Goal: Information Seeking & Learning: Learn about a topic

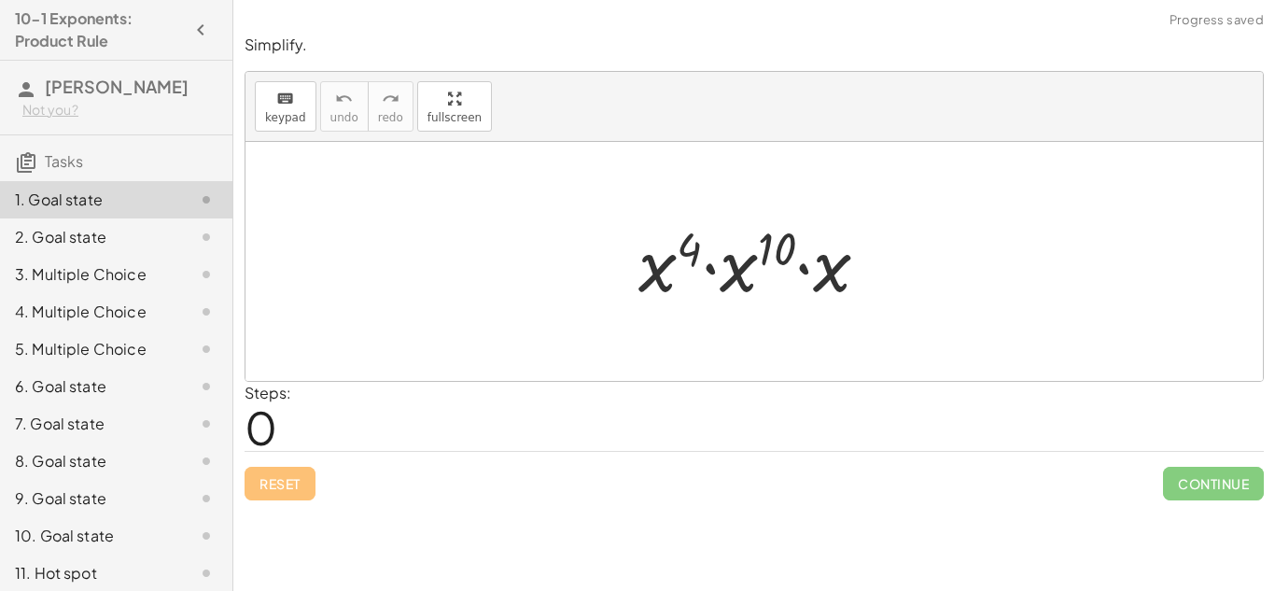
click at [267, 430] on span "0" at bounding box center [261, 427] width 33 height 57
click at [829, 277] on div at bounding box center [761, 262] width 264 height 96
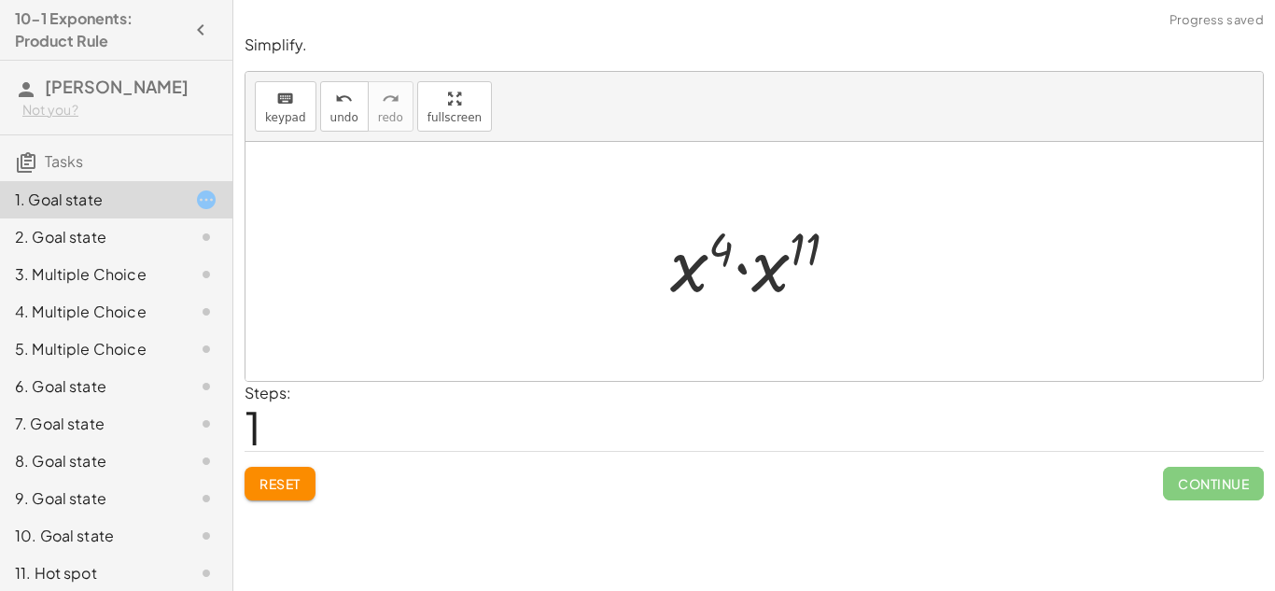
click at [685, 278] on div at bounding box center [762, 262] width 202 height 96
click at [765, 274] on div at bounding box center [762, 262] width 202 height 96
click at [759, 247] on div at bounding box center [762, 262] width 188 height 92
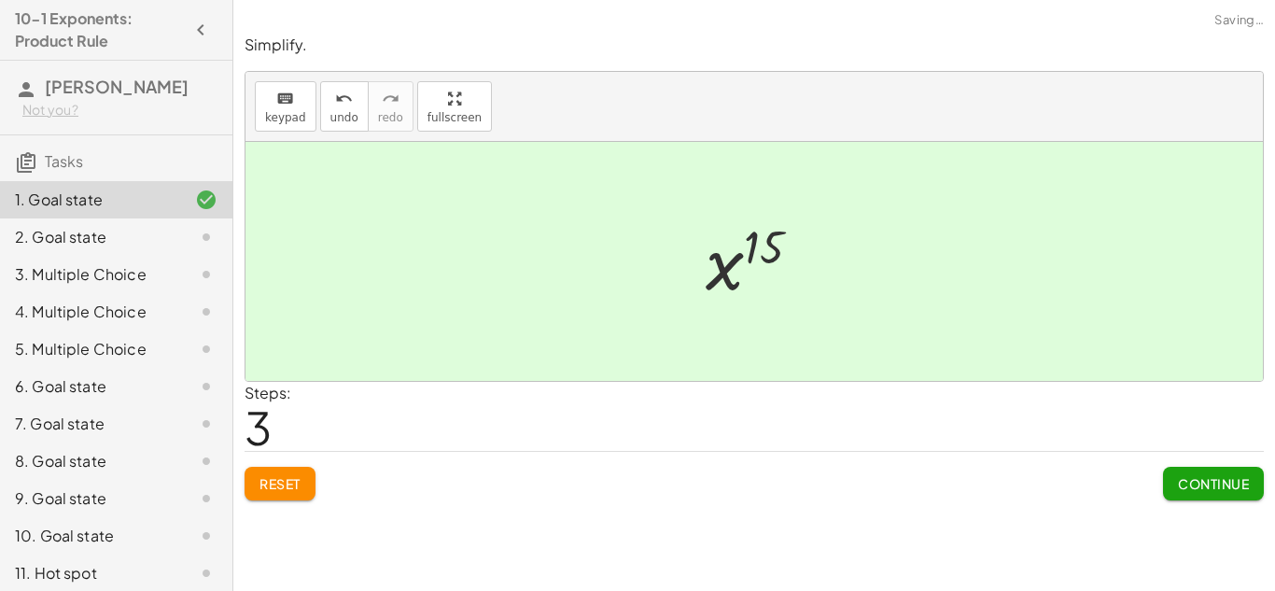
click at [1211, 479] on span "Continue" at bounding box center [1213, 483] width 71 height 17
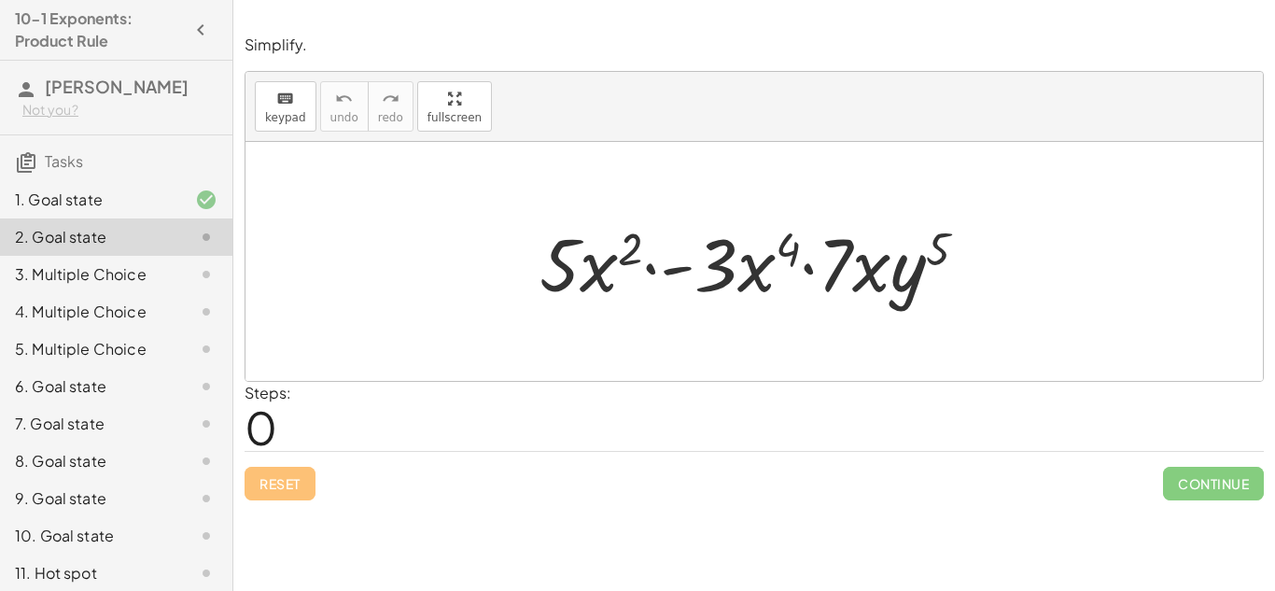
click at [757, 275] on div at bounding box center [761, 262] width 462 height 96
click at [865, 279] on div at bounding box center [761, 262] width 462 height 96
click at [866, 274] on div at bounding box center [761, 262] width 462 height 96
click at [594, 271] on div at bounding box center [761, 262] width 462 height 96
click at [647, 271] on div at bounding box center [761, 262] width 462 height 96
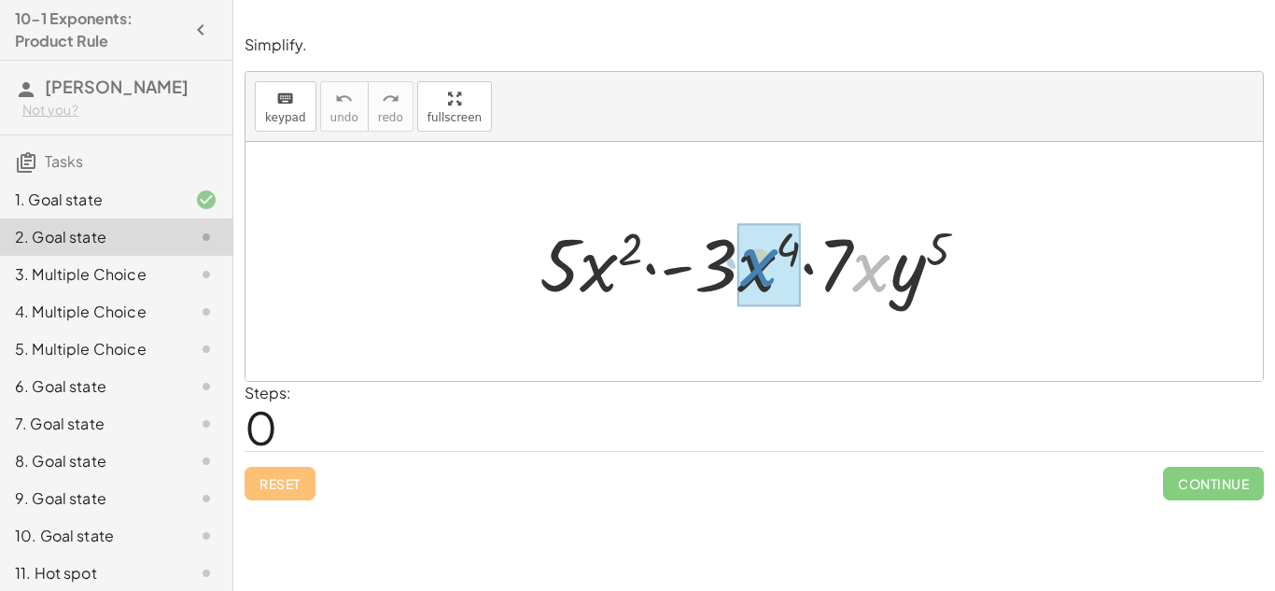
drag, startPoint x: 877, startPoint y: 266, endPoint x: 764, endPoint y: 261, distance: 113.1
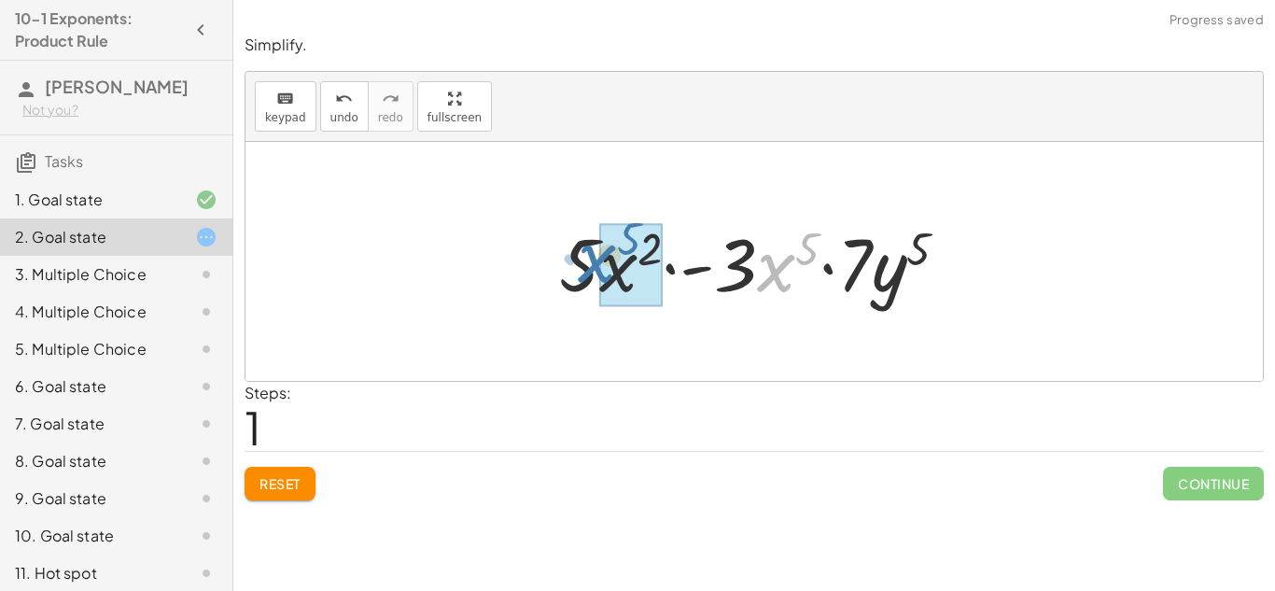
drag, startPoint x: 790, startPoint y: 275, endPoint x: 613, endPoint y: 267, distance: 177.6
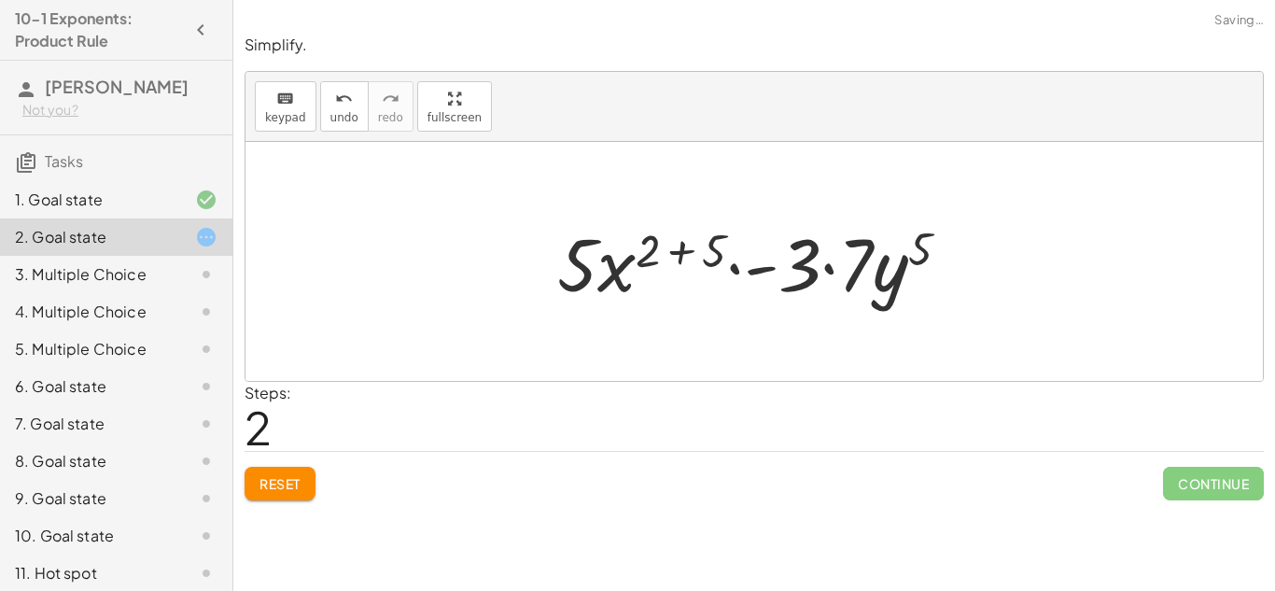
click at [676, 249] on div at bounding box center [761, 262] width 427 height 96
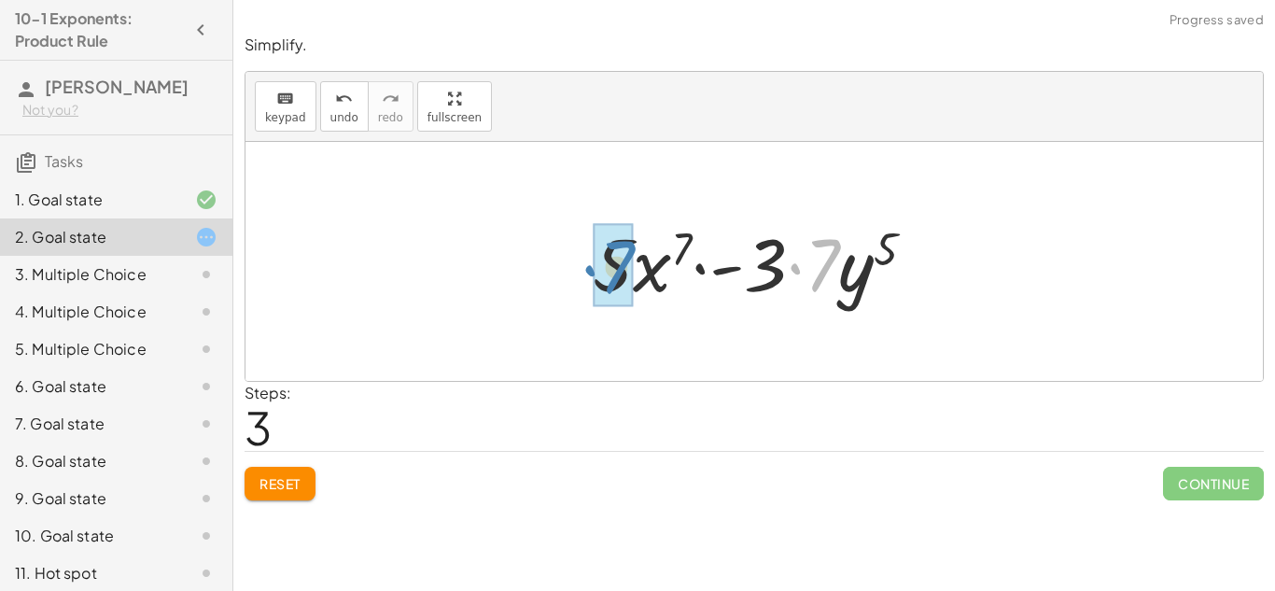
drag, startPoint x: 827, startPoint y: 250, endPoint x: 620, endPoint y: 253, distance: 207.3
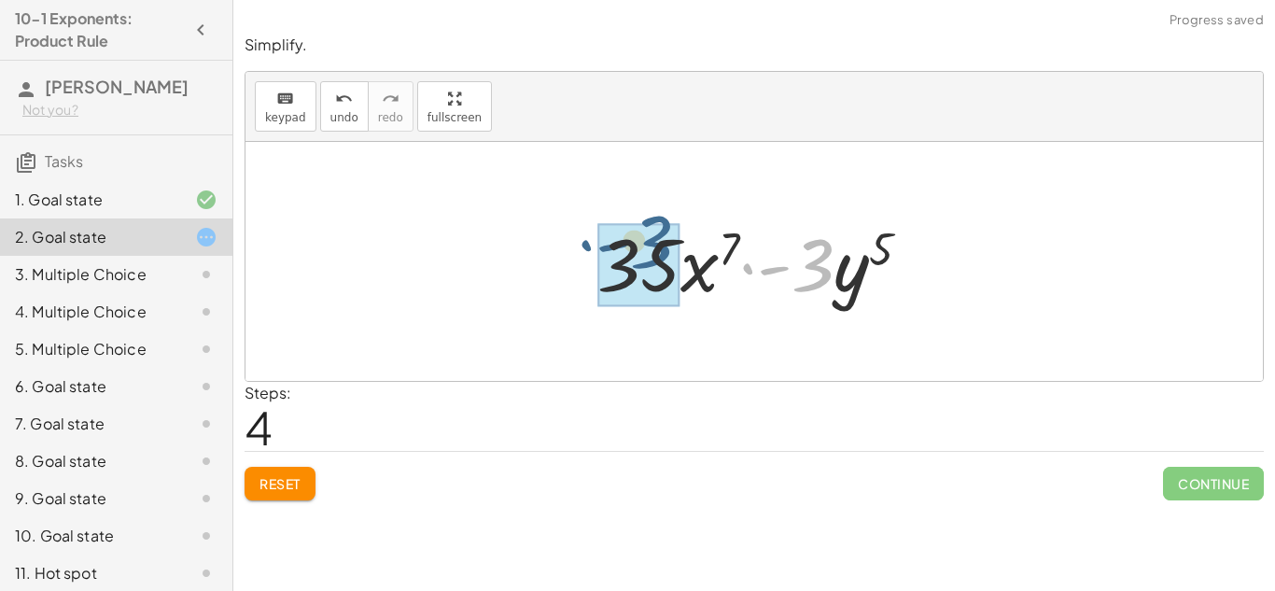
drag, startPoint x: 817, startPoint y: 275, endPoint x: 653, endPoint y: 253, distance: 165.7
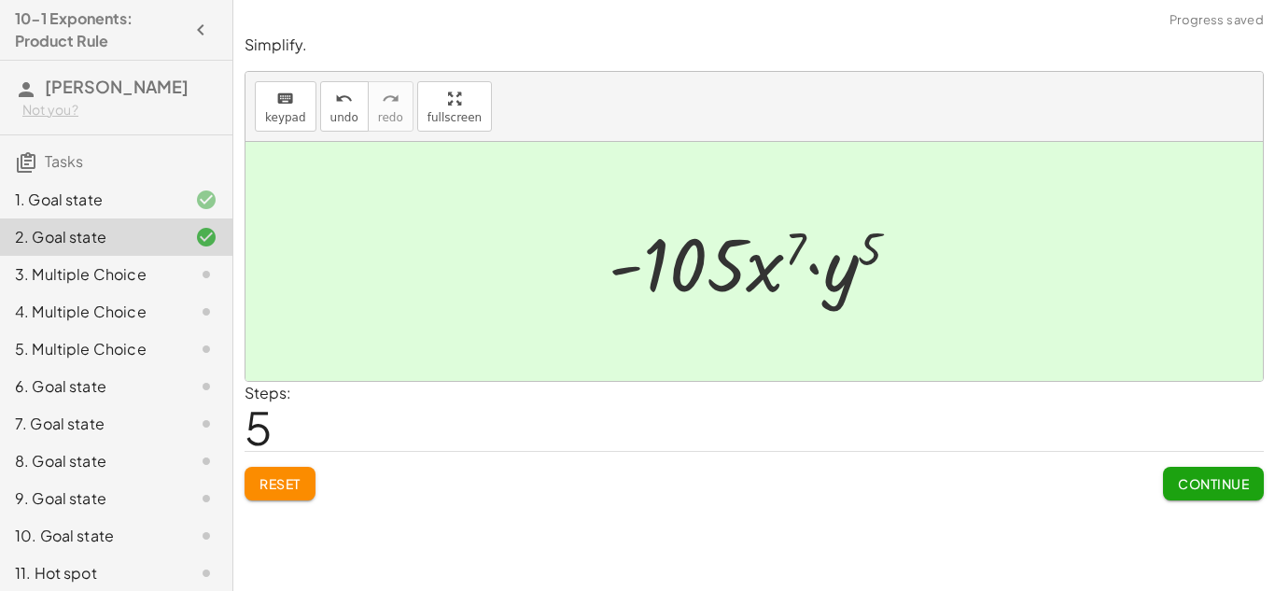
click at [1228, 487] on span "Continue" at bounding box center [1213, 483] width 71 height 17
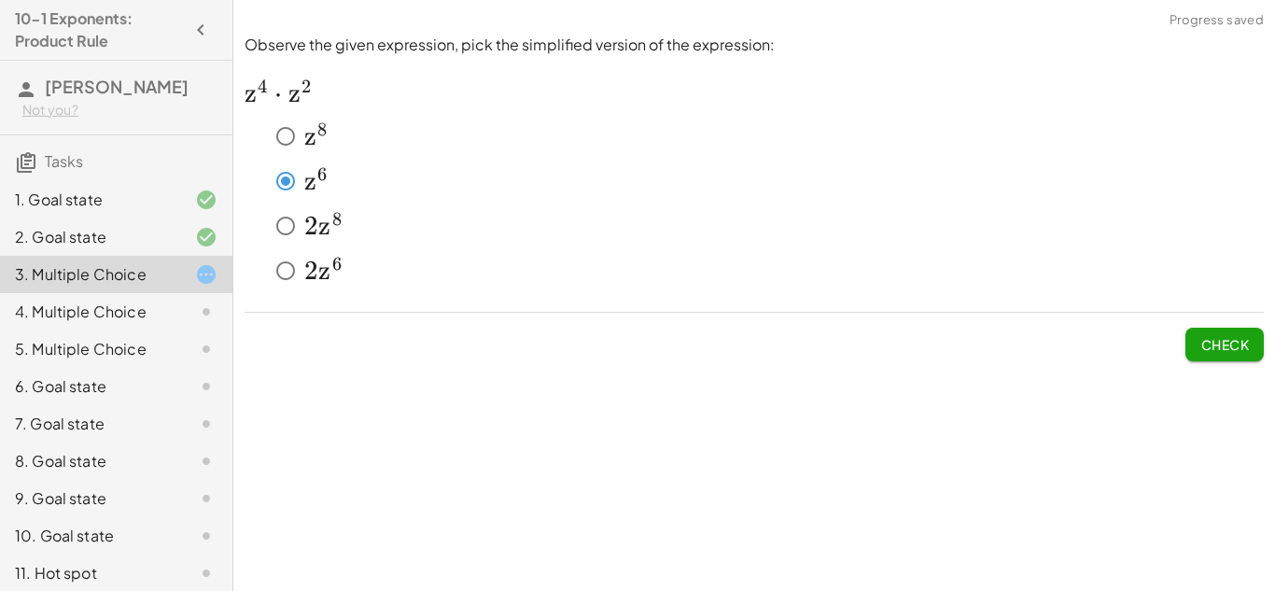
click at [1191, 342] on button "Check" at bounding box center [1225, 345] width 78 height 34
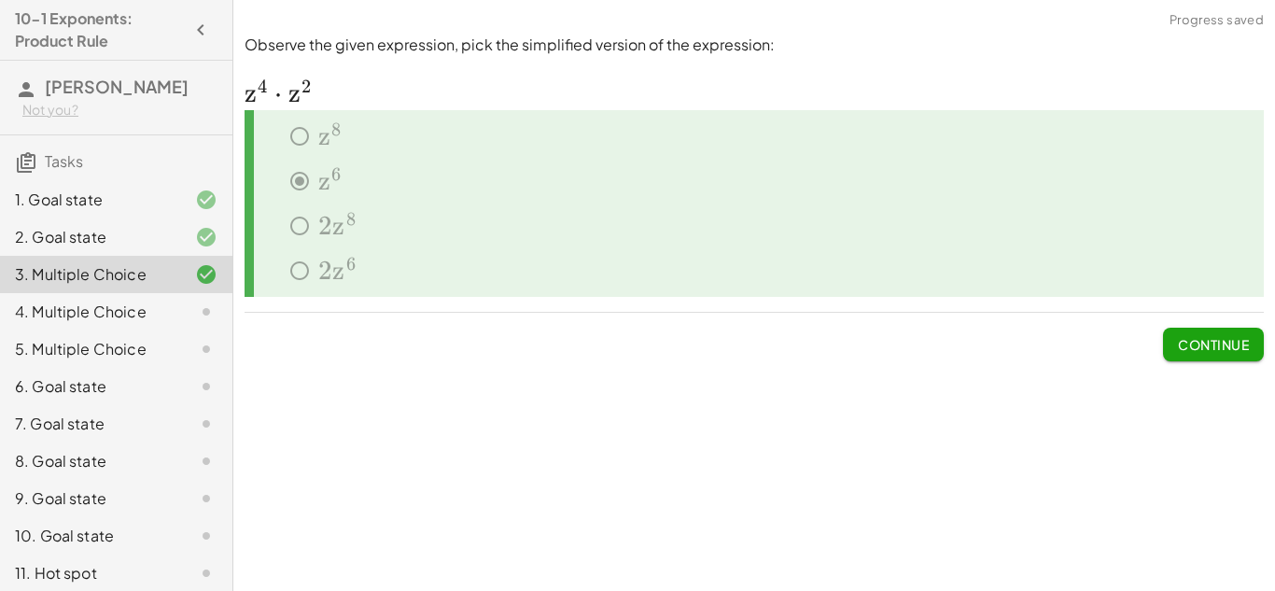
click at [1192, 348] on span "Continue" at bounding box center [1213, 344] width 71 height 17
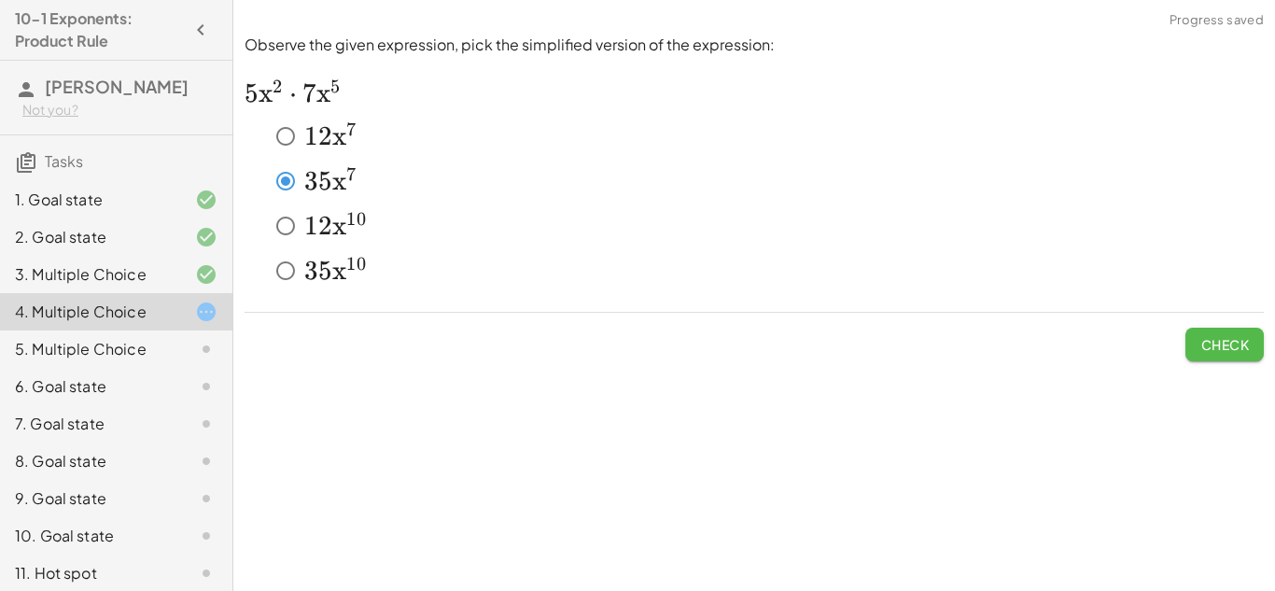
click at [1209, 351] on span "Check" at bounding box center [1225, 344] width 49 height 17
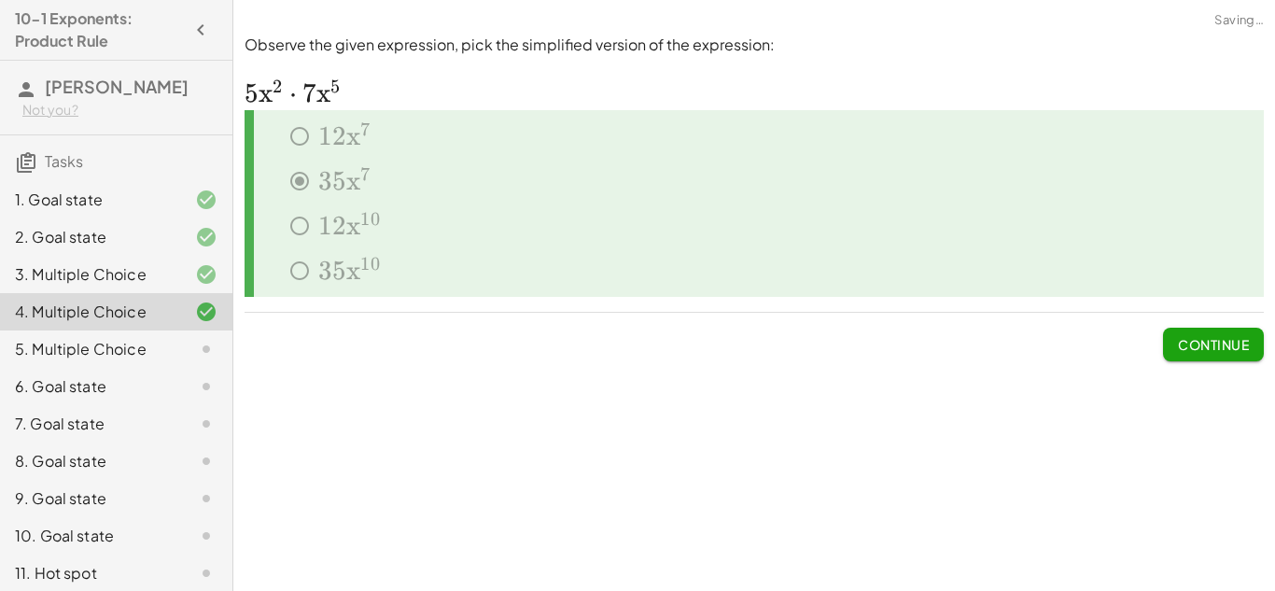
click at [1196, 349] on span "Continue" at bounding box center [1213, 344] width 71 height 17
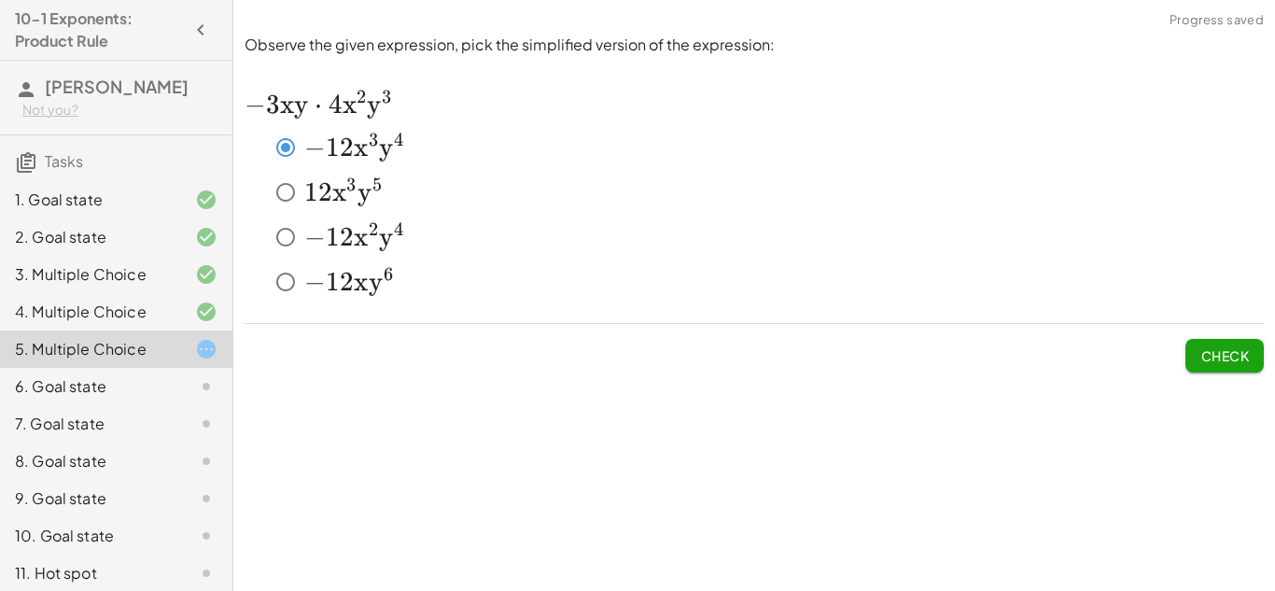
click at [1216, 360] on span "Check" at bounding box center [1225, 355] width 49 height 17
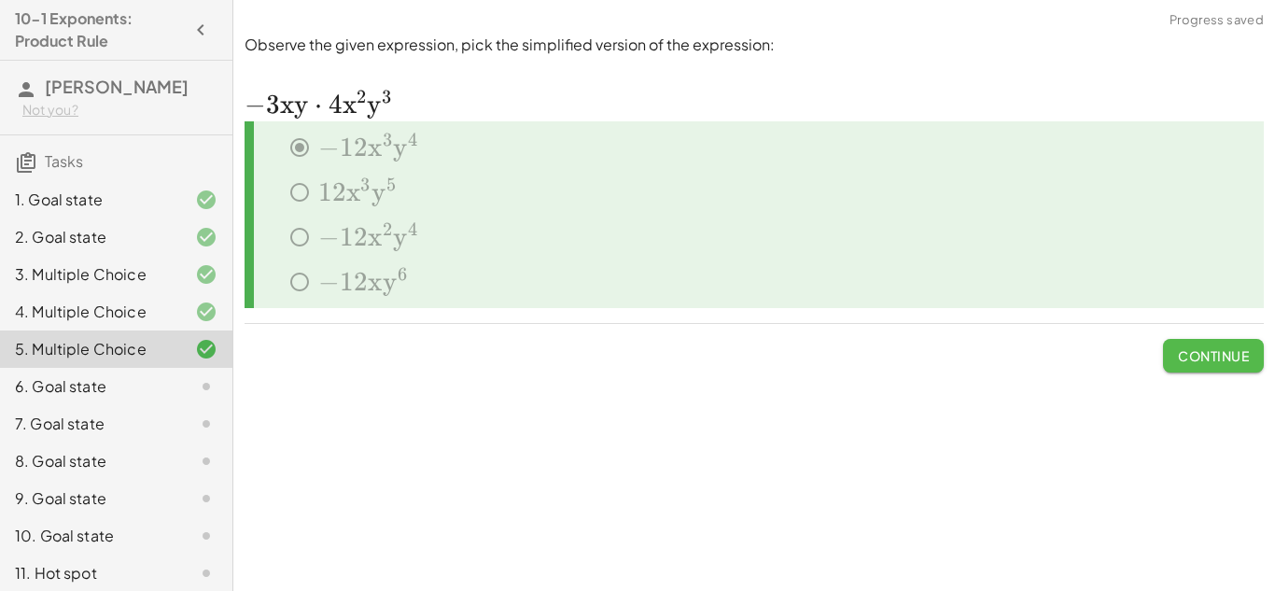
click at [1170, 365] on button "Continue" at bounding box center [1213, 356] width 101 height 34
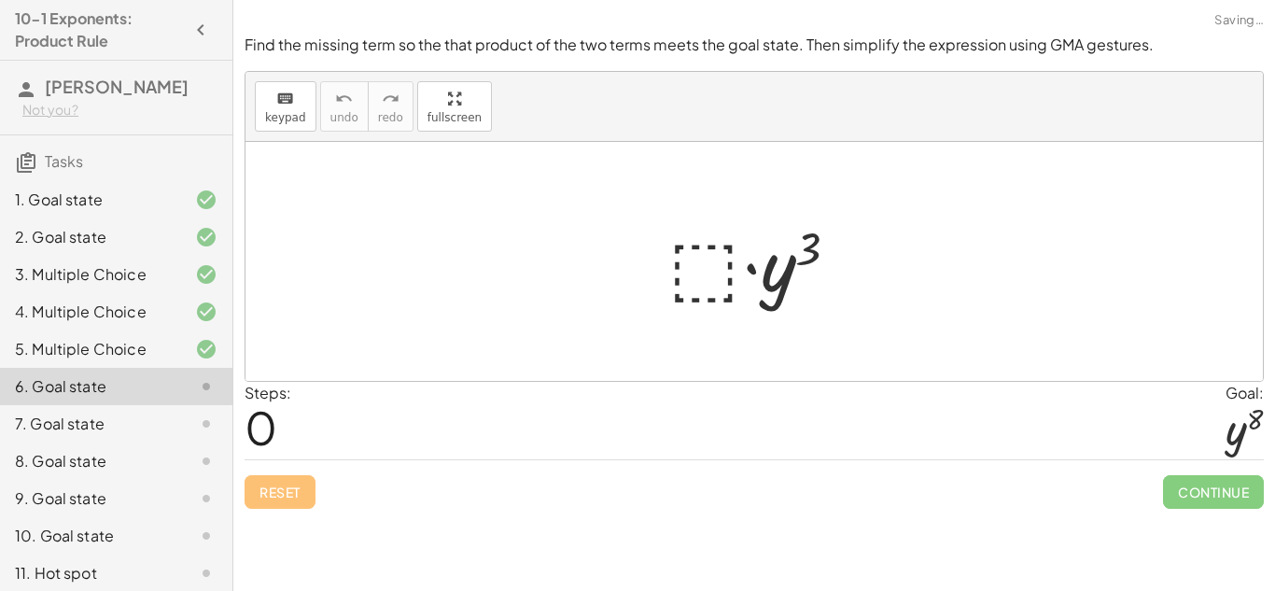
click at [714, 266] on div at bounding box center [761, 262] width 204 height 96
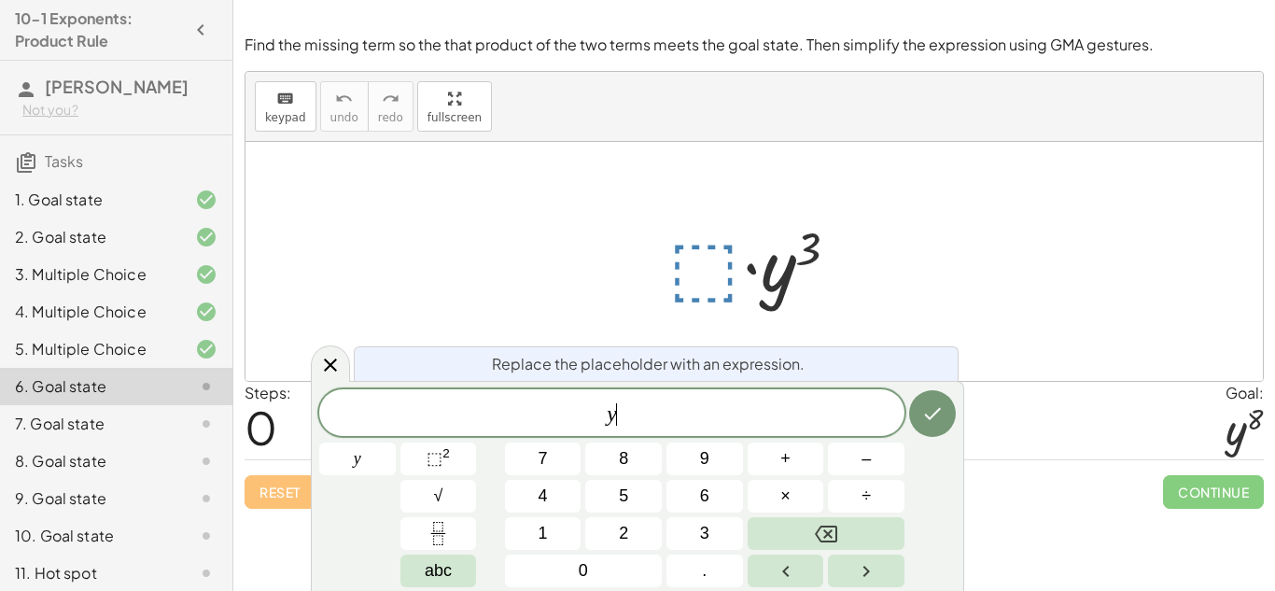
scroll to position [2, 0]
click at [446, 458] on sup "2" at bounding box center [446, 453] width 7 height 14
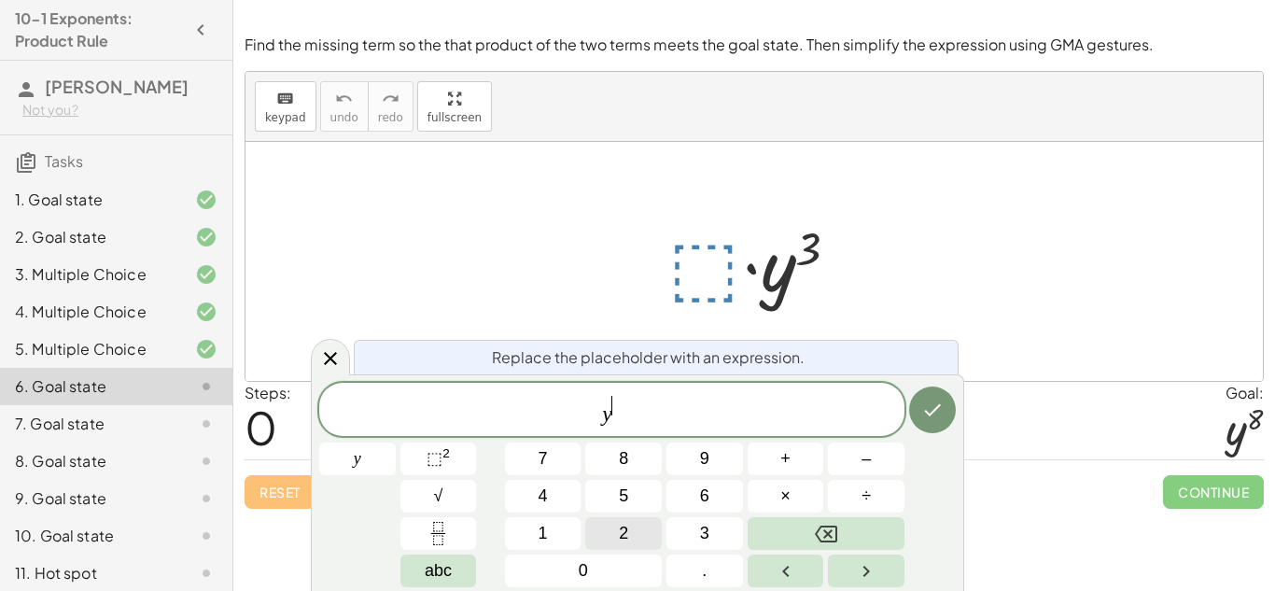
click at [636, 536] on button "2" at bounding box center [623, 533] width 77 height 33
click at [692, 578] on button "." at bounding box center [705, 571] width 77 height 33
click at [708, 500] on span "6" at bounding box center [704, 496] width 9 height 25
click at [922, 428] on button "Done" at bounding box center [932, 410] width 47 height 47
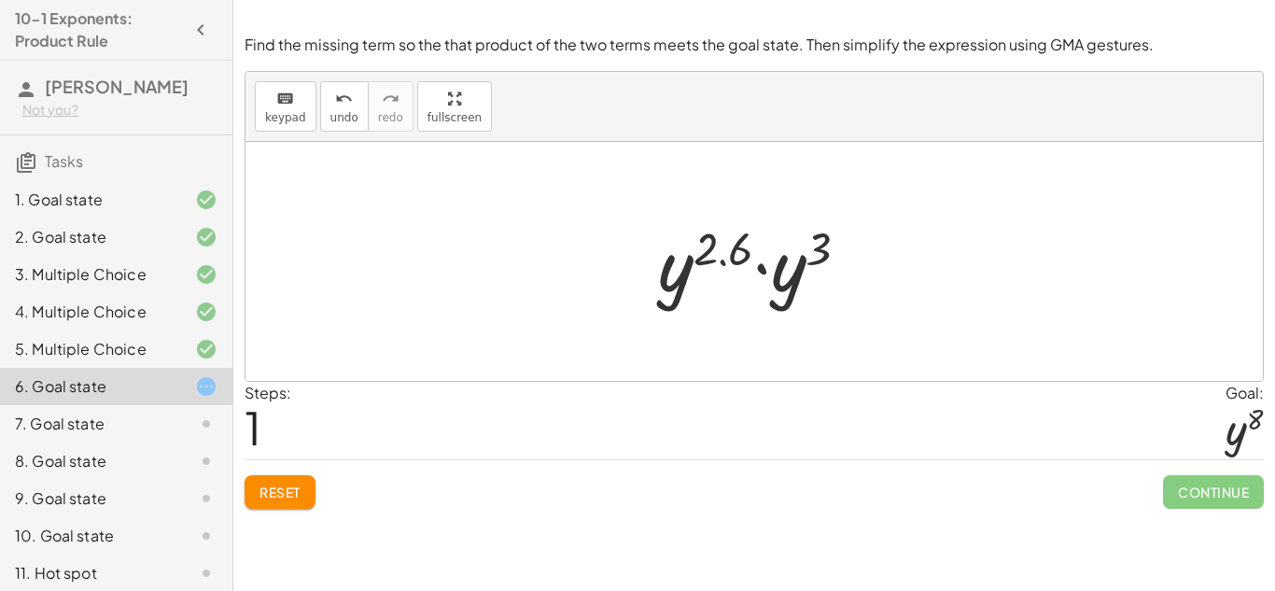
click at [769, 271] on div at bounding box center [761, 262] width 225 height 96
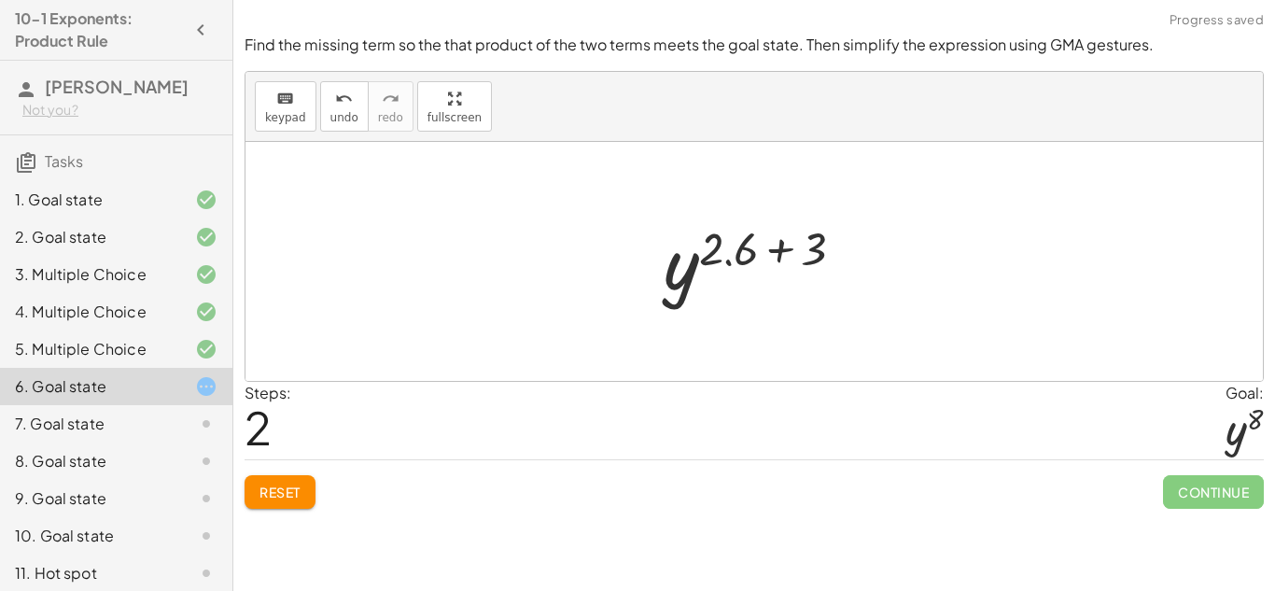
click at [756, 262] on div at bounding box center [762, 262] width 214 height 92
click at [275, 497] on span "Reset" at bounding box center [280, 492] width 41 height 17
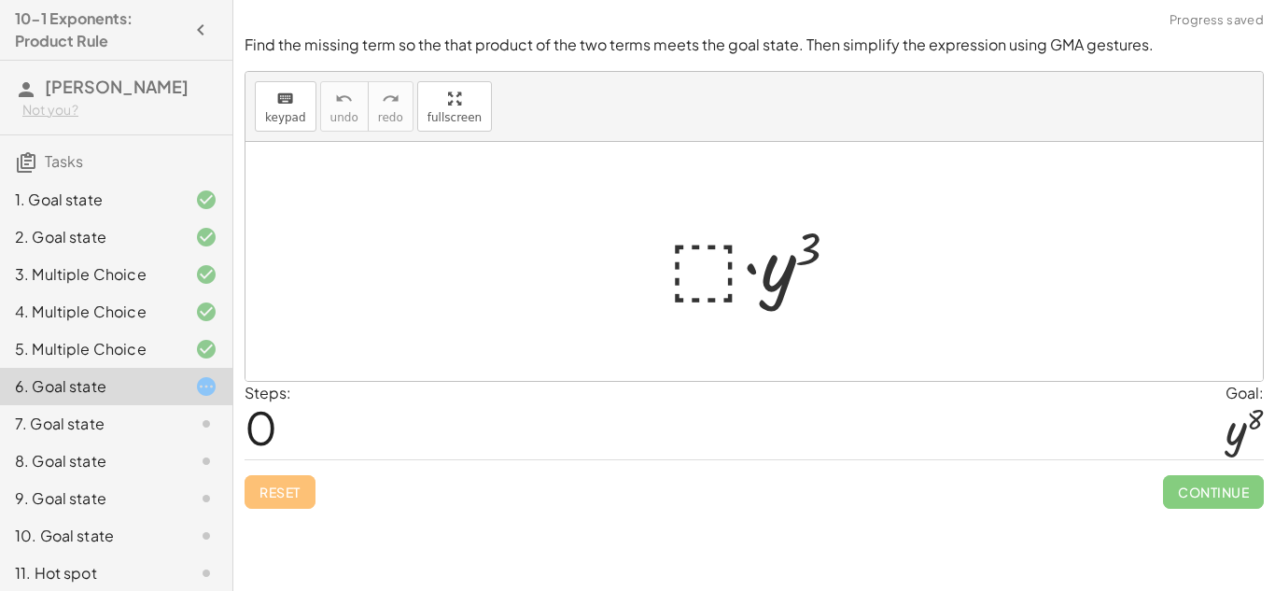
click at [719, 263] on div at bounding box center [761, 262] width 204 height 96
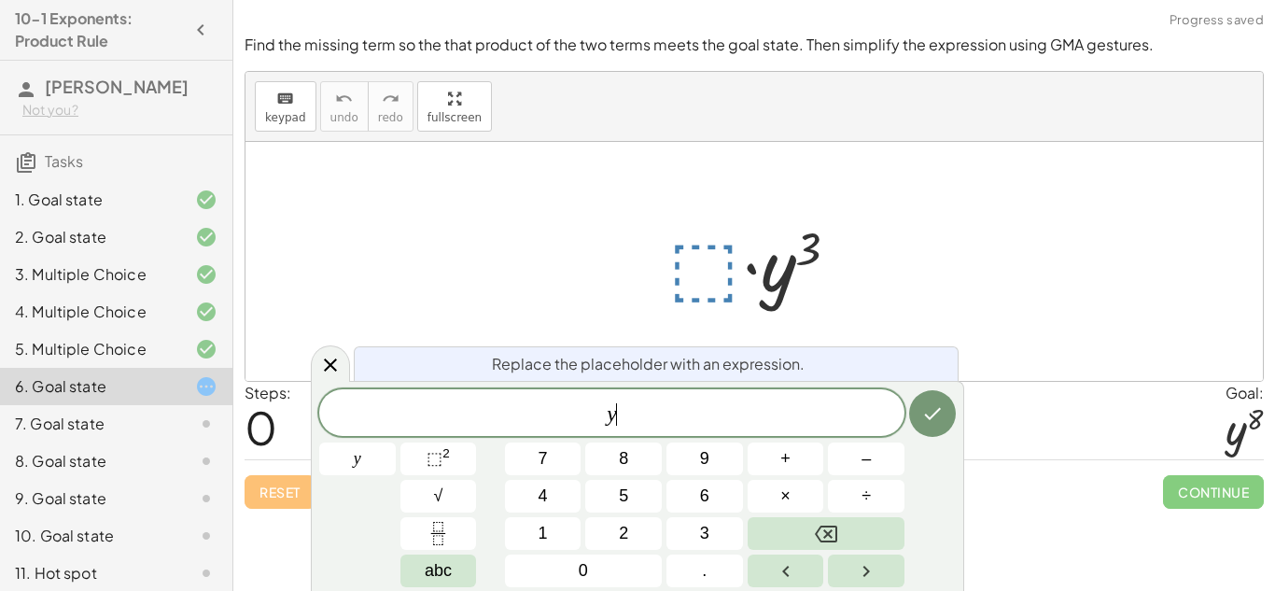
scroll to position [4, 0]
click at [420, 458] on button "⬚ 2" at bounding box center [439, 459] width 77 height 33
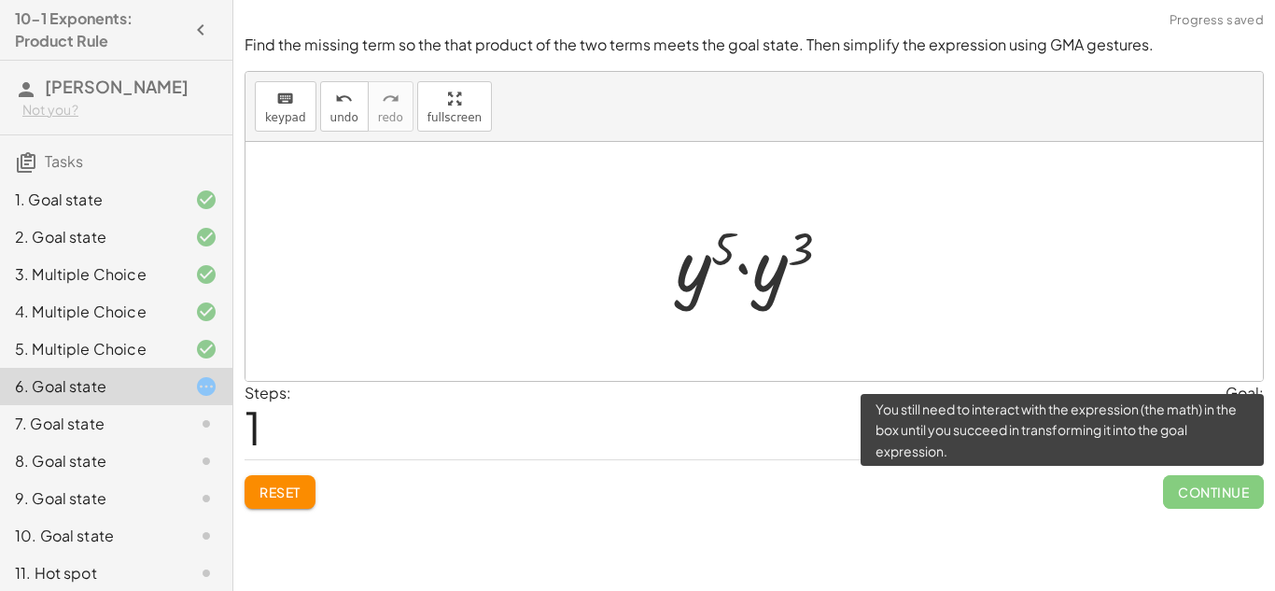
click at [1191, 495] on span "Continue" at bounding box center [1213, 492] width 101 height 34
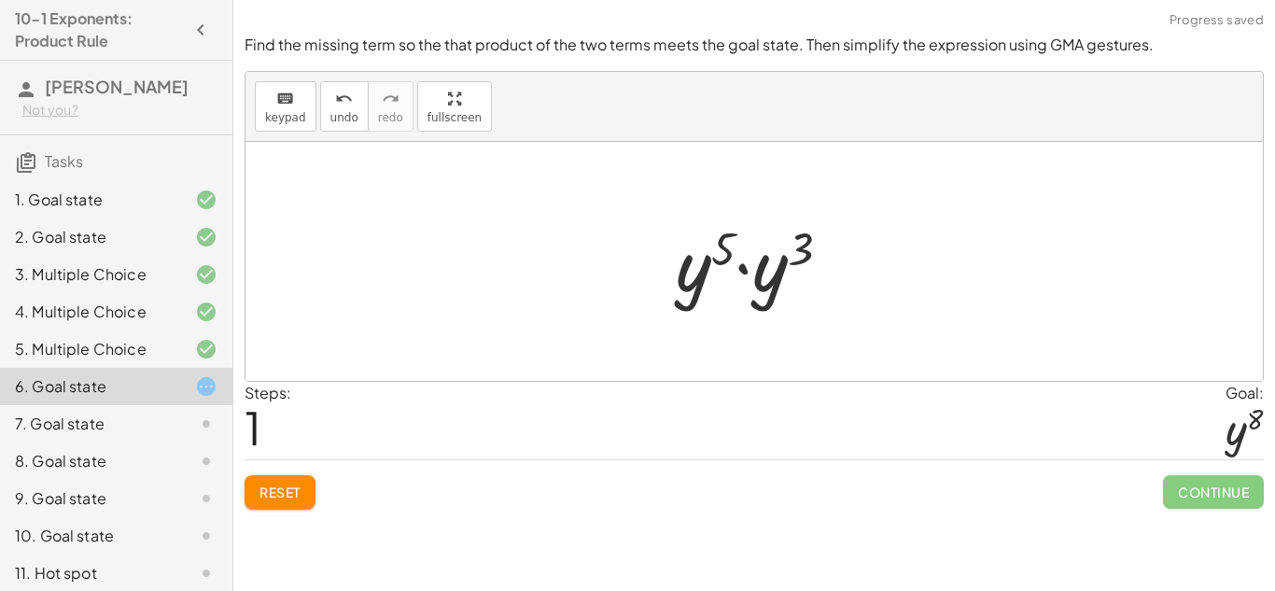
click at [752, 288] on div at bounding box center [761, 262] width 189 height 96
click at [768, 276] on div at bounding box center [761, 262] width 178 height 92
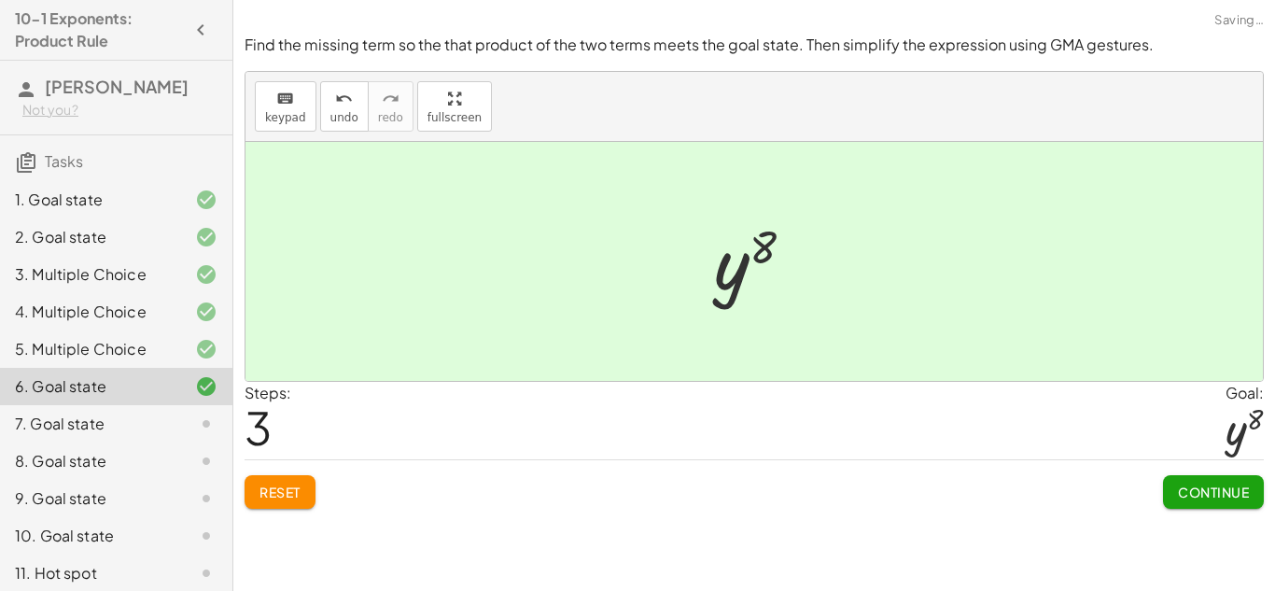
click at [1206, 490] on span "Continue" at bounding box center [1213, 492] width 71 height 17
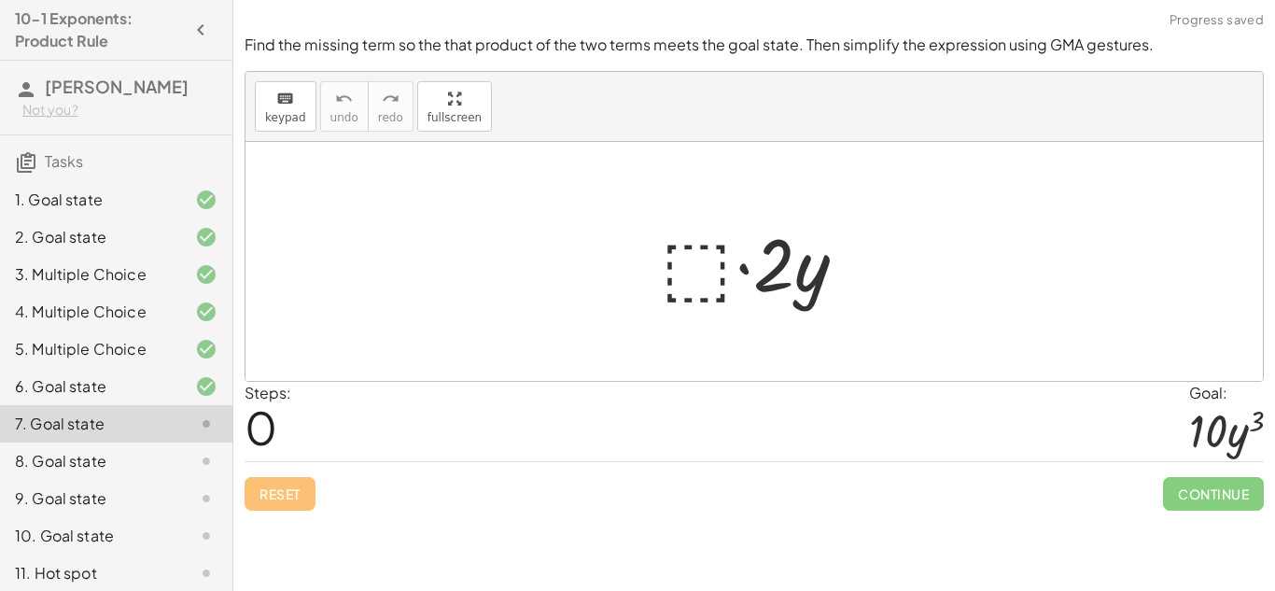
click at [678, 267] on div at bounding box center [761, 262] width 219 height 96
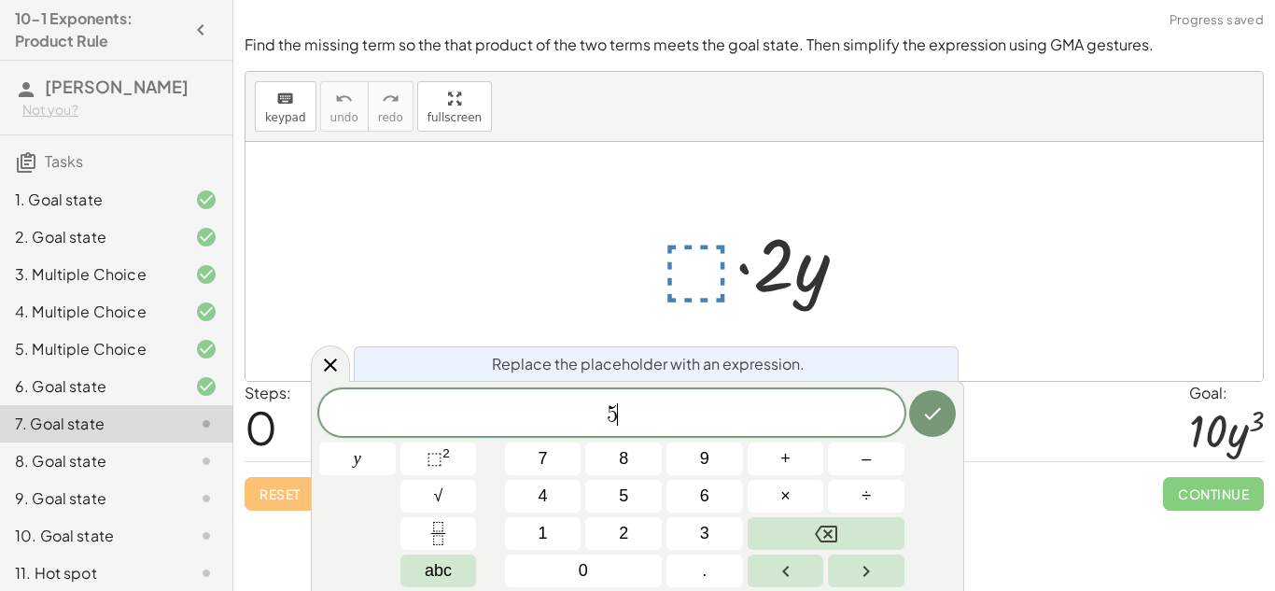
scroll to position [6, 0]
click at [446, 466] on span "⬚ 2" at bounding box center [438, 458] width 23 height 25
click at [440, 465] on span "⬚" at bounding box center [435, 458] width 16 height 19
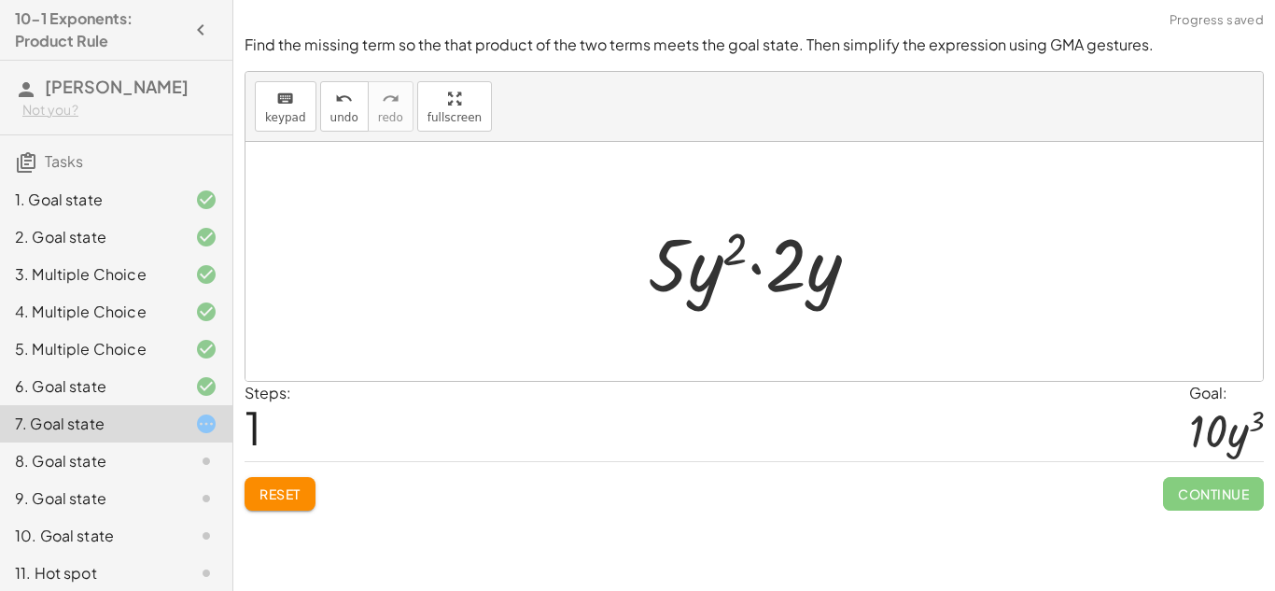
click at [734, 294] on div at bounding box center [761, 262] width 245 height 96
click at [672, 264] on div at bounding box center [761, 262] width 245 height 96
click at [820, 277] on div at bounding box center [761, 262] width 245 height 96
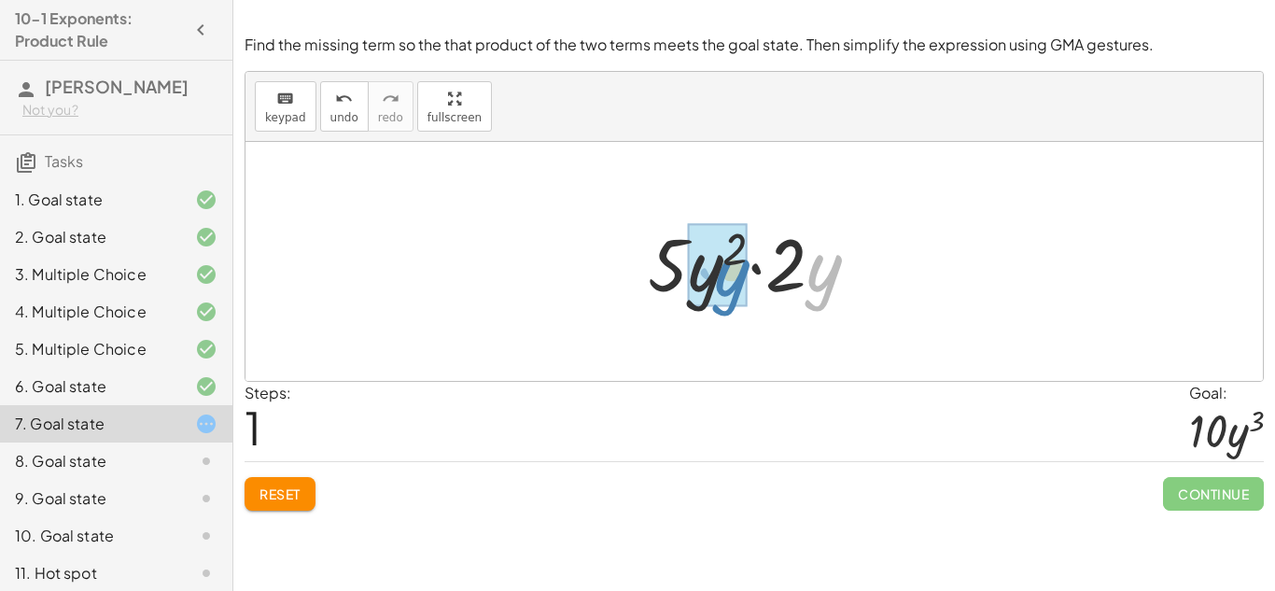
drag, startPoint x: 827, startPoint y: 273, endPoint x: 732, endPoint y: 276, distance: 95.3
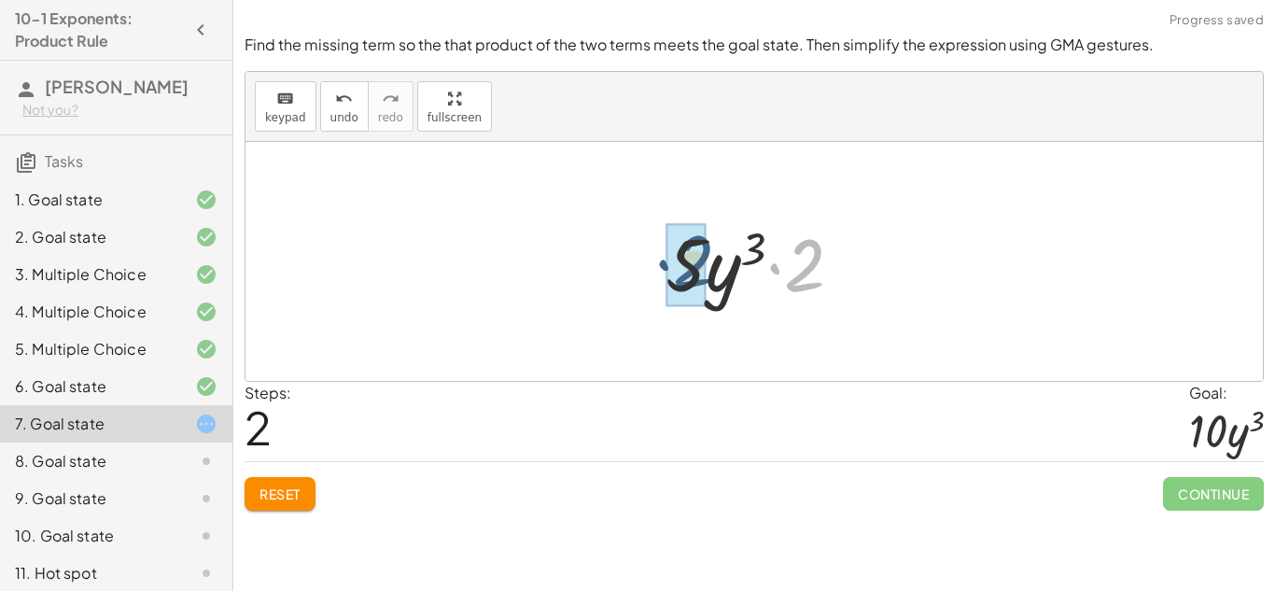
drag, startPoint x: 809, startPoint y: 271, endPoint x: 694, endPoint y: 267, distance: 114.9
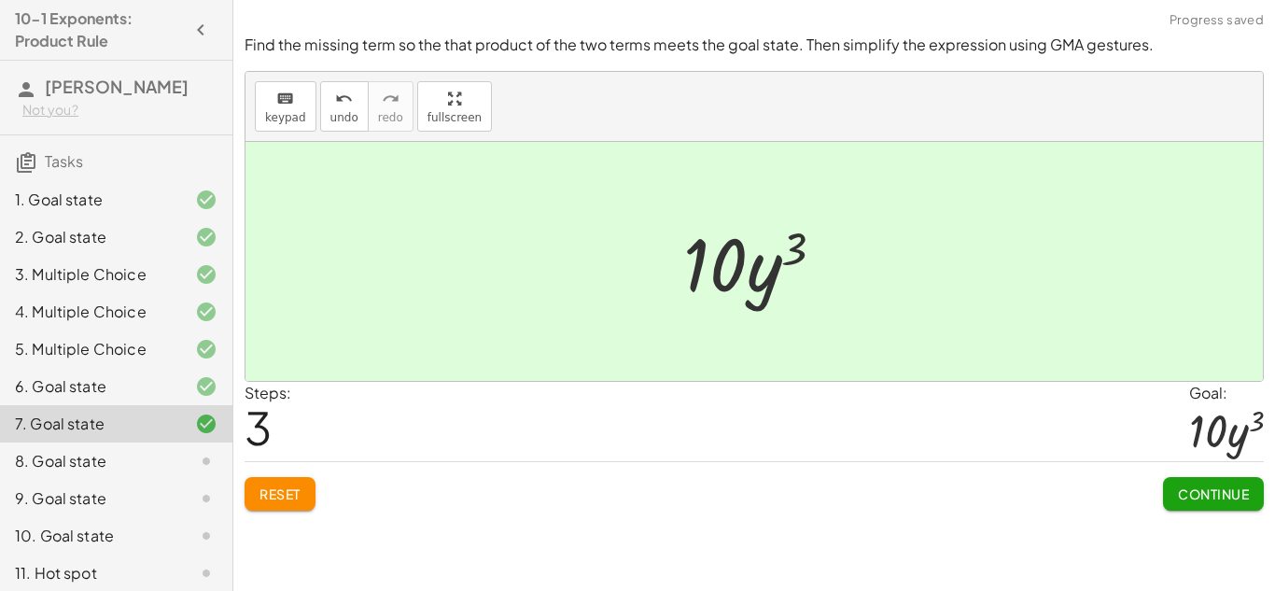
click at [1216, 507] on button "Continue" at bounding box center [1213, 494] width 101 height 34
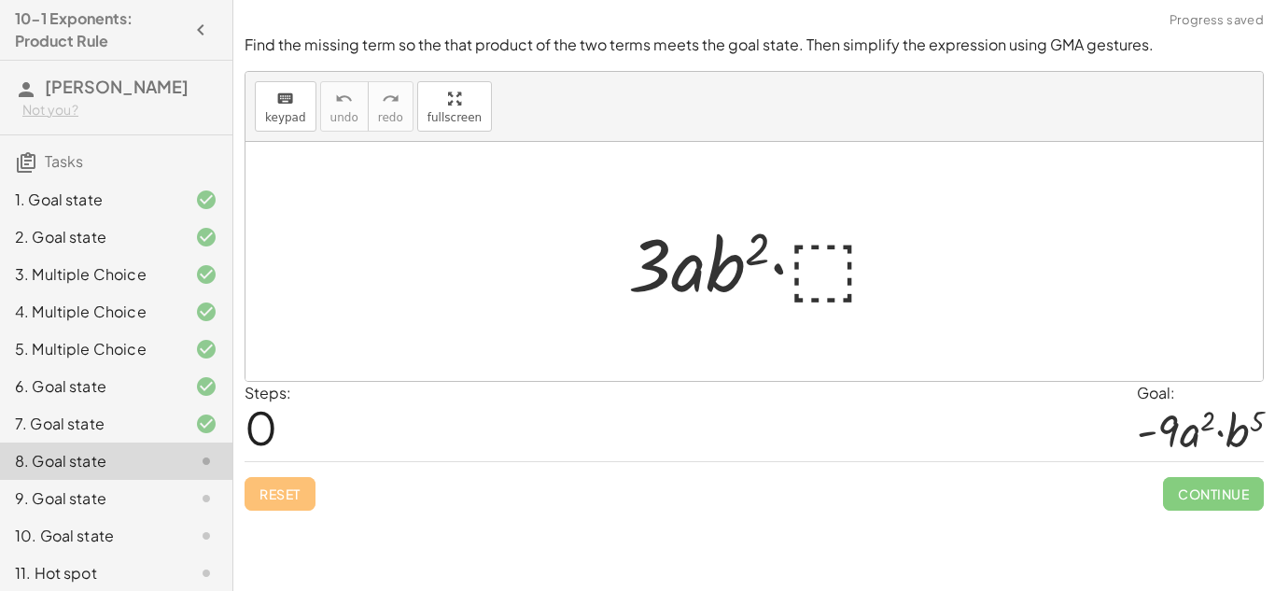
click at [817, 283] on div at bounding box center [762, 262] width 286 height 96
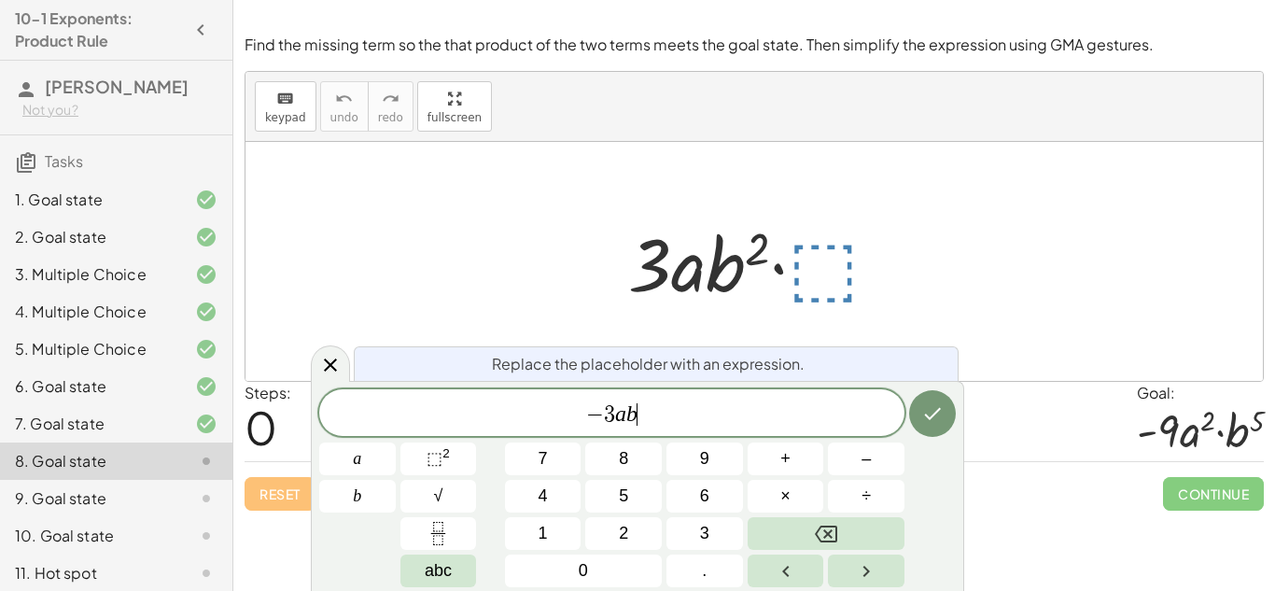
scroll to position [11, 0]
click at [443, 462] on span "⬚ 2" at bounding box center [438, 458] width 23 height 25
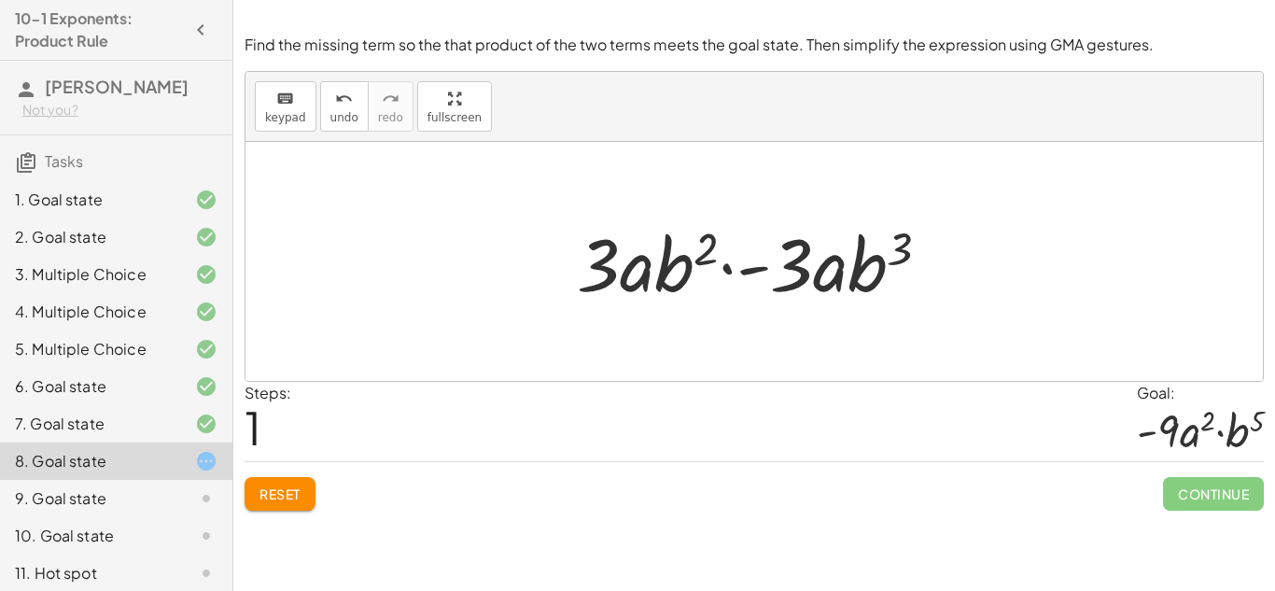
click at [720, 281] on div at bounding box center [762, 262] width 388 height 96
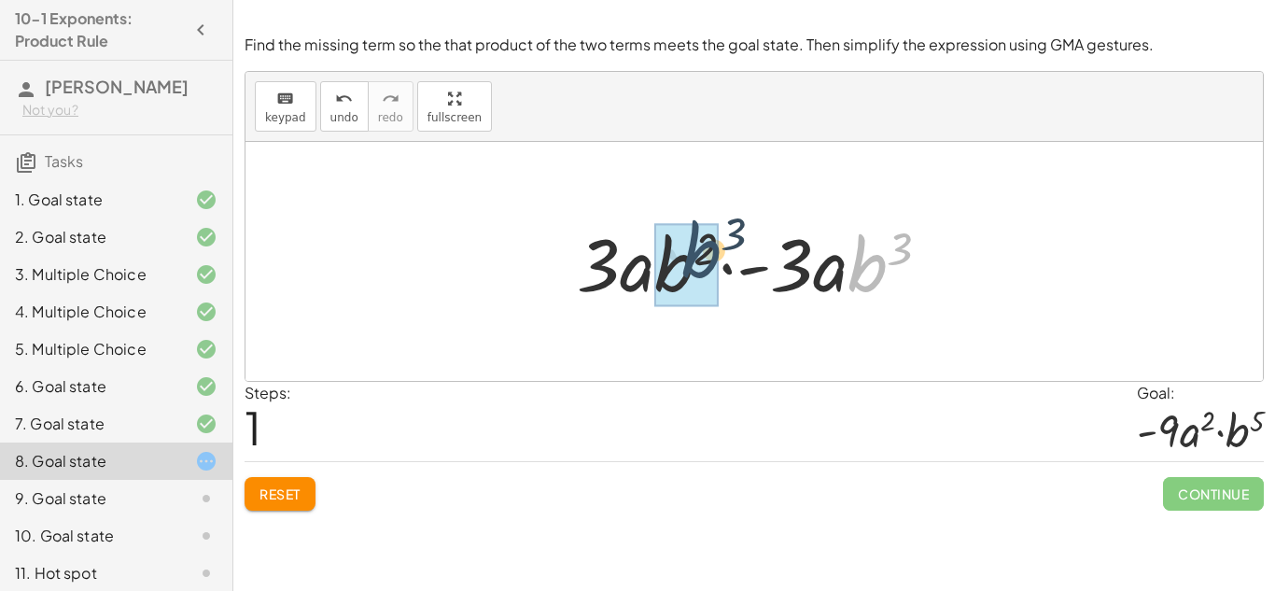
drag, startPoint x: 879, startPoint y: 281, endPoint x: 683, endPoint y: 269, distance: 195.5
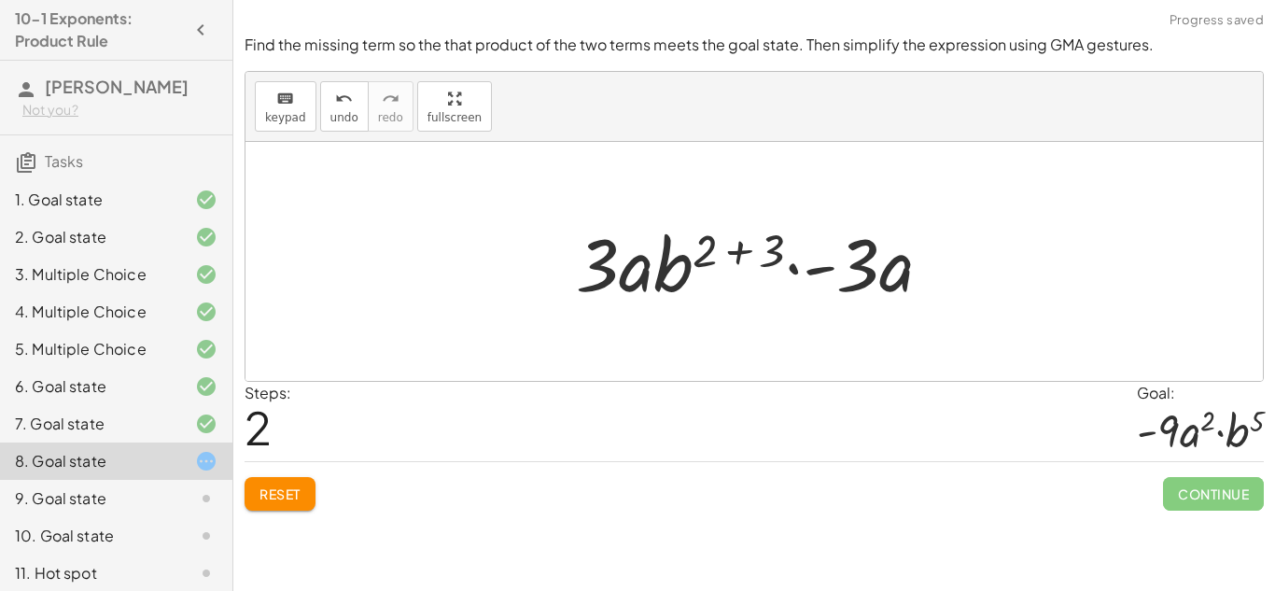
click at [742, 253] on div at bounding box center [762, 262] width 390 height 96
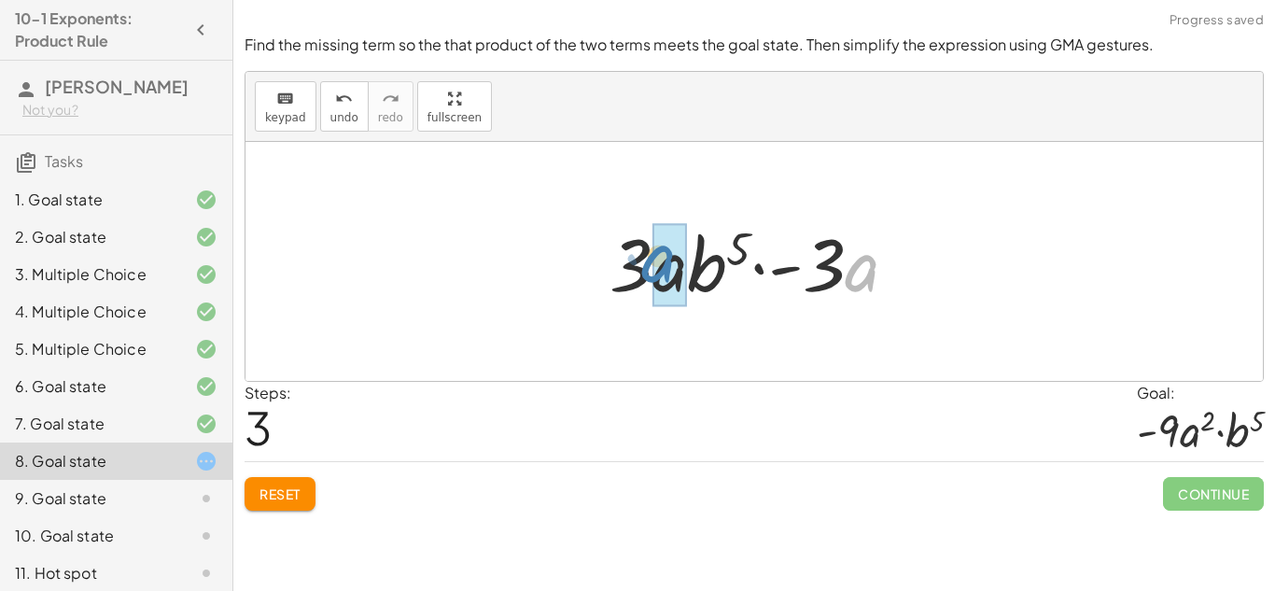
drag, startPoint x: 867, startPoint y: 287, endPoint x: 663, endPoint y: 278, distance: 204.7
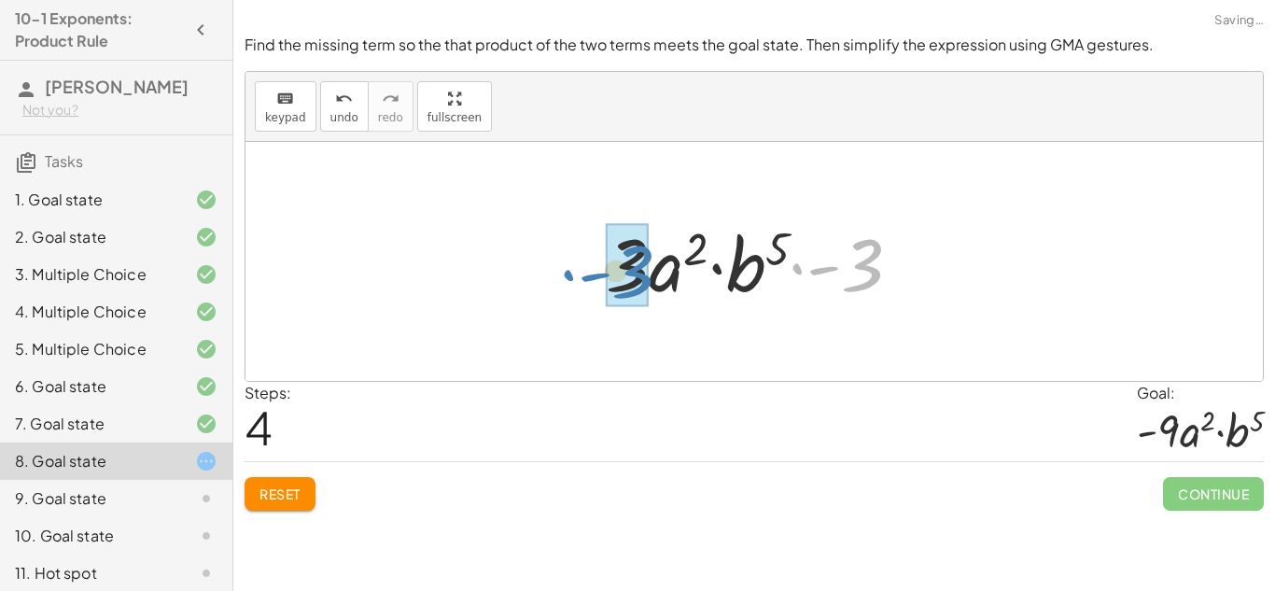
drag, startPoint x: 858, startPoint y: 273, endPoint x: 628, endPoint y: 279, distance: 229.8
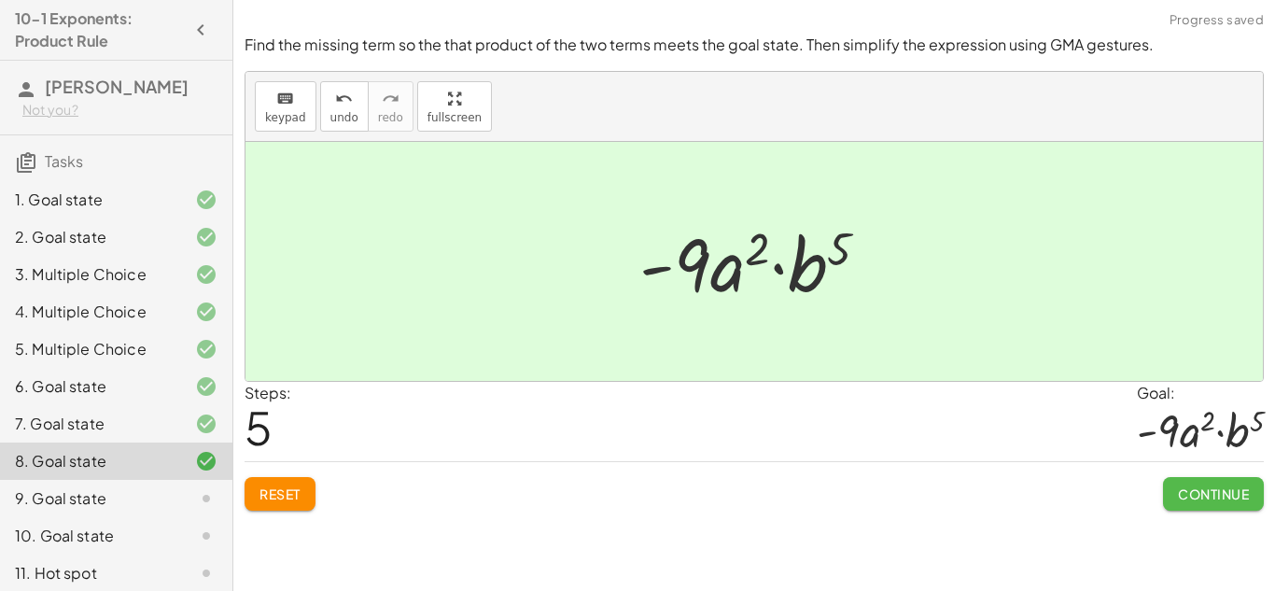
click at [1227, 495] on span "Continue" at bounding box center [1213, 494] width 71 height 17
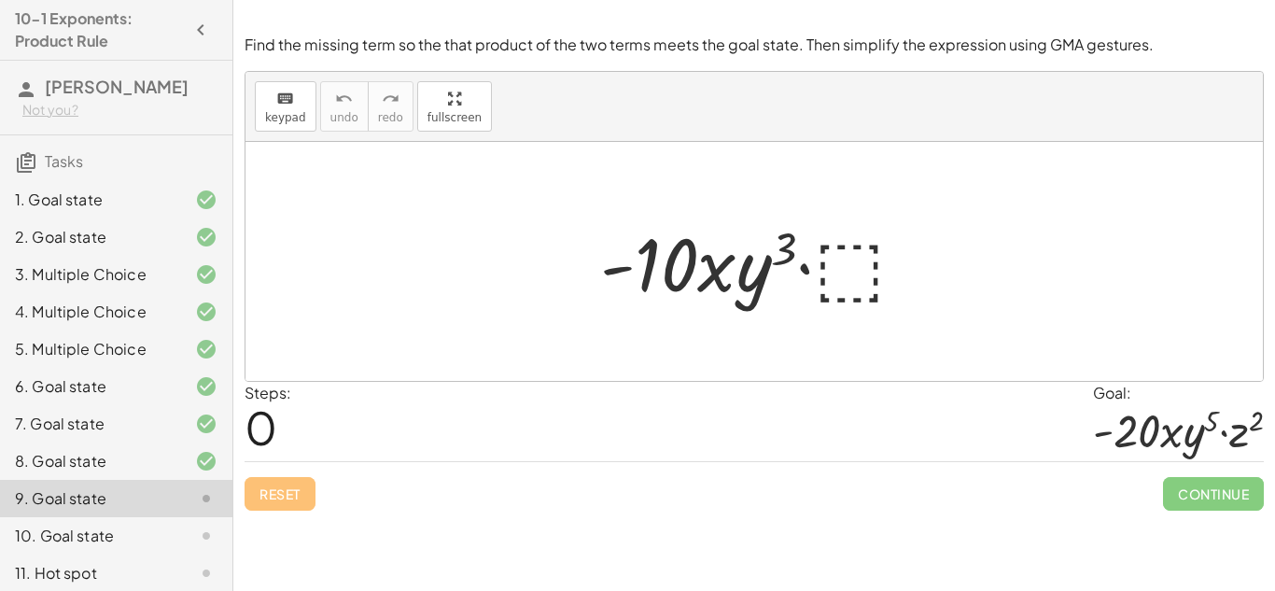
click at [841, 286] on div at bounding box center [761, 262] width 340 height 96
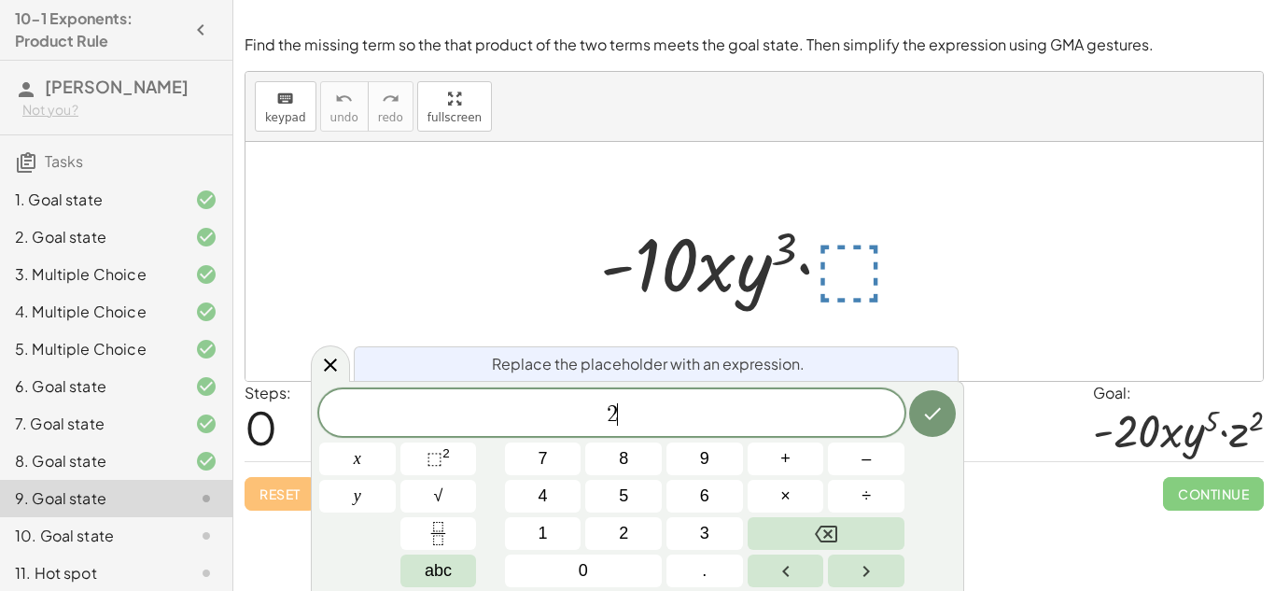
scroll to position [17, 0]
click at [431, 457] on span "⬚" at bounding box center [435, 458] width 16 height 19
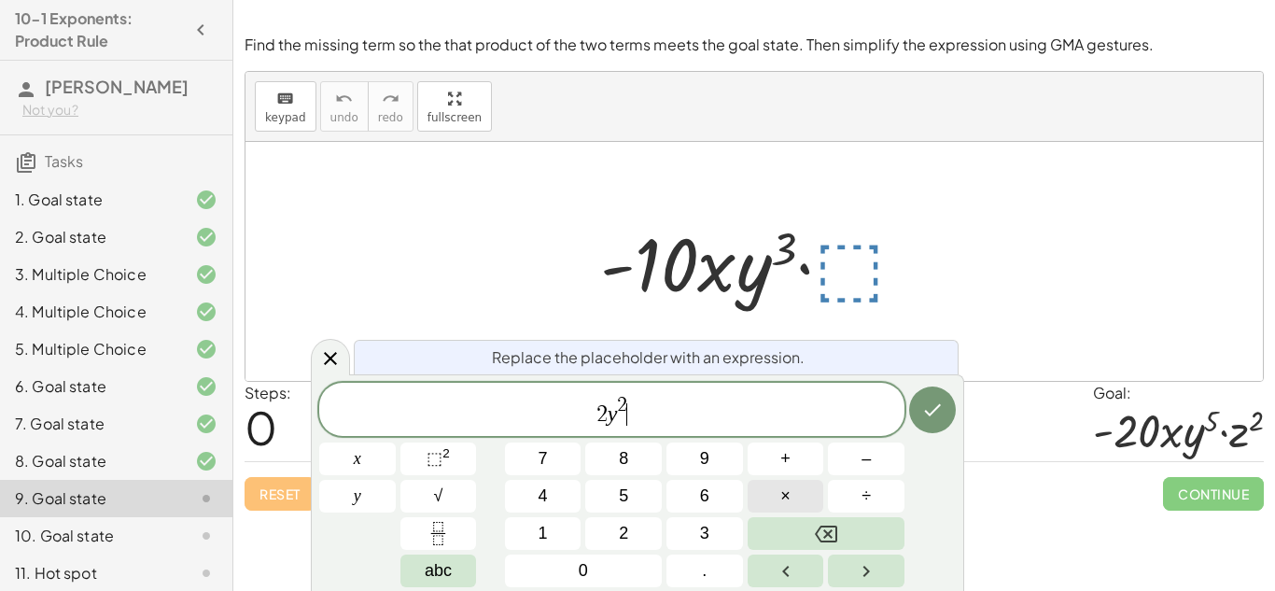
click at [788, 493] on span "×" at bounding box center [786, 496] width 10 height 25
click at [435, 459] on span "⬚" at bounding box center [435, 458] width 16 height 19
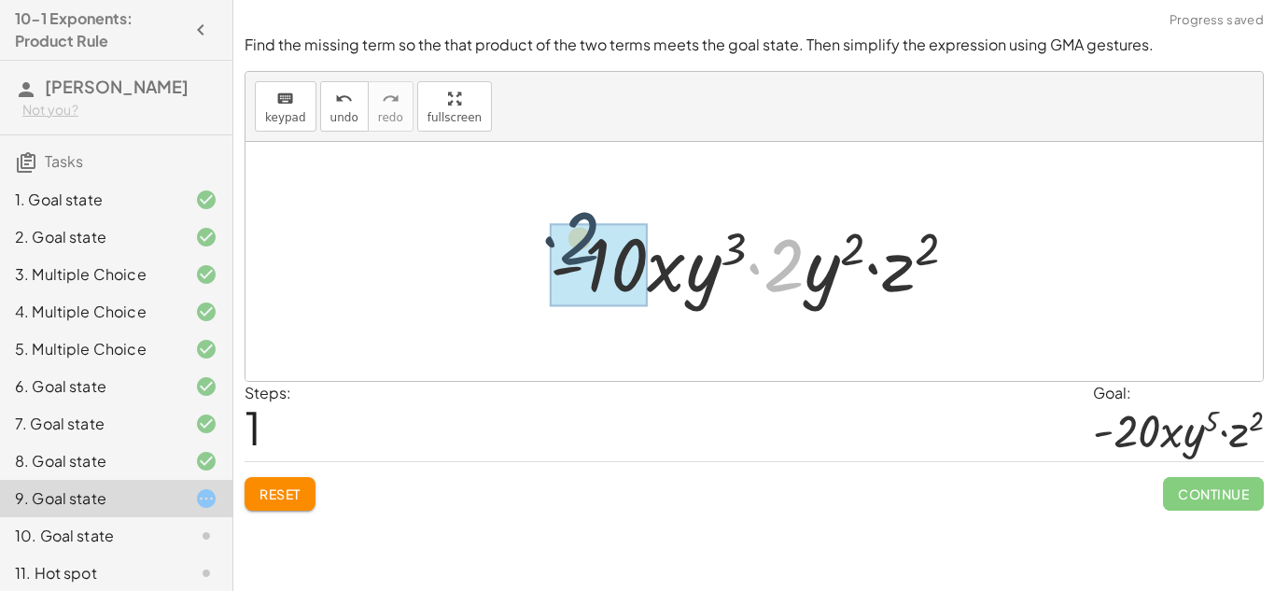
drag, startPoint x: 784, startPoint y: 283, endPoint x: 579, endPoint y: 257, distance: 207.1
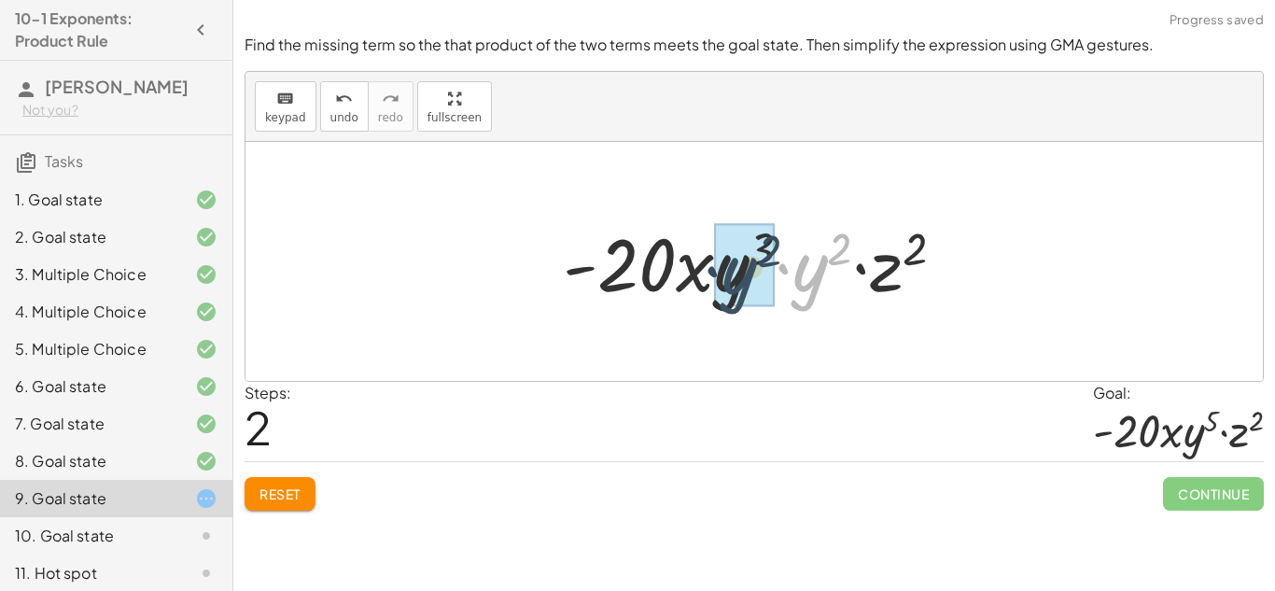
drag, startPoint x: 813, startPoint y: 276, endPoint x: 738, endPoint y: 279, distance: 75.7
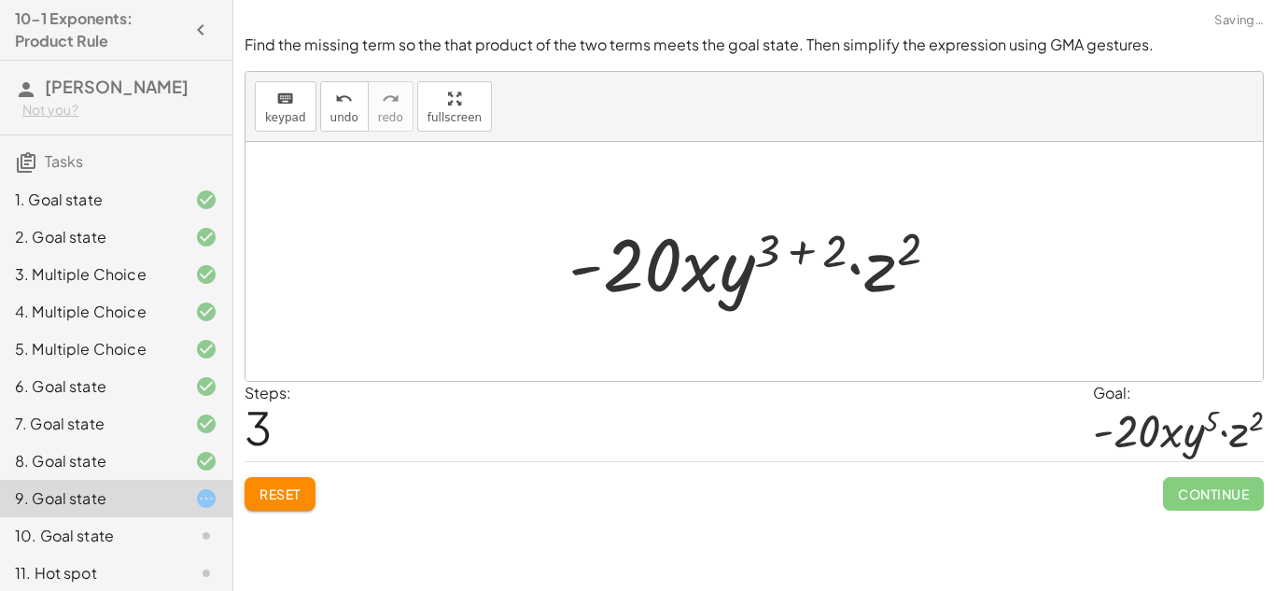
click at [806, 238] on div at bounding box center [761, 262] width 404 height 96
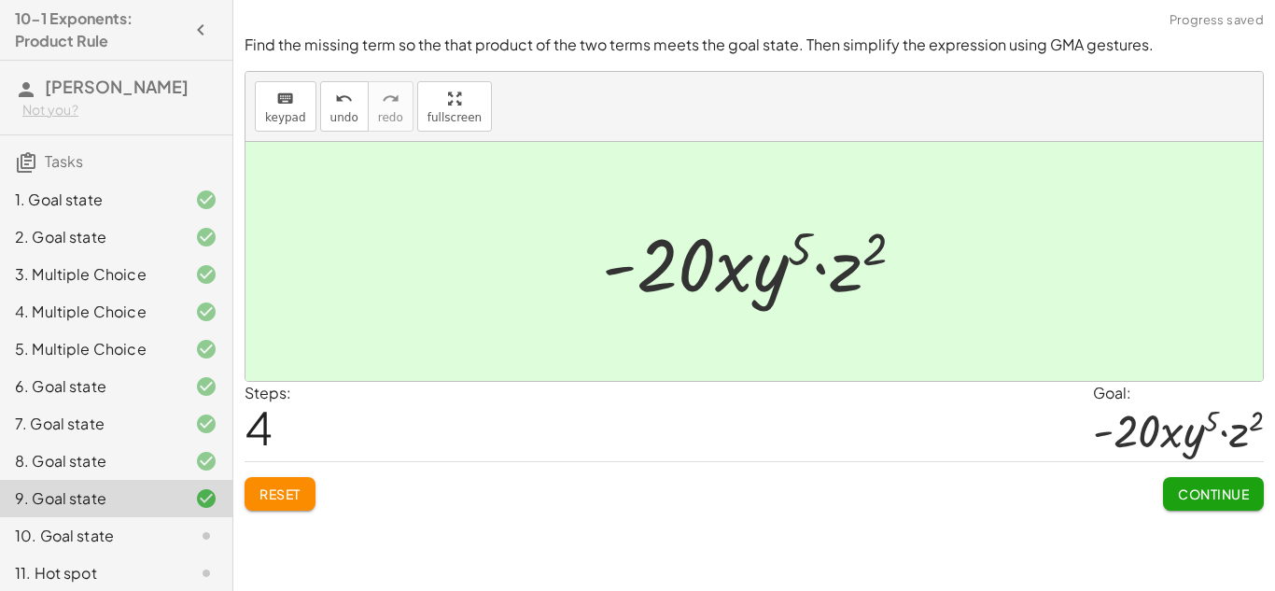
click at [1218, 495] on span "Continue" at bounding box center [1213, 494] width 71 height 17
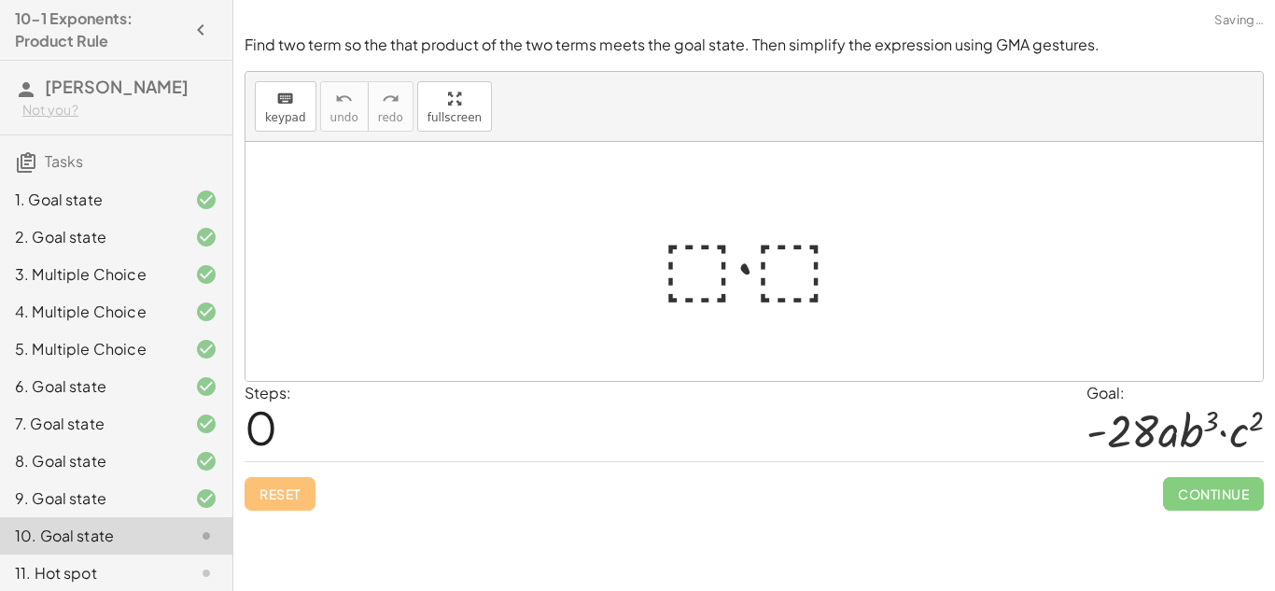
click at [701, 271] on div at bounding box center [762, 262] width 218 height 96
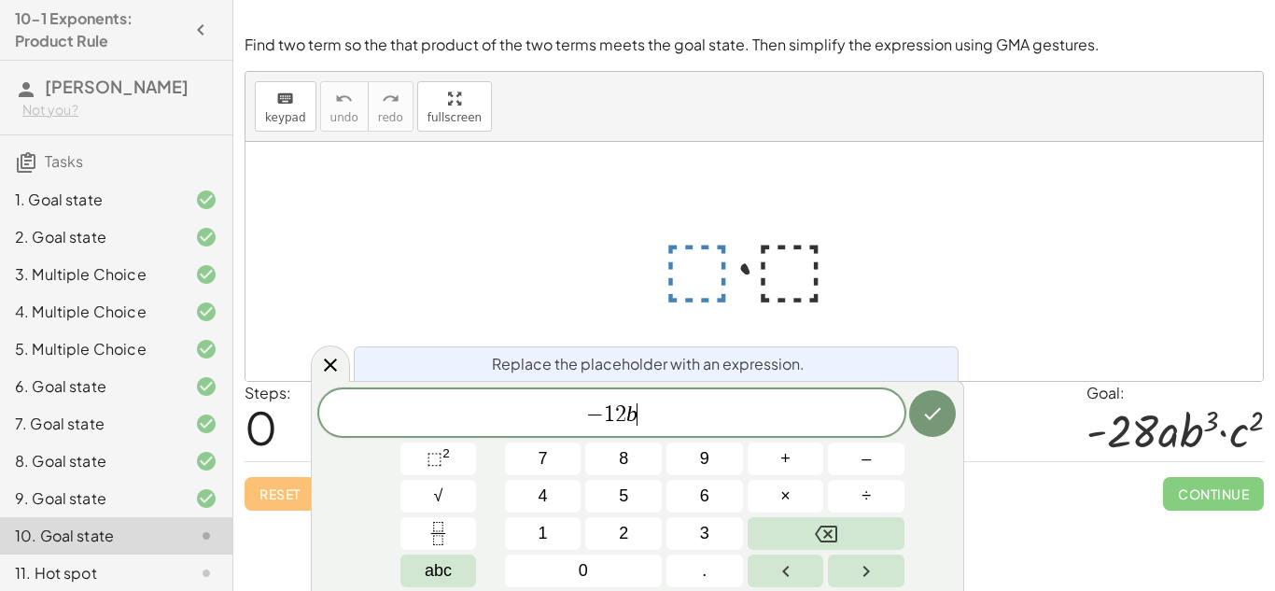
scroll to position [21, 0]
click at [427, 457] on span "⬚" at bounding box center [435, 458] width 16 height 19
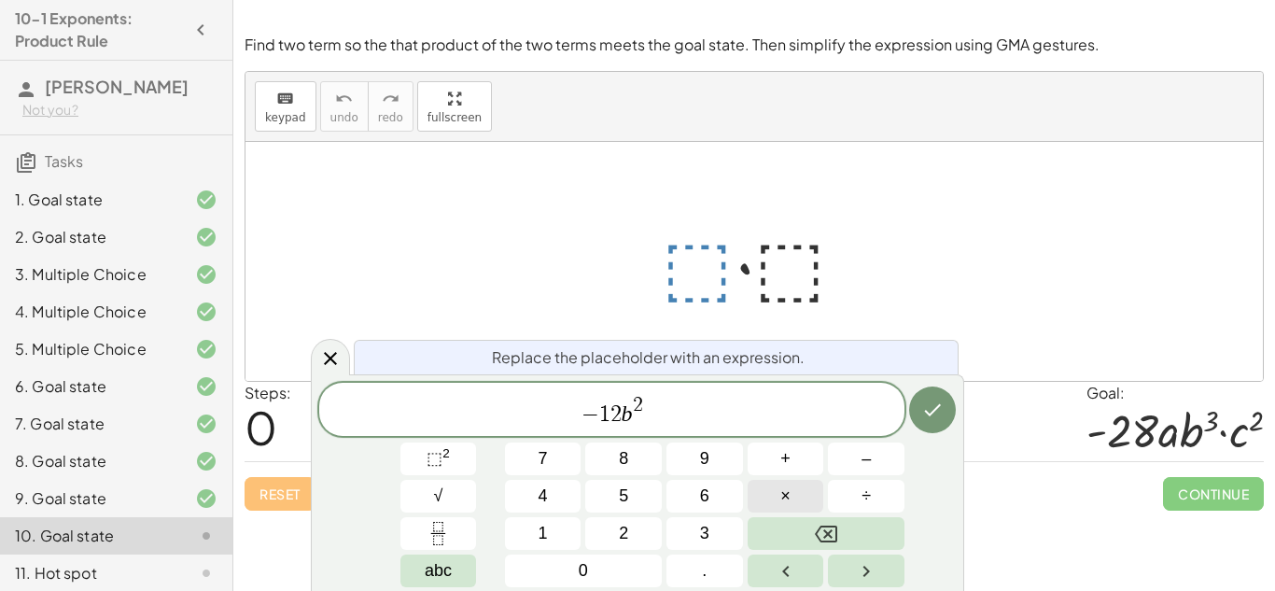
click at [781, 497] on span "×" at bounding box center [786, 496] width 10 height 25
click at [440, 464] on span "⬚" at bounding box center [435, 458] width 16 height 19
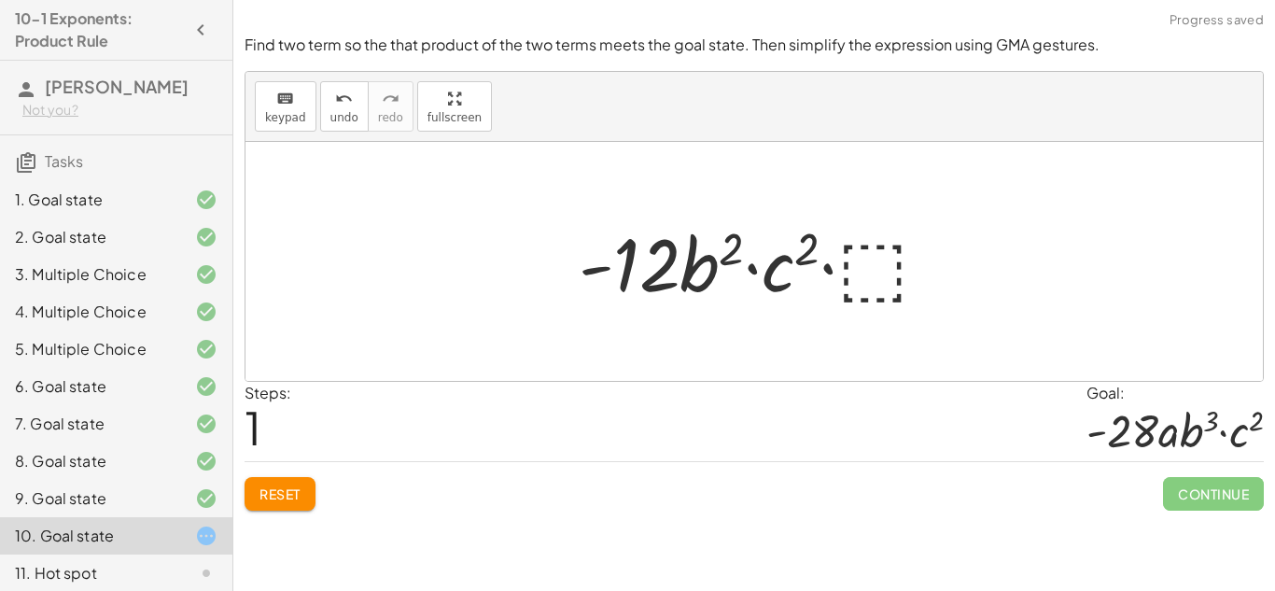
click at [856, 278] on div at bounding box center [762, 262] width 385 height 96
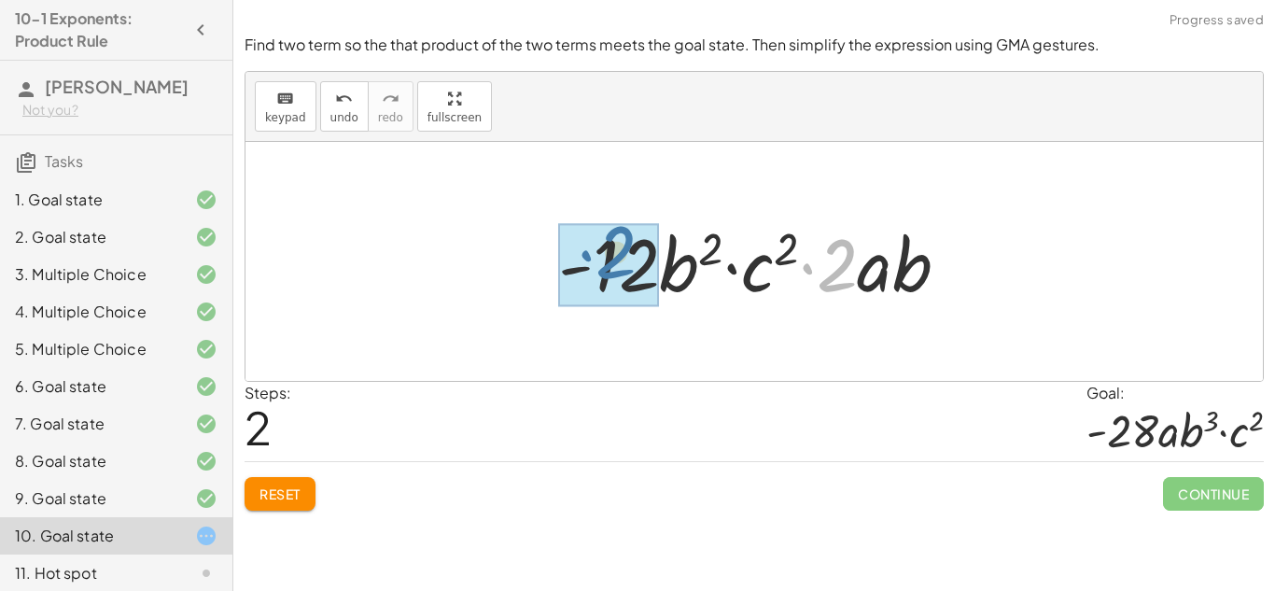
drag, startPoint x: 845, startPoint y: 280, endPoint x: 620, endPoint y: 272, distance: 225.2
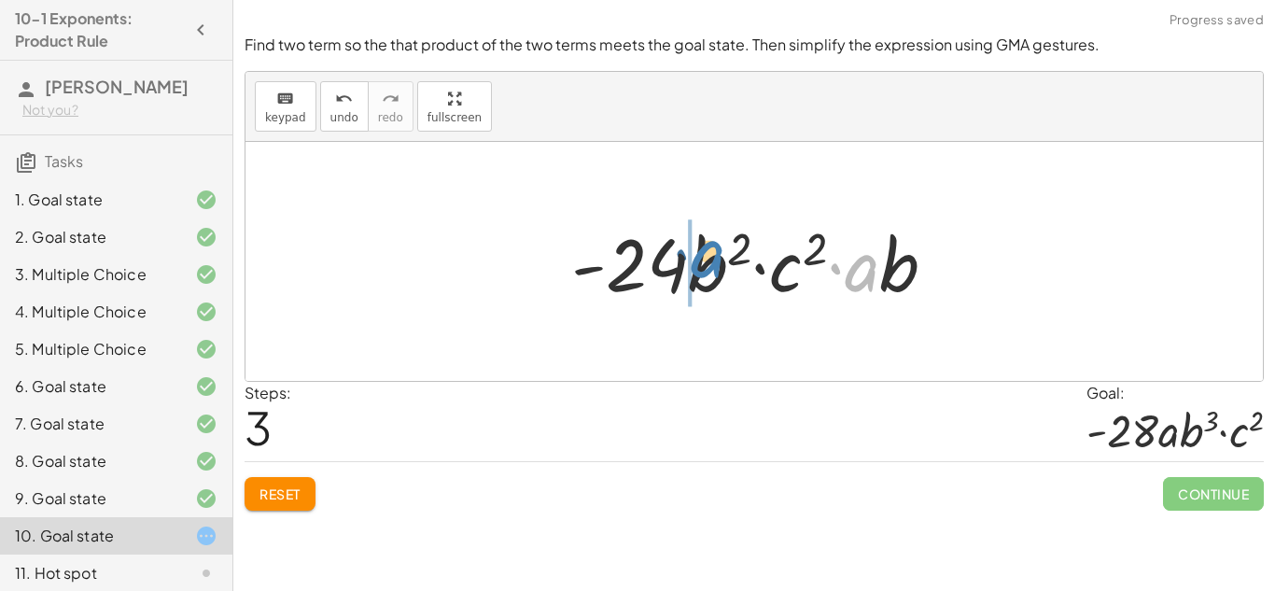
drag, startPoint x: 870, startPoint y: 279, endPoint x: 706, endPoint y: 270, distance: 164.6
click at [706, 270] on div at bounding box center [761, 262] width 399 height 96
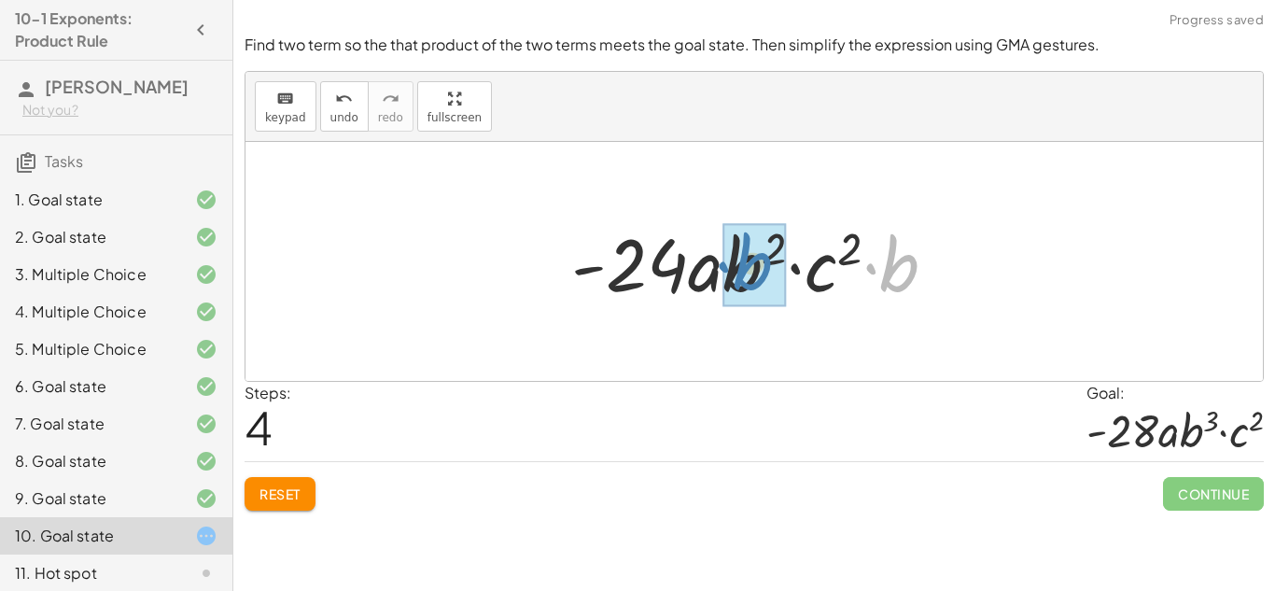
drag, startPoint x: 904, startPoint y: 280, endPoint x: 753, endPoint y: 280, distance: 151.3
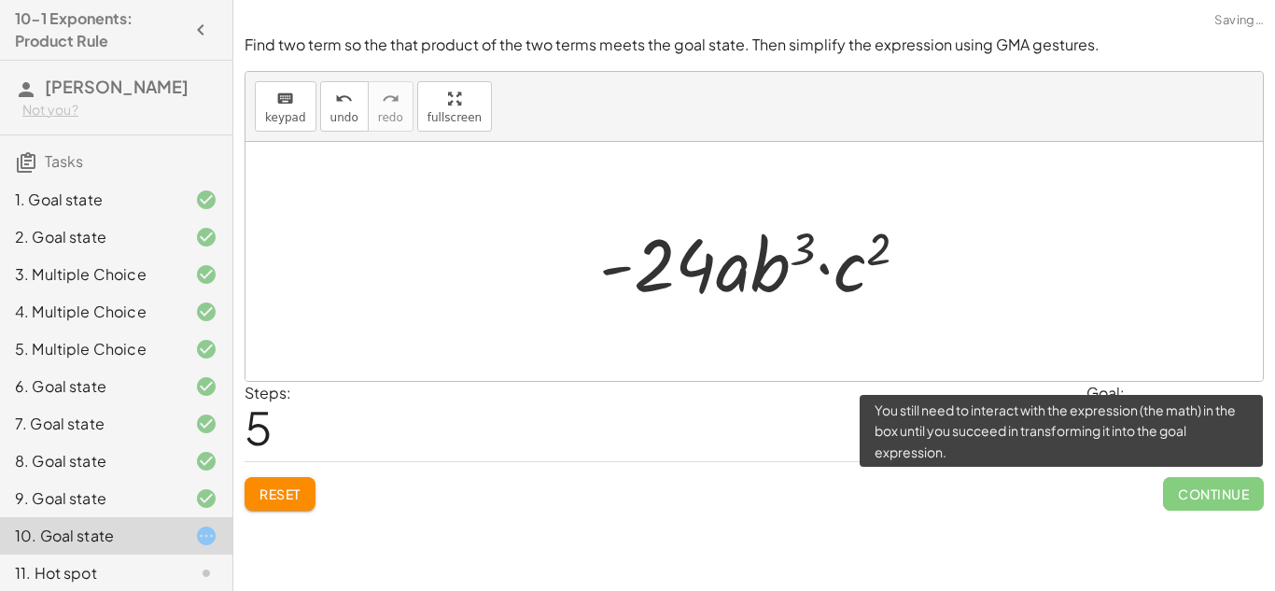
click at [1200, 500] on span "Continue" at bounding box center [1213, 494] width 101 height 34
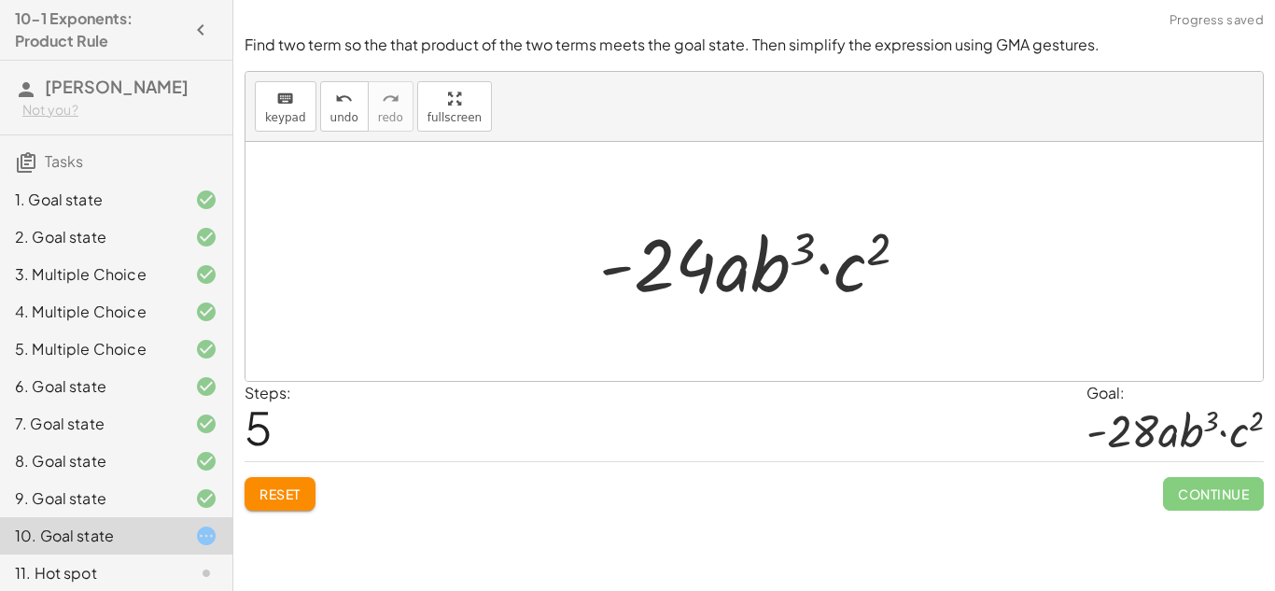
click at [704, 264] on div at bounding box center [762, 262] width 344 height 96
click at [258, 502] on button "Reset" at bounding box center [280, 494] width 71 height 34
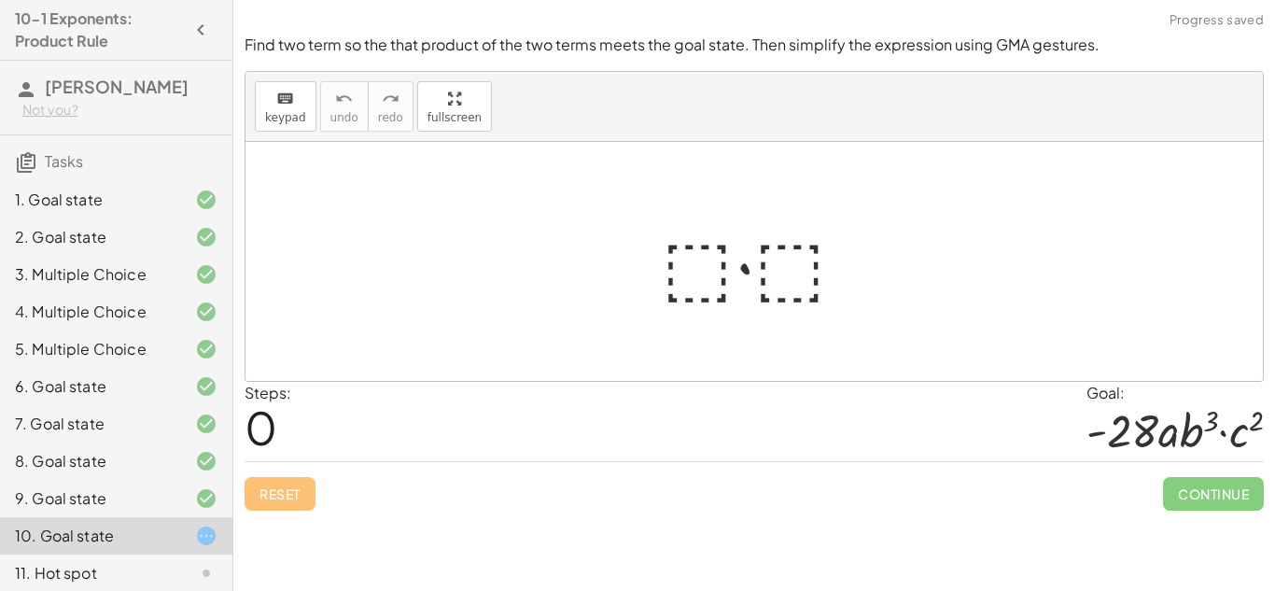
click at [715, 286] on div at bounding box center [762, 262] width 218 height 96
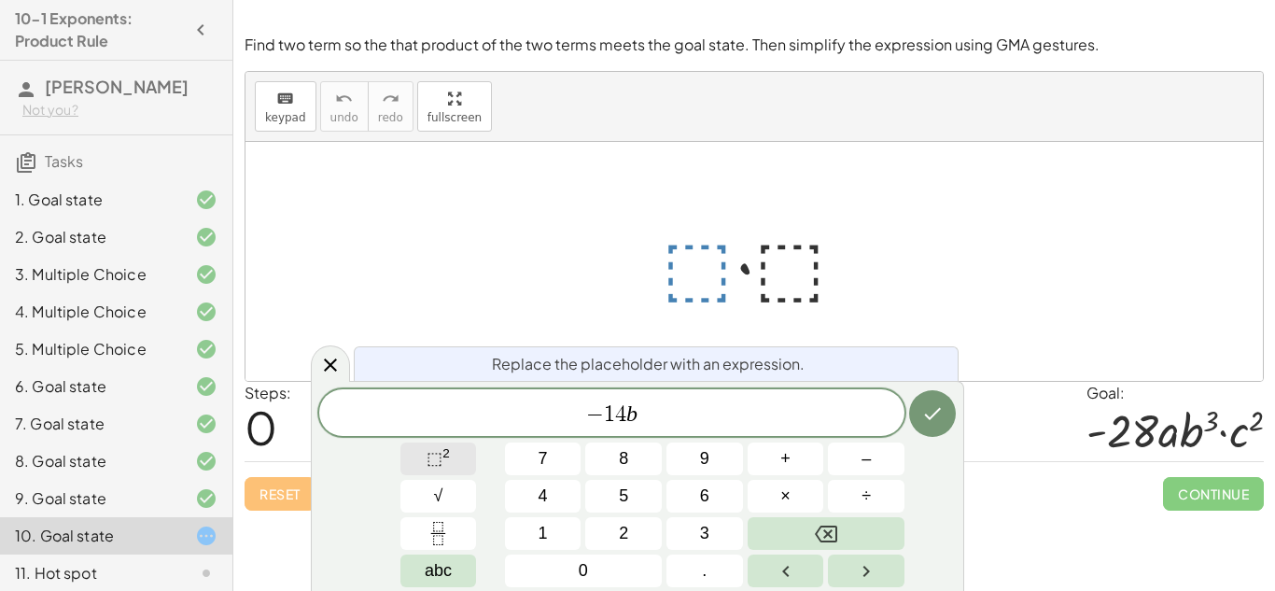
click at [430, 464] on span "⬚" at bounding box center [435, 458] width 16 height 19
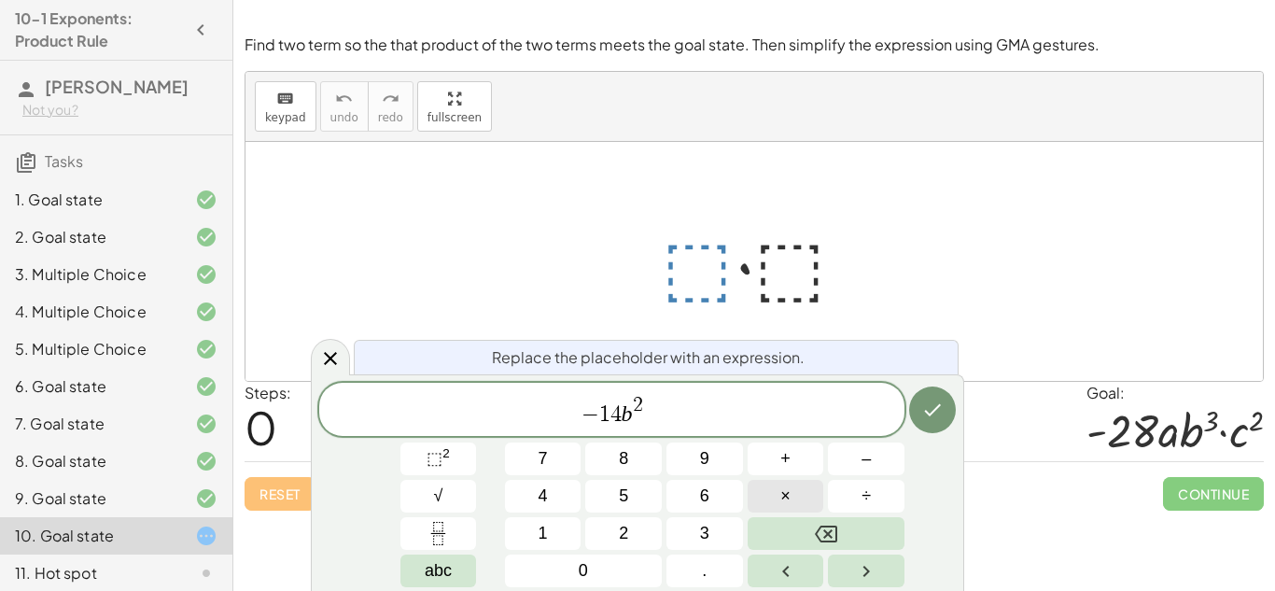
click at [775, 504] on button "×" at bounding box center [786, 496] width 77 height 33
click at [453, 468] on button "⬚ 2" at bounding box center [439, 459] width 77 height 33
click at [929, 404] on icon "Done" at bounding box center [933, 410] width 22 height 22
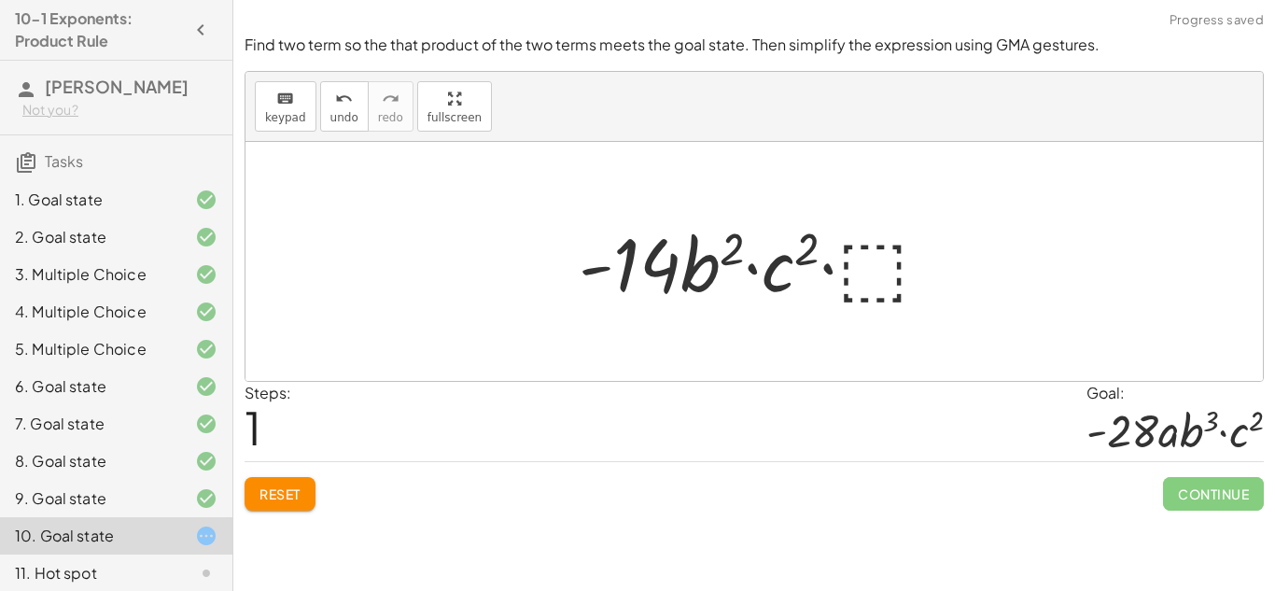
click at [860, 272] on div at bounding box center [762, 262] width 385 height 96
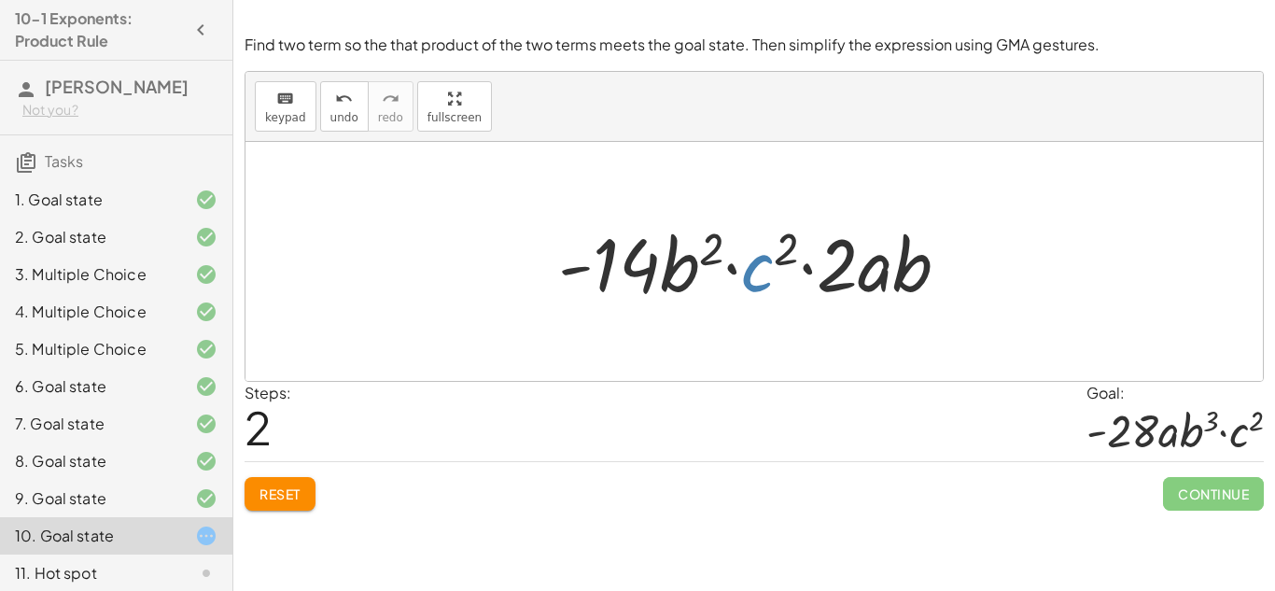
click at [752, 283] on div at bounding box center [761, 262] width 425 height 96
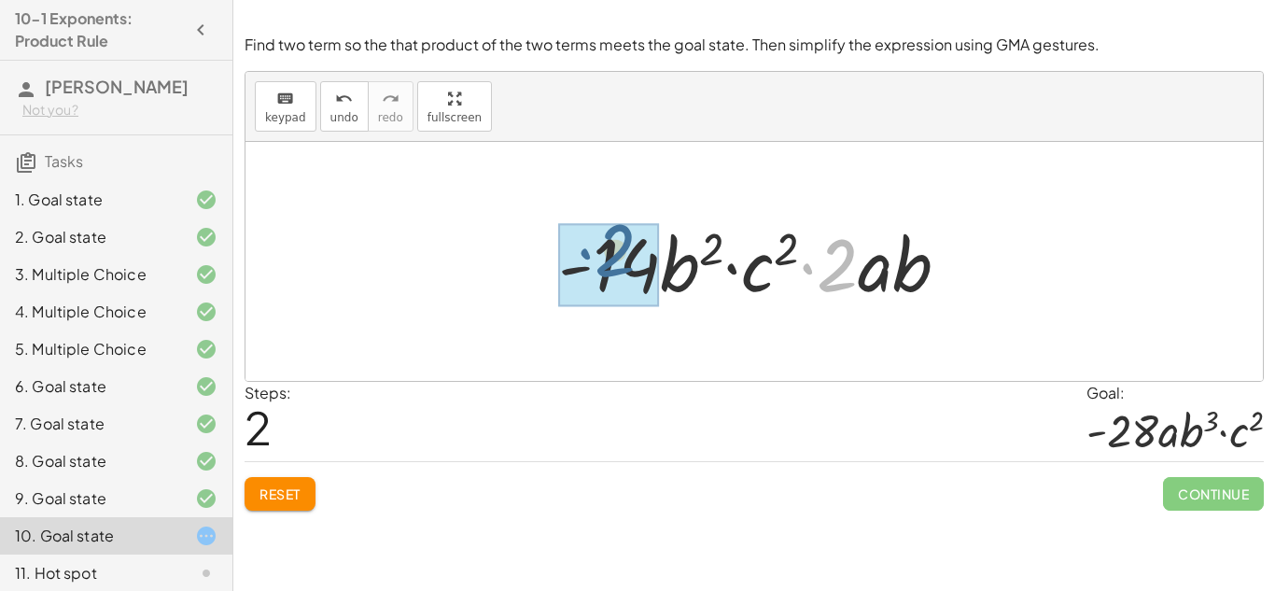
drag, startPoint x: 831, startPoint y: 283, endPoint x: 595, endPoint y: 272, distance: 236.5
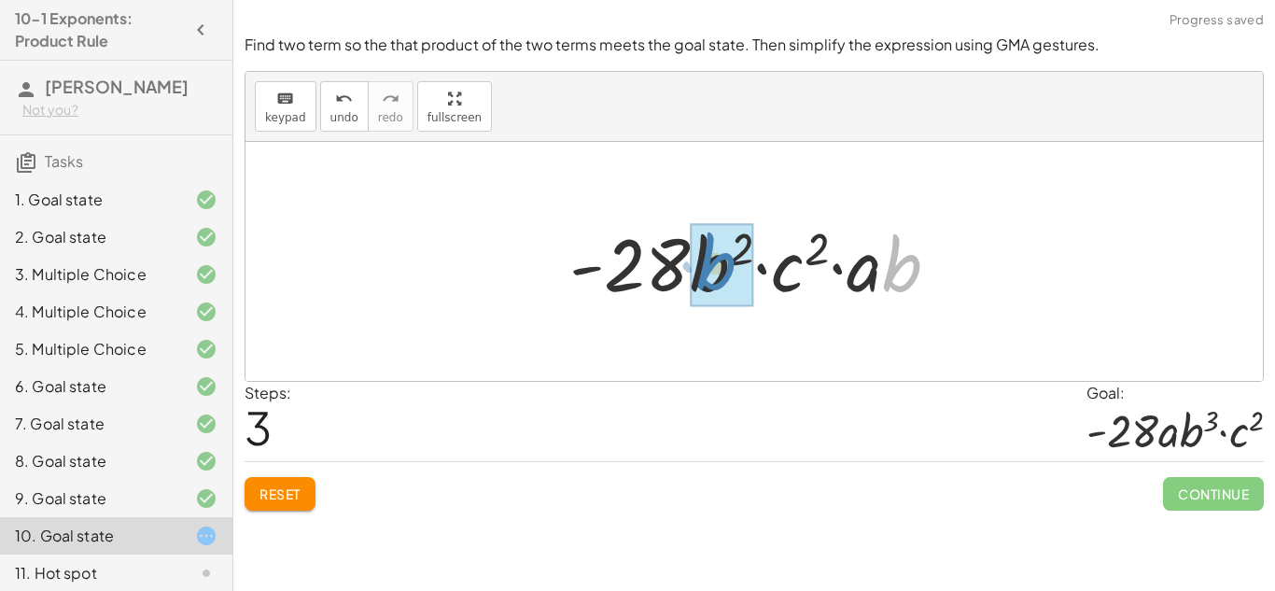
drag, startPoint x: 898, startPoint y: 279, endPoint x: 712, endPoint y: 277, distance: 185.8
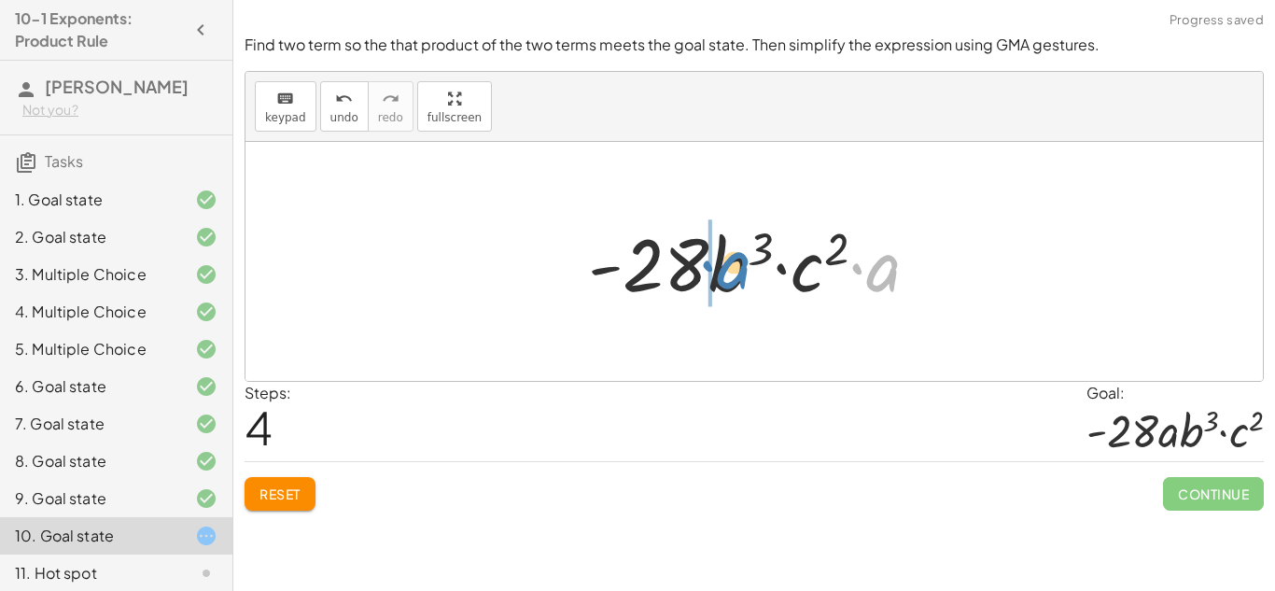
drag, startPoint x: 885, startPoint y: 285, endPoint x: 730, endPoint y: 282, distance: 155.0
click at [730, 282] on div at bounding box center [761, 262] width 365 height 96
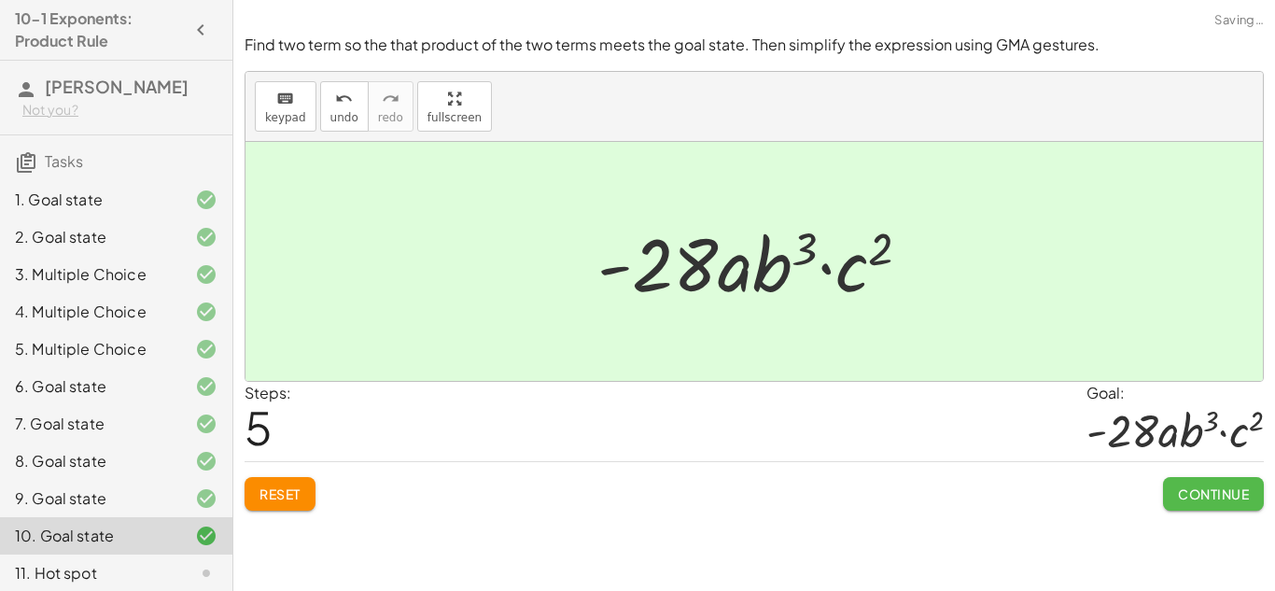
click at [1207, 490] on span "Continue" at bounding box center [1213, 494] width 71 height 17
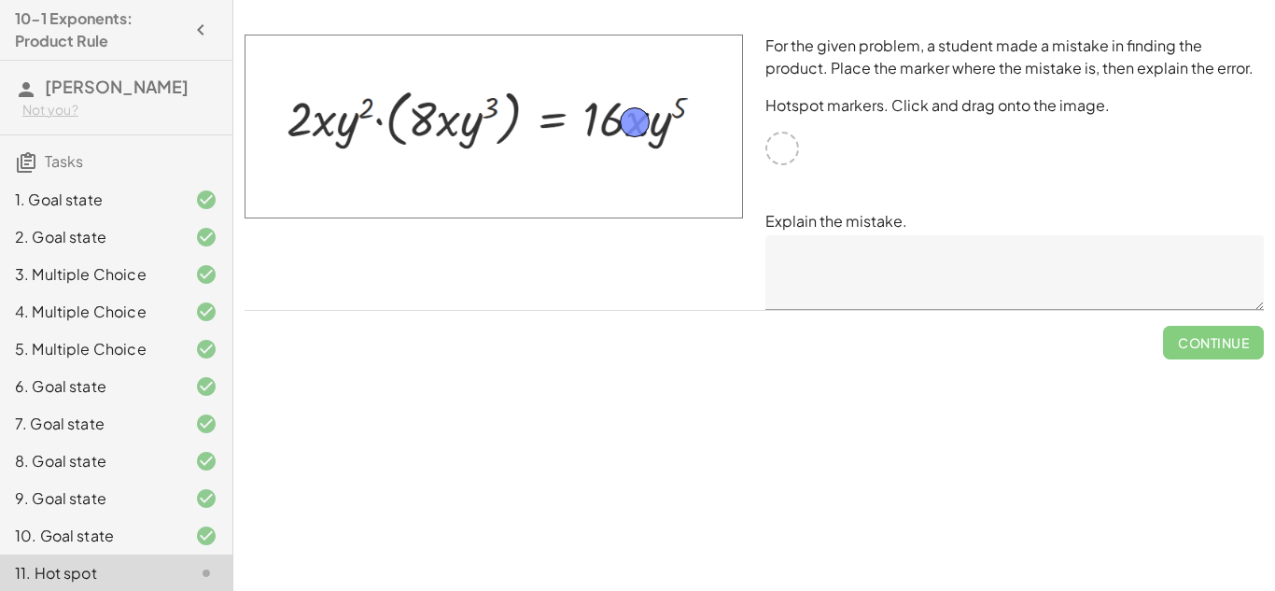
drag, startPoint x: 786, startPoint y: 147, endPoint x: 639, endPoint y: 120, distance: 149.8
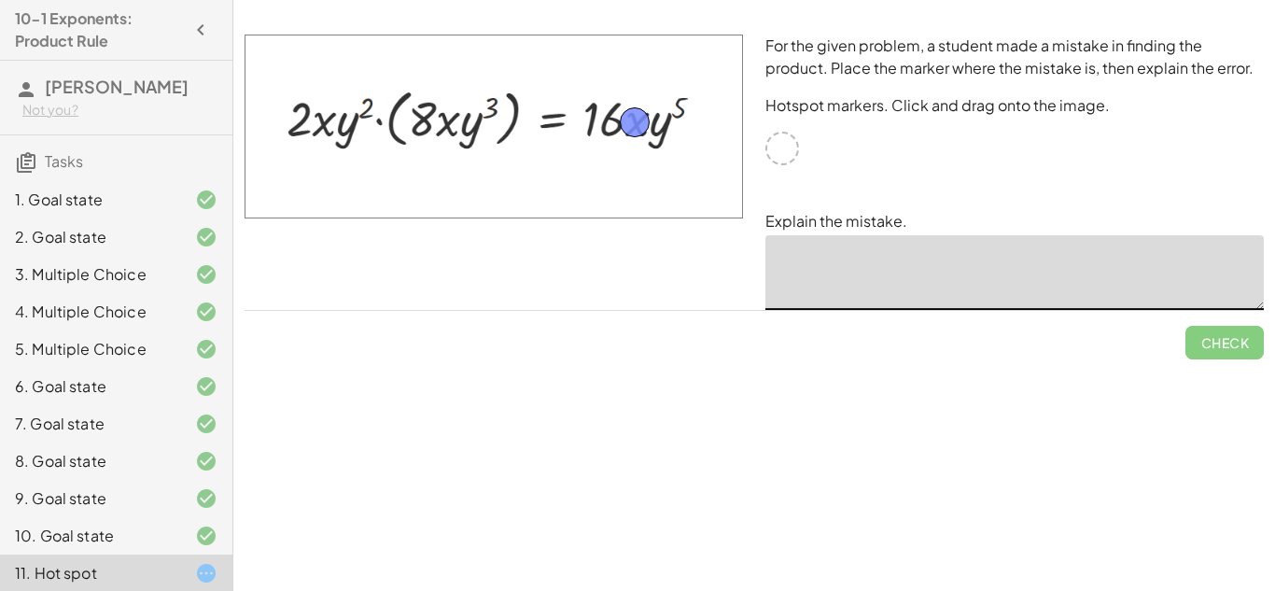
click at [844, 287] on textarea at bounding box center [1015, 272] width 499 height 75
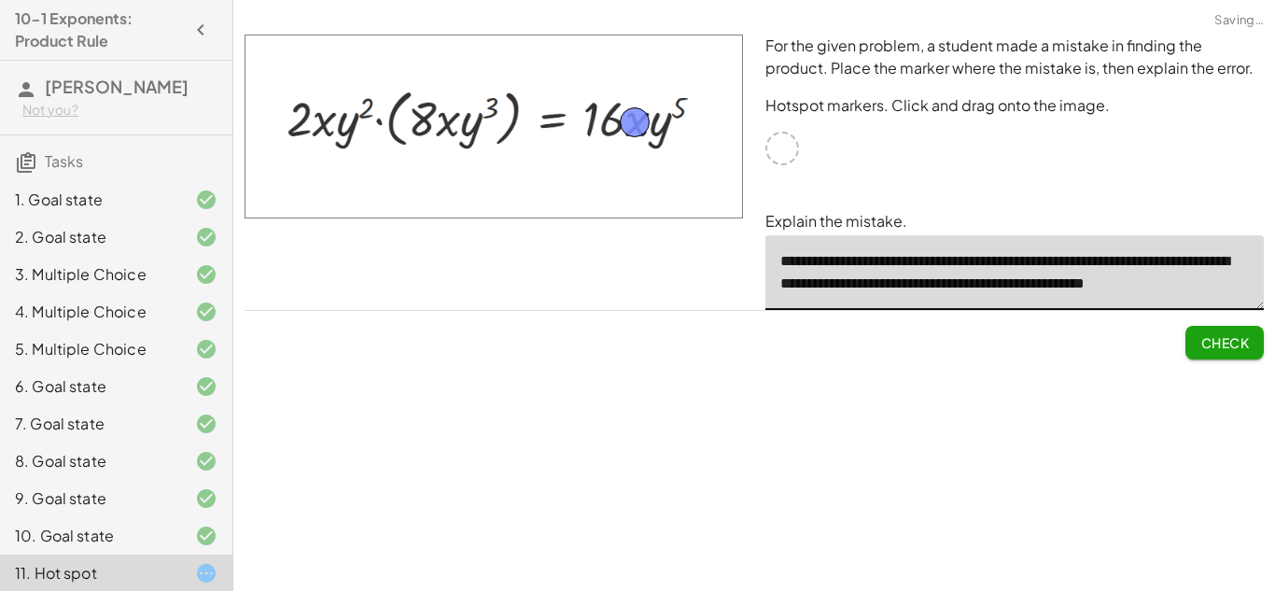
scroll to position [6, 0]
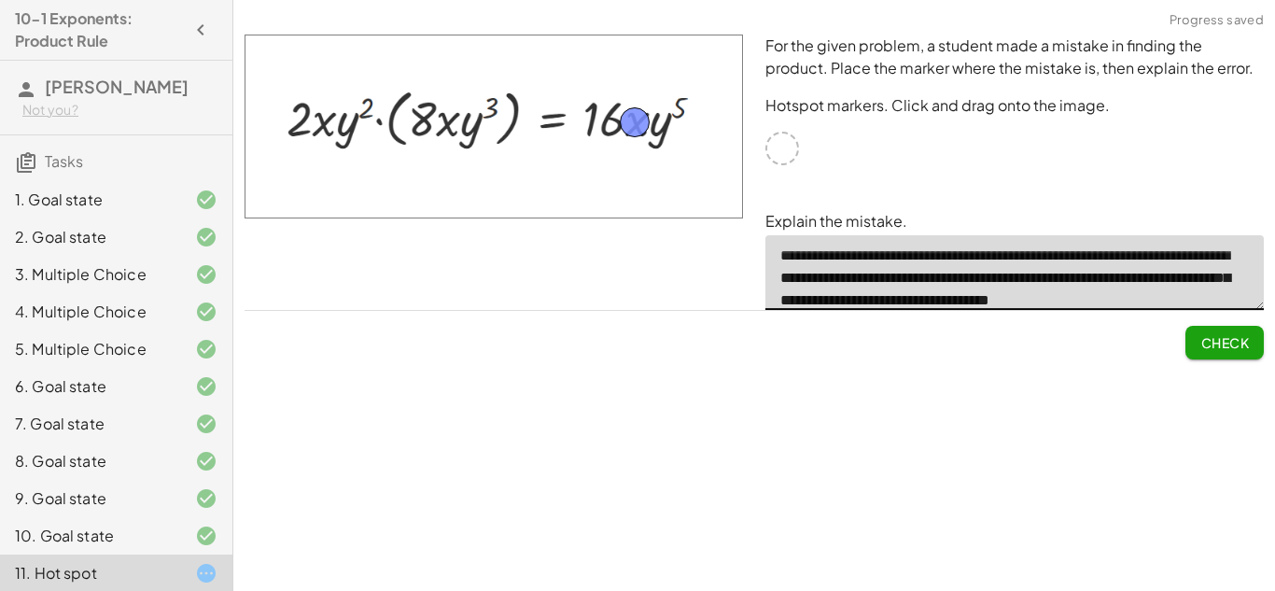
click at [1010, 267] on textarea "**********" at bounding box center [1015, 272] width 499 height 75
click at [1032, 257] on textarea "**********" at bounding box center [1015, 272] width 499 height 75
click at [811, 261] on textarea "**********" at bounding box center [1015, 272] width 499 height 75
drag, startPoint x: 635, startPoint y: 123, endPoint x: 651, endPoint y: 106, distance: 23.1
click at [884, 307] on textarea "**********" at bounding box center [1015, 272] width 499 height 75
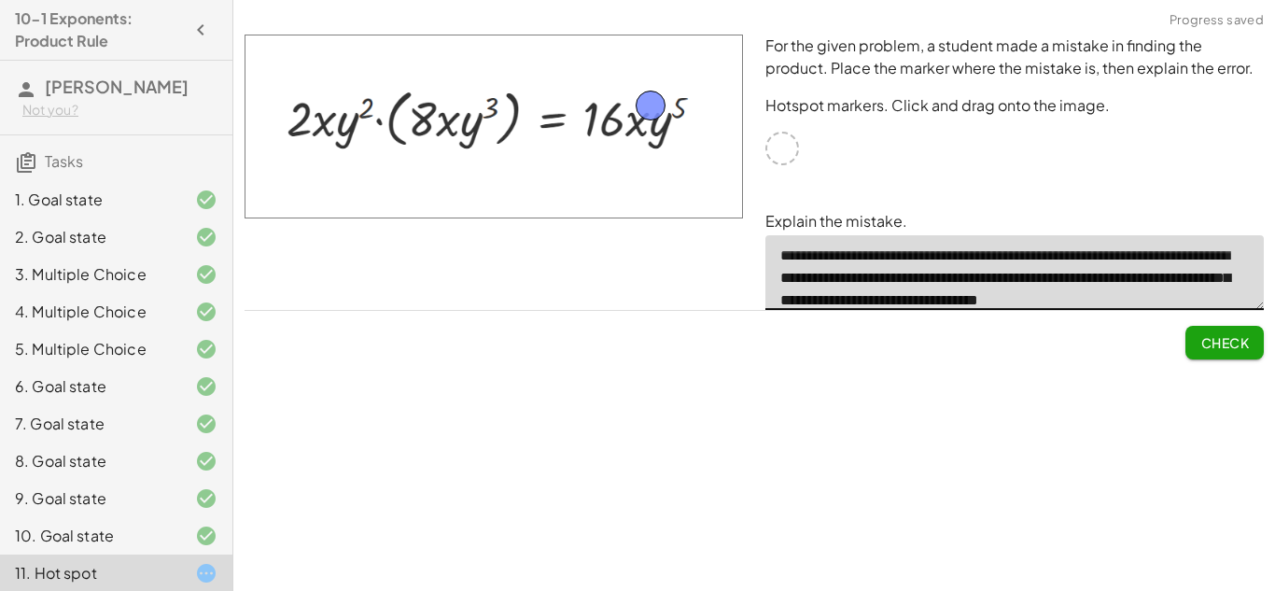
type textarea "**********"
click at [1207, 343] on span "Check" at bounding box center [1225, 342] width 49 height 17
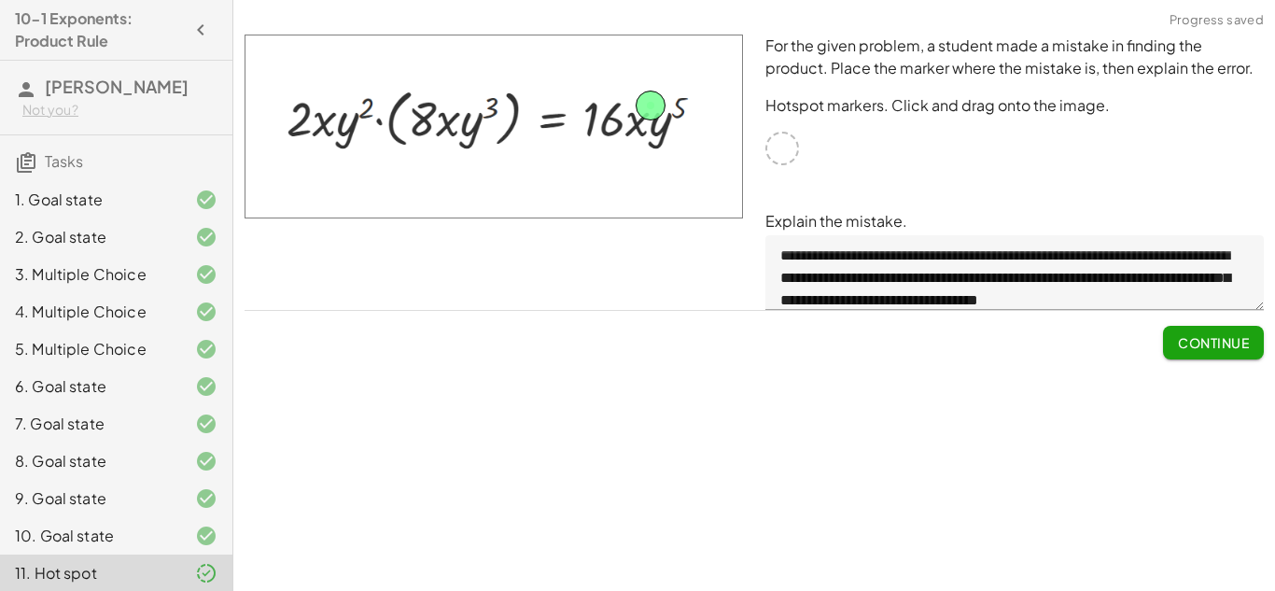
click at [1181, 339] on span "Continue" at bounding box center [1213, 342] width 71 height 17
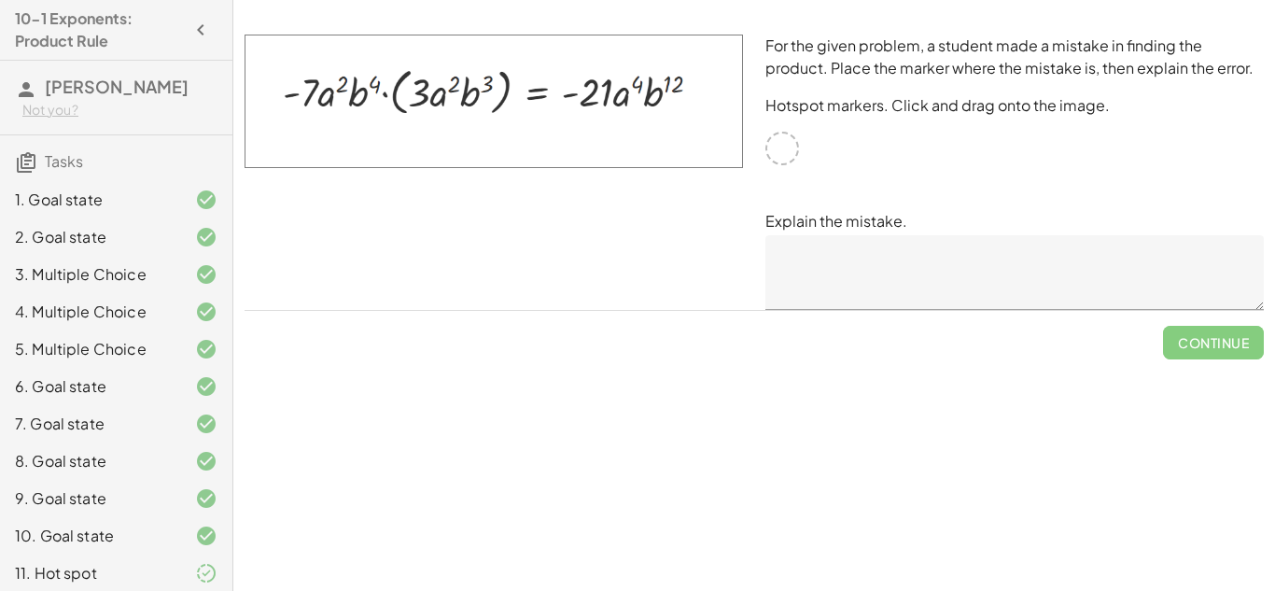
click at [388, 96] on img at bounding box center [494, 102] width 499 height 134
click at [778, 153] on div at bounding box center [783, 149] width 34 height 34
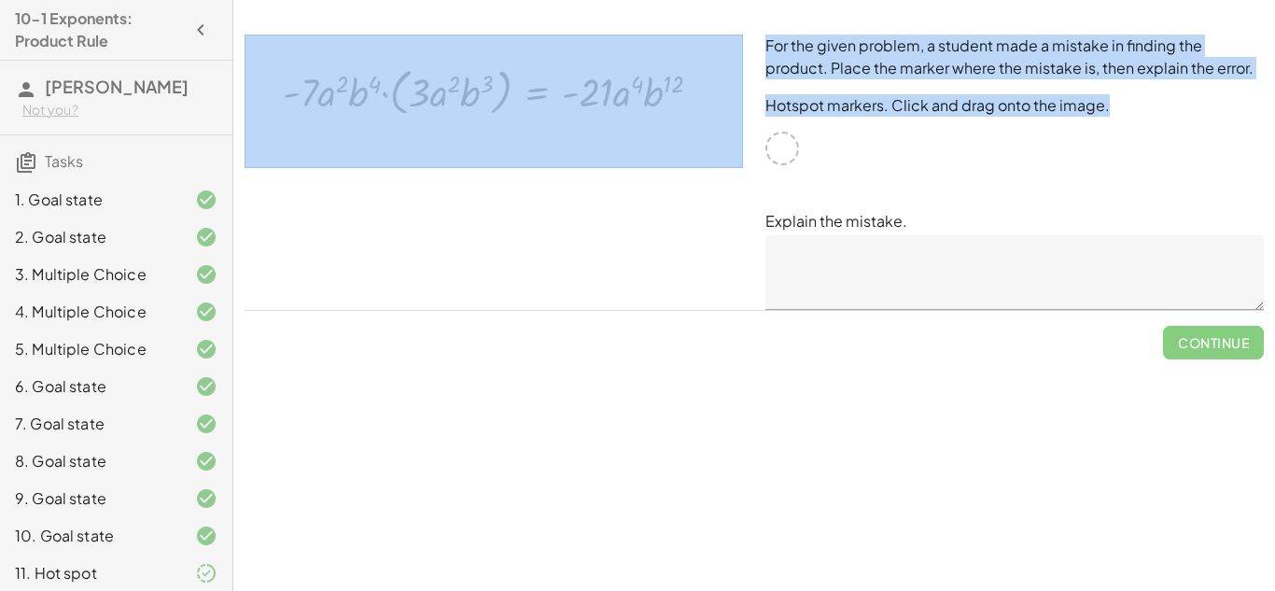
drag, startPoint x: 778, startPoint y: 155, endPoint x: 594, endPoint y: 151, distance: 184.0
click at [594, 151] on div "For the given problem, a student made a mistake in finding the product. Place t…" at bounding box center [754, 172] width 1042 height 298
click at [1022, 110] on p "Hotspot markers. Click and drag onto the image." at bounding box center [1015, 105] width 499 height 22
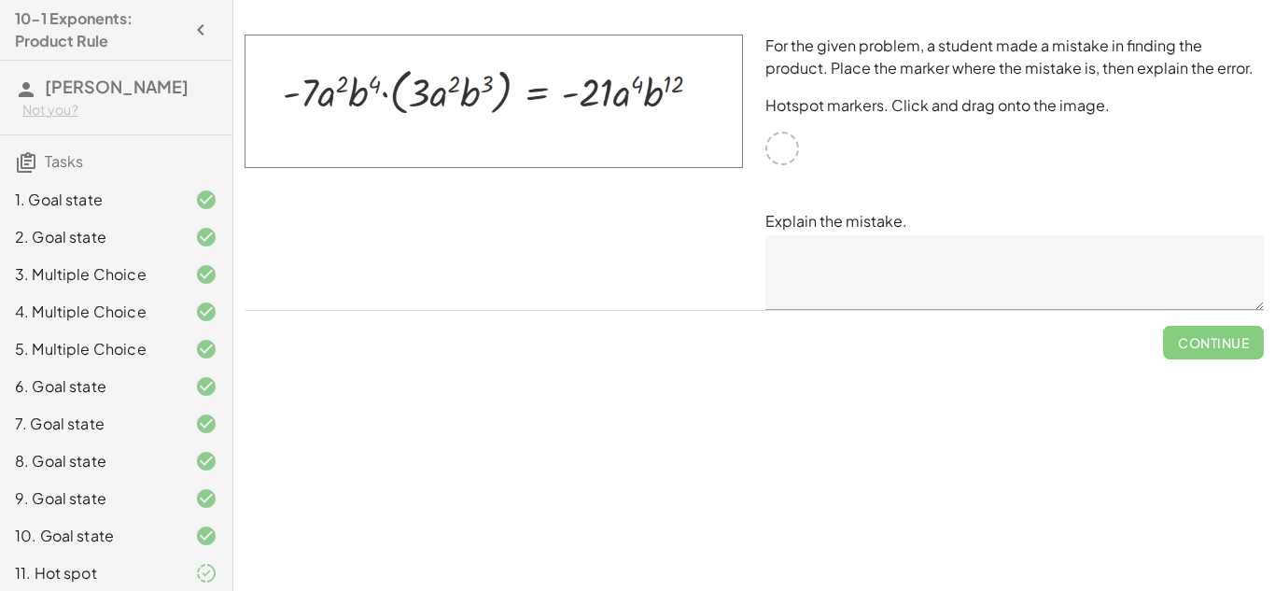
drag, startPoint x: 778, startPoint y: 156, endPoint x: 769, endPoint y: 170, distance: 16.3
click at [769, 170] on div "For the given problem, a student made a mistake in finding the product. Place t…" at bounding box center [1014, 172] width 521 height 298
click at [706, 277] on div at bounding box center [493, 172] width 521 height 298
click at [82, 535] on div "10. Goal state" at bounding box center [90, 536] width 150 height 22
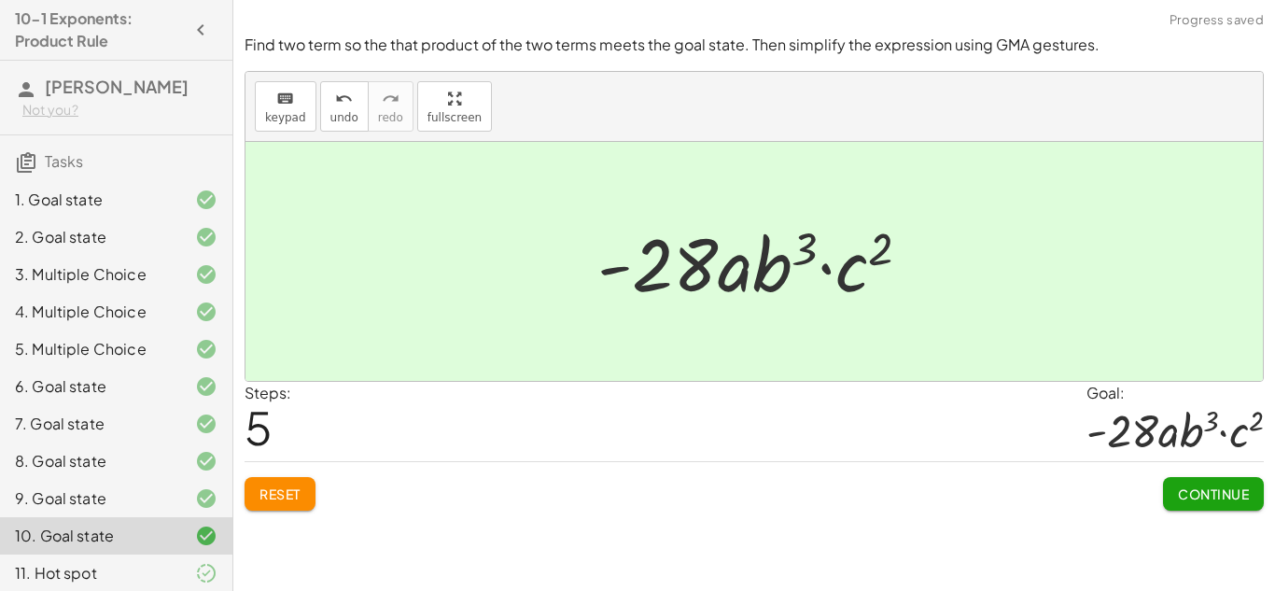
click at [78, 577] on div "11. Hot spot" at bounding box center [90, 573] width 150 height 22
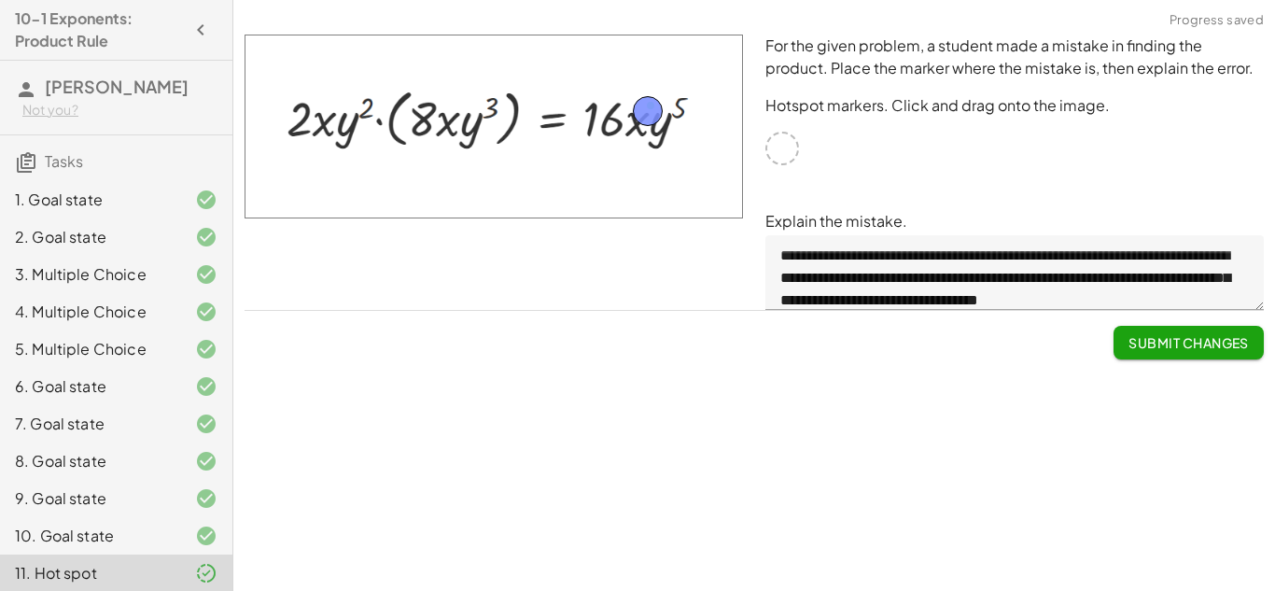
click at [1174, 358] on button "Submit Changes" at bounding box center [1189, 343] width 150 height 34
click at [1190, 330] on button "Continue" at bounding box center [1213, 343] width 101 height 34
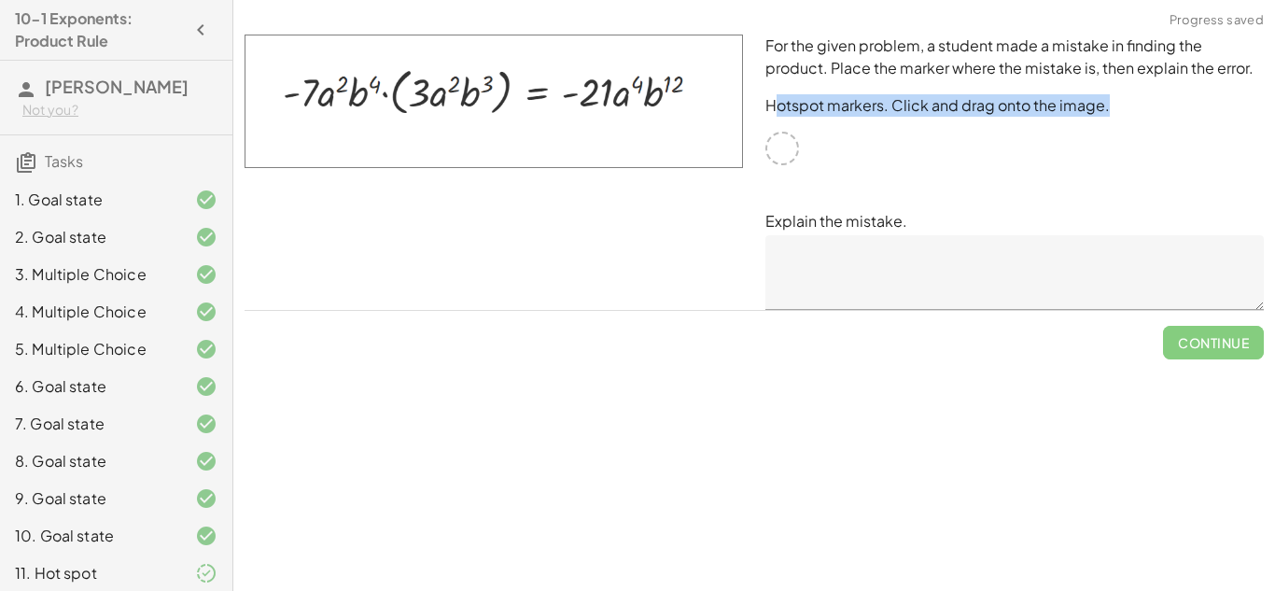
drag, startPoint x: 777, startPoint y: 143, endPoint x: 781, endPoint y: 92, distance: 50.6
click at [781, 92] on div "For the given problem, a student made a mistake in finding the product. Place t…" at bounding box center [1014, 172] width 521 height 298
click at [779, 255] on textarea at bounding box center [1015, 272] width 499 height 75
click at [685, 289] on div at bounding box center [493, 172] width 521 height 298
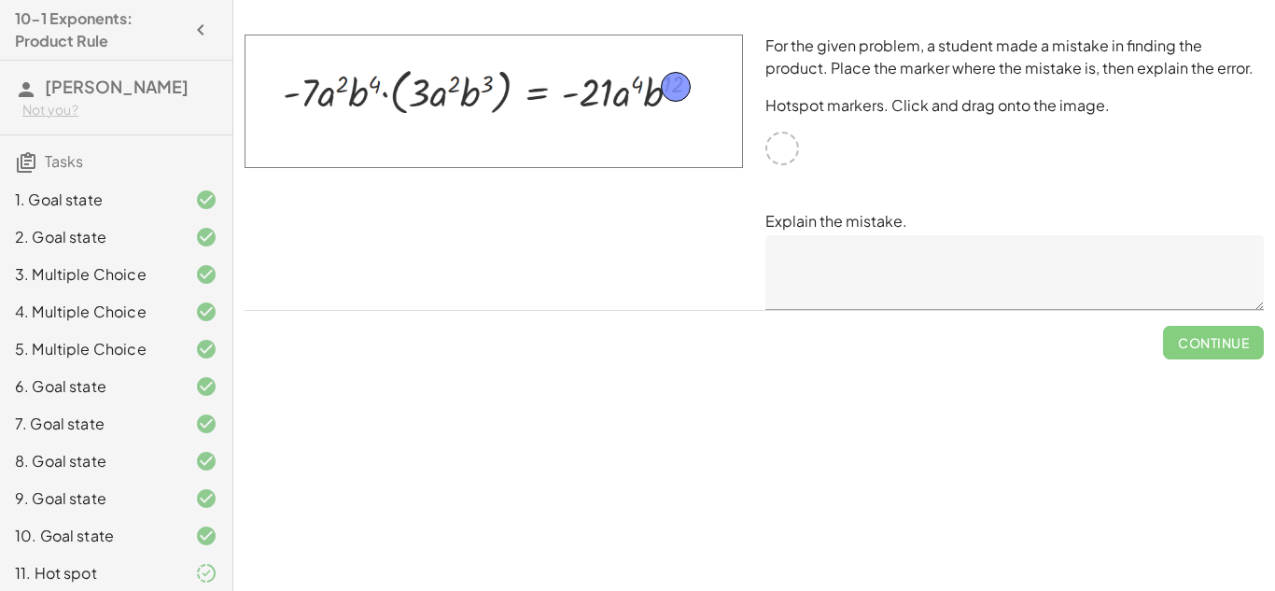
drag, startPoint x: 785, startPoint y: 145, endPoint x: 680, endPoint y: 83, distance: 122.2
click at [870, 278] on textarea at bounding box center [1015, 272] width 499 height 75
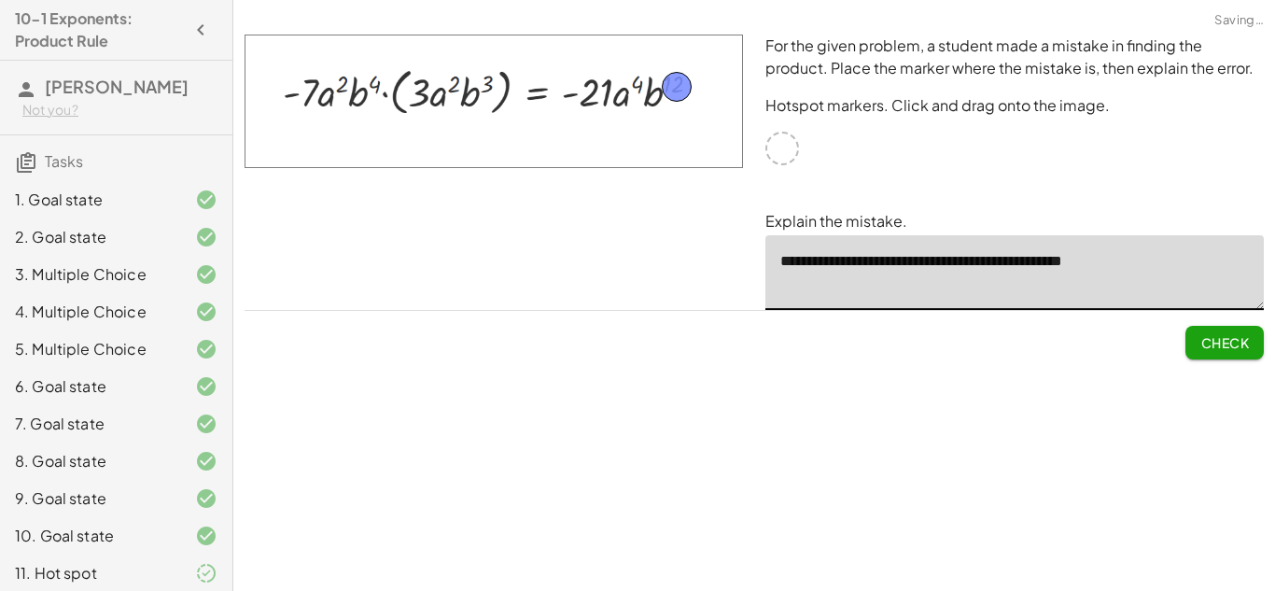
click at [1186, 266] on textarea "**********" at bounding box center [1015, 272] width 499 height 75
type textarea "**********"
click at [1216, 349] on span "Check" at bounding box center [1225, 342] width 49 height 17
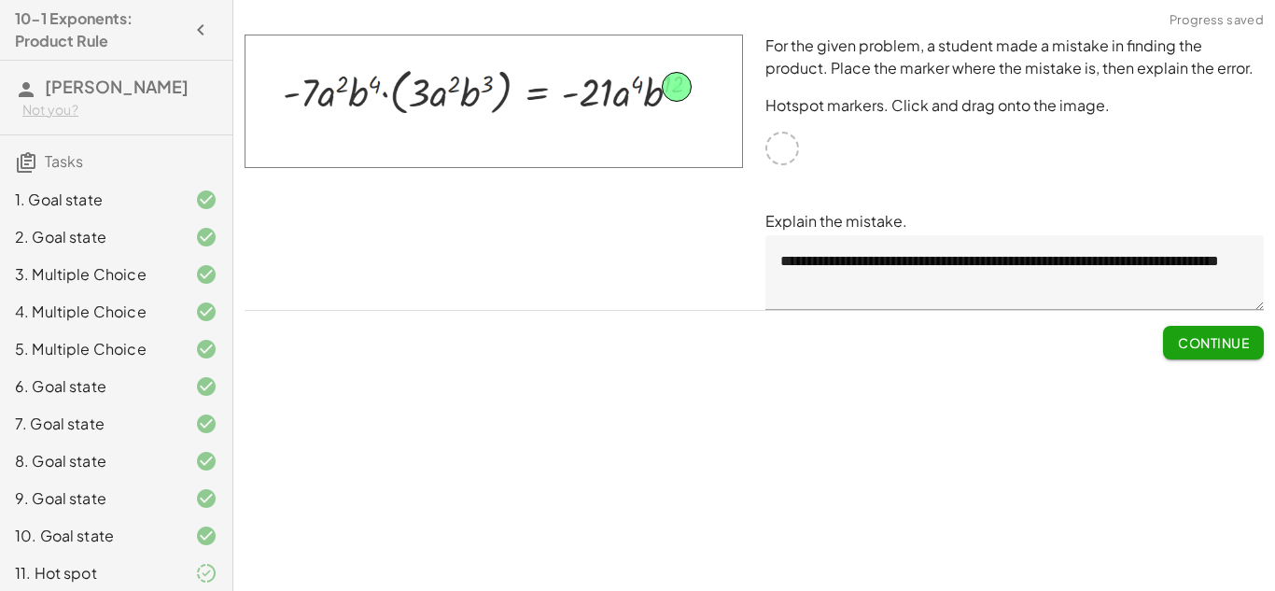
click at [1233, 339] on span "Continue" at bounding box center [1213, 342] width 71 height 17
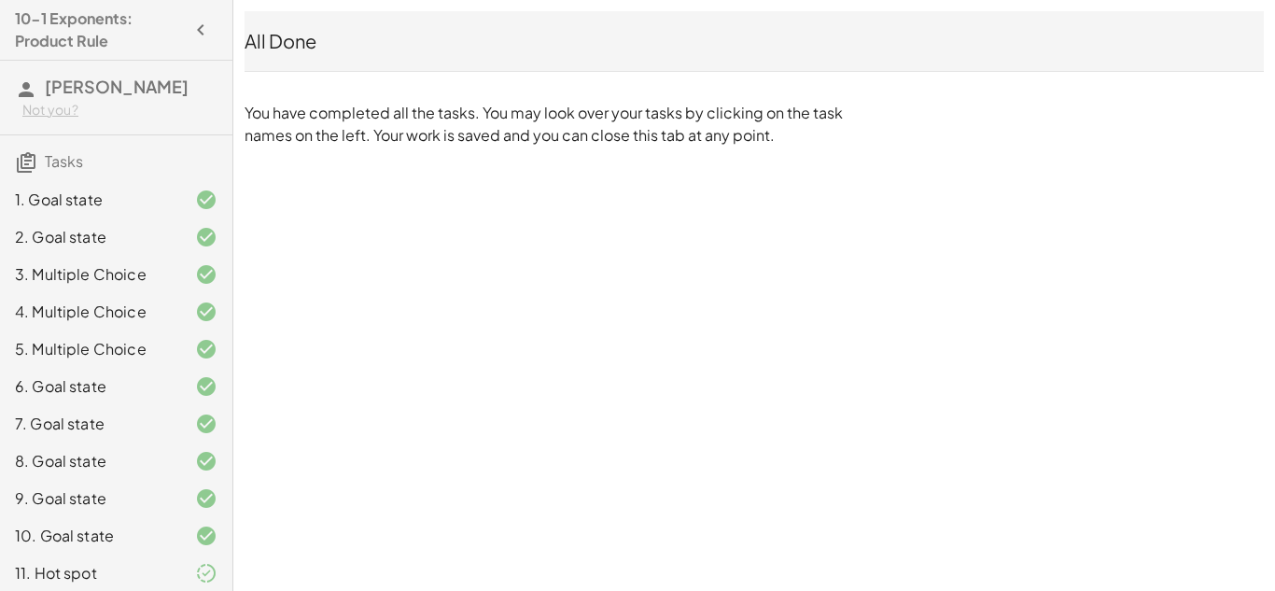
click at [222, 443] on div "6. Goal state" at bounding box center [116, 461] width 233 height 37
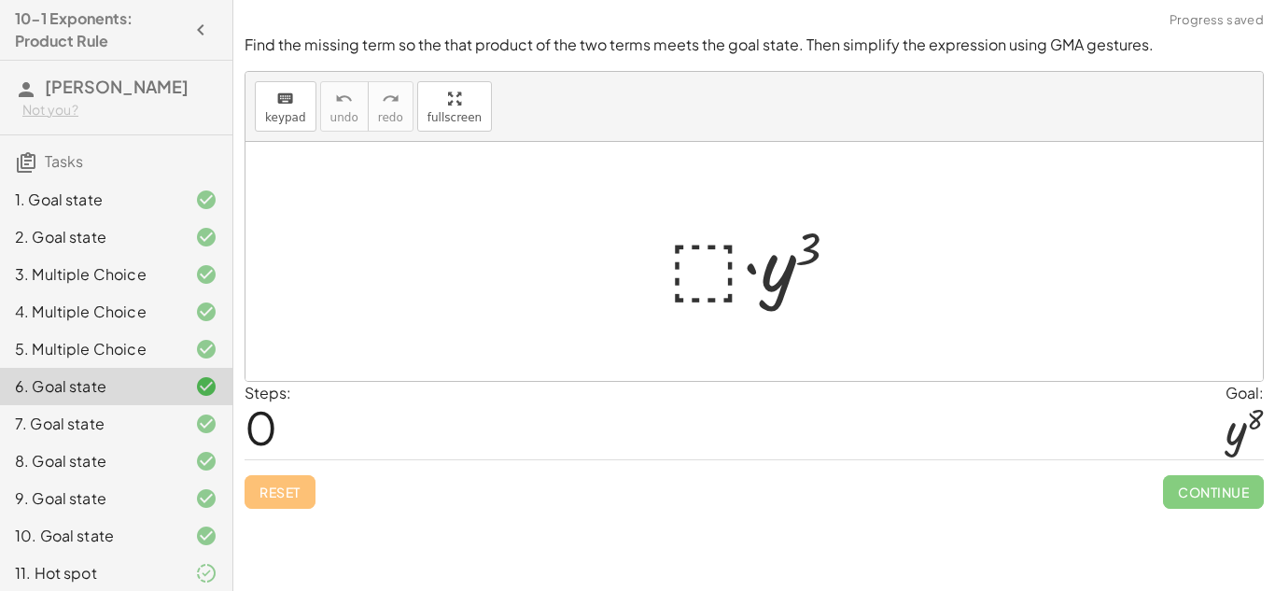
click at [202, 569] on icon at bounding box center [206, 573] width 22 height 22
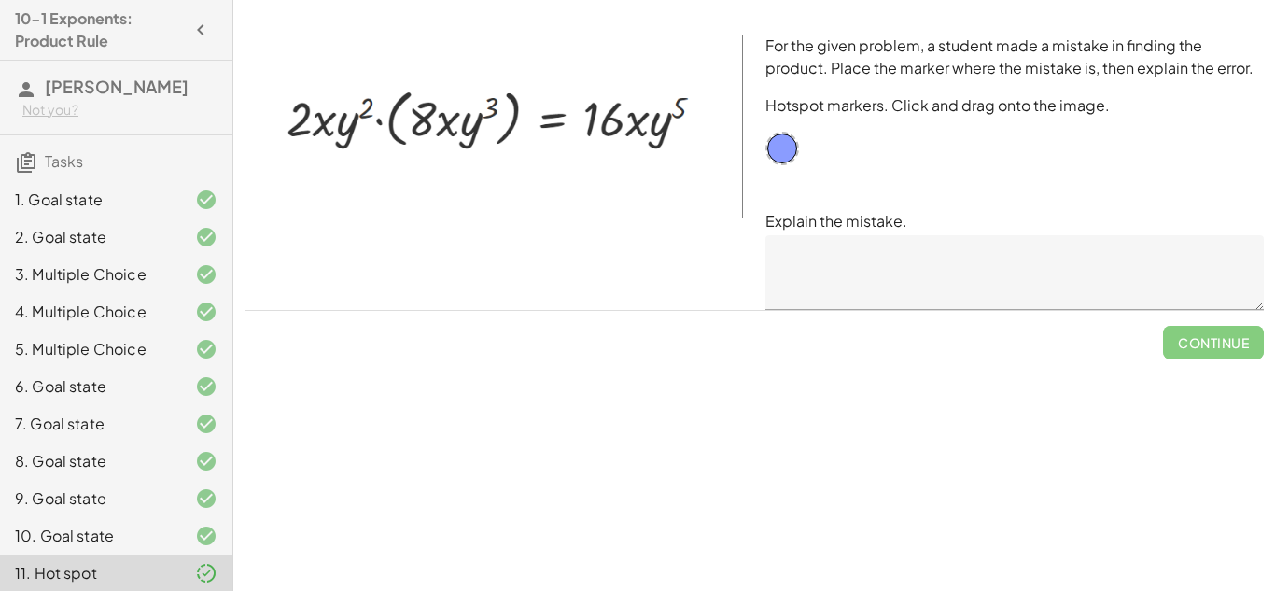
click at [57, 539] on div "10. Goal state" at bounding box center [90, 536] width 150 height 22
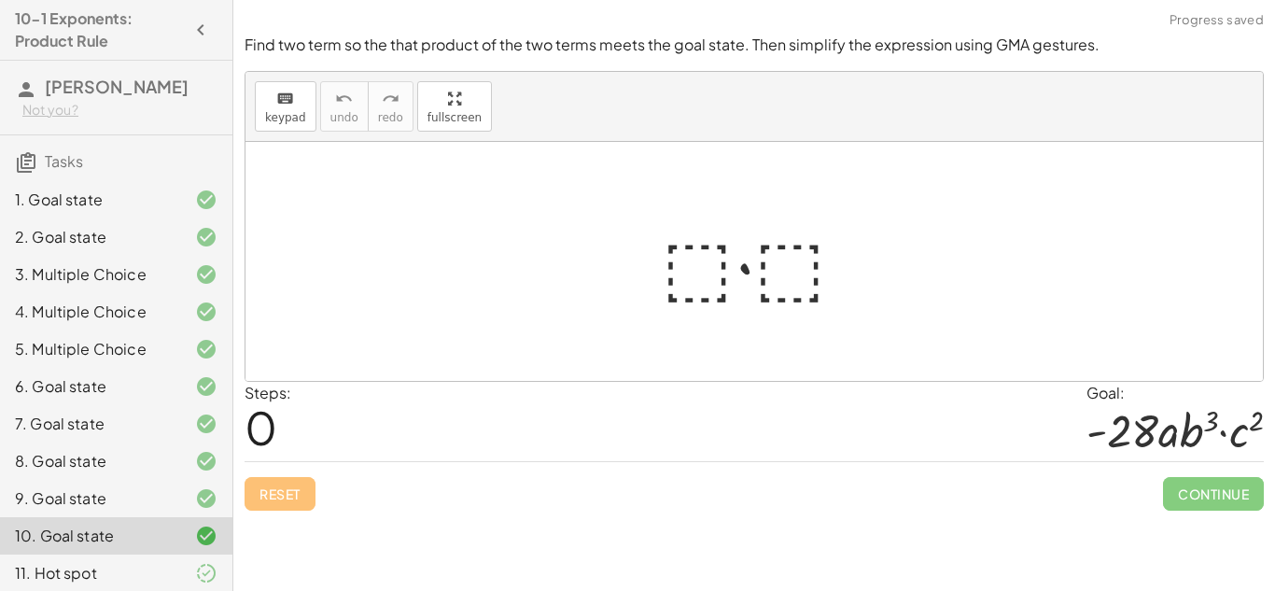
click at [49, 576] on div "11. Hot spot" at bounding box center [90, 573] width 150 height 22
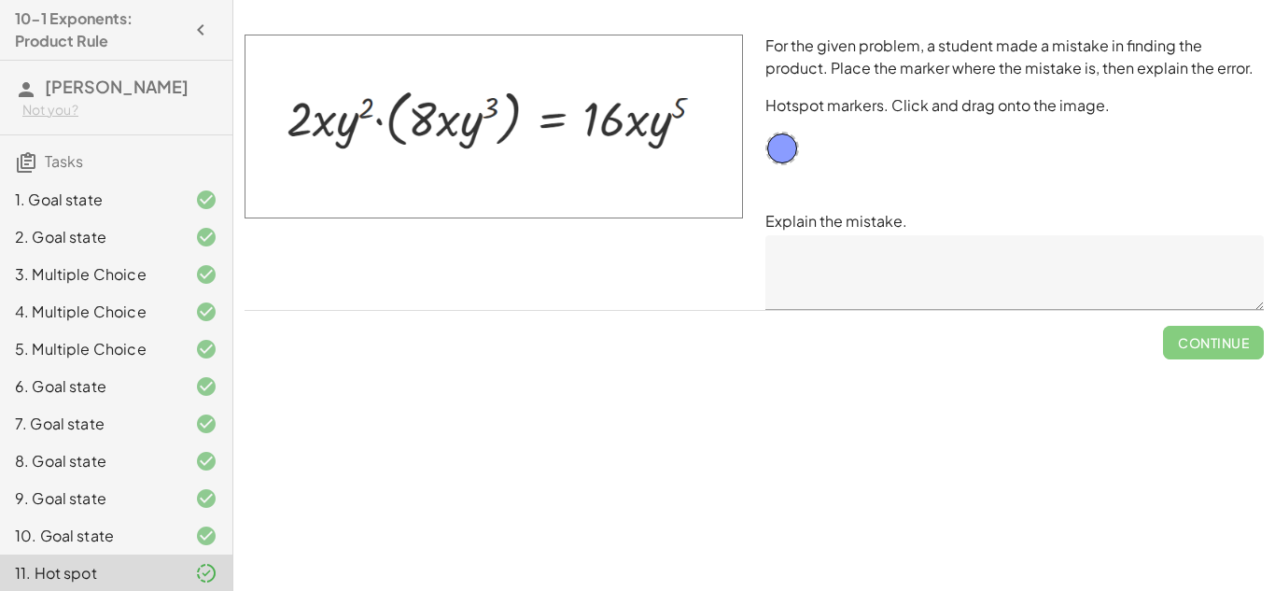
scroll to position [46, 0]
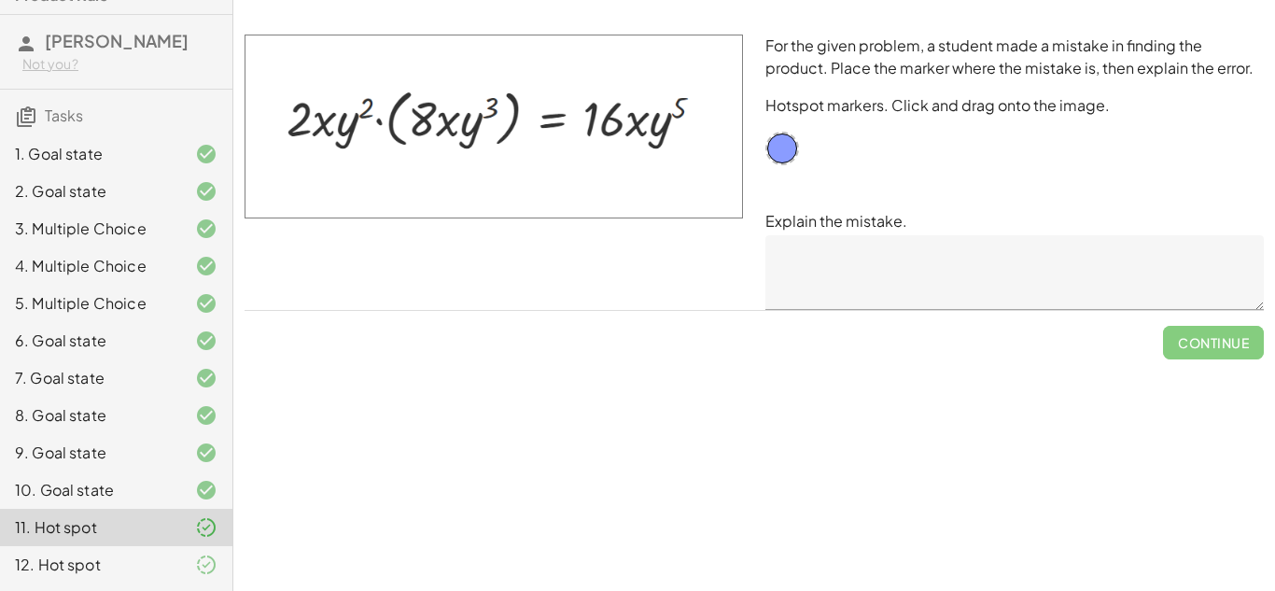
click at [94, 559] on div "12. Hot spot" at bounding box center [90, 565] width 150 height 22
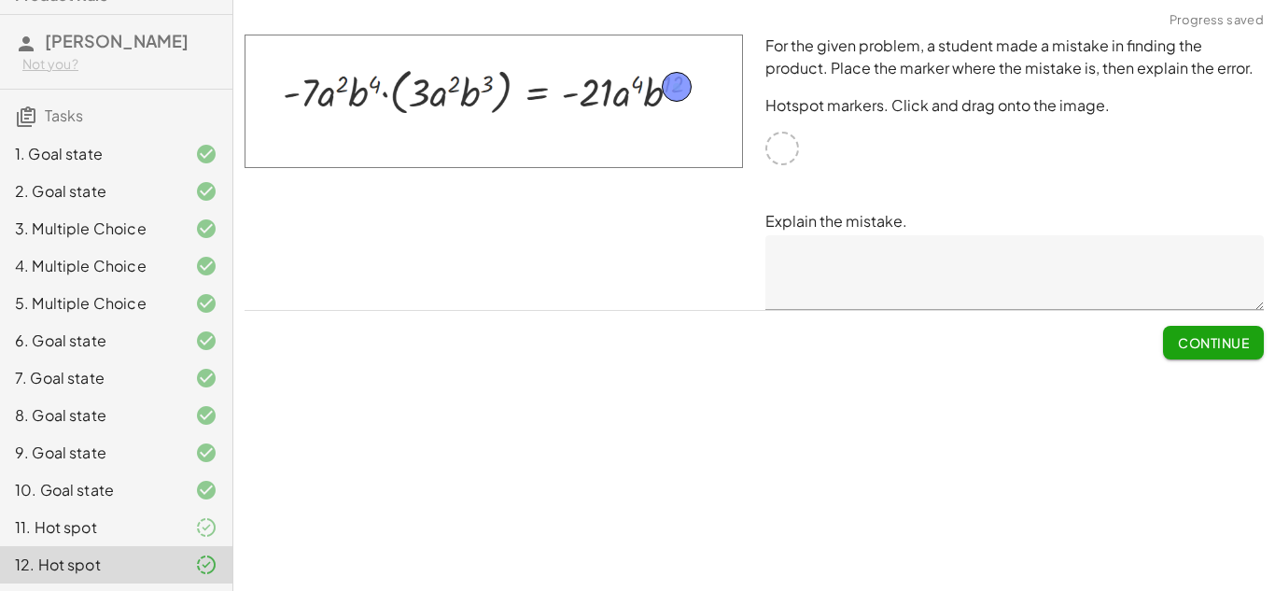
click at [74, 546] on div "12. Hot spot" at bounding box center [116, 564] width 233 height 37
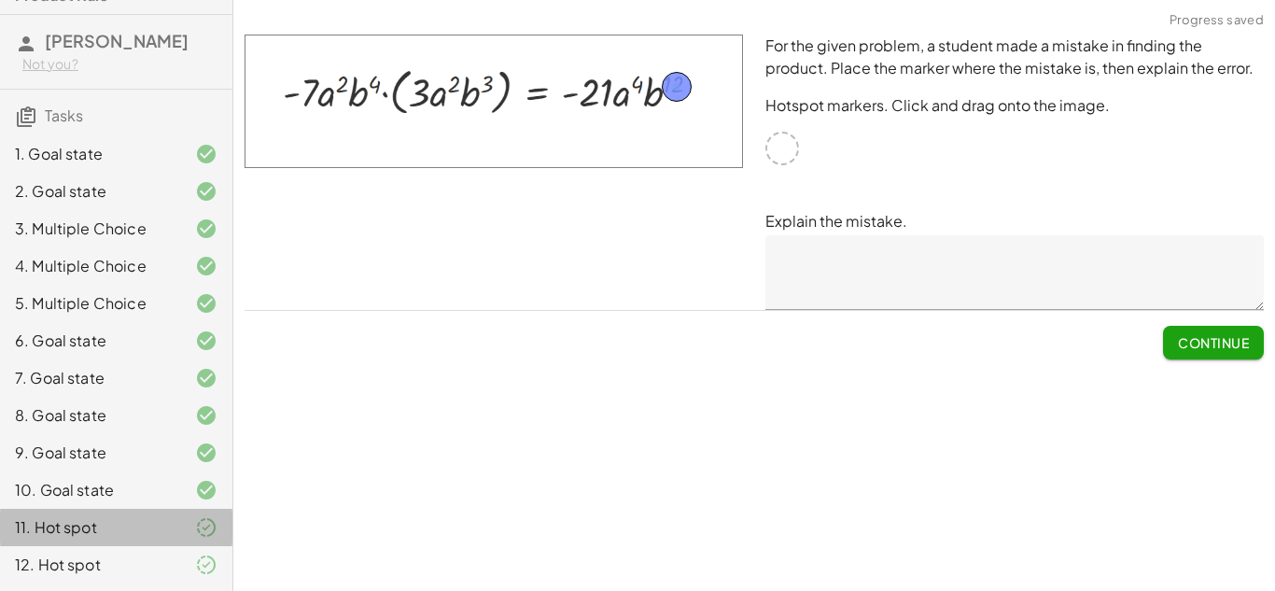
click at [72, 529] on div "11. Hot spot" at bounding box center [90, 527] width 150 height 22
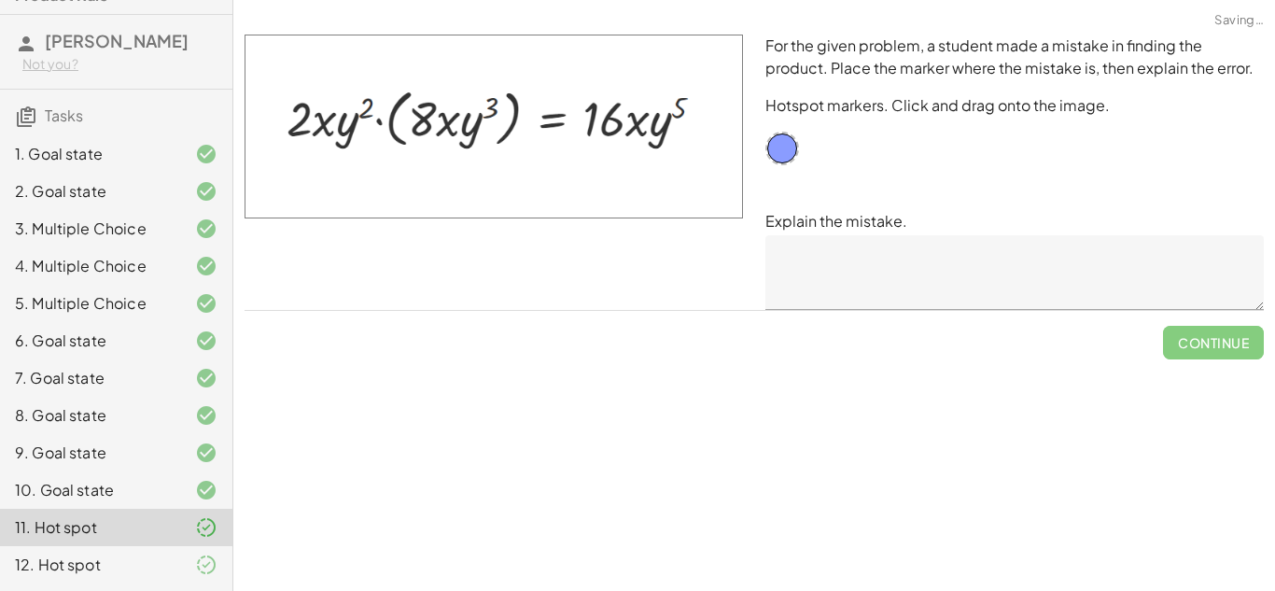
click at [70, 570] on div "12. Hot spot" at bounding box center [90, 565] width 150 height 22
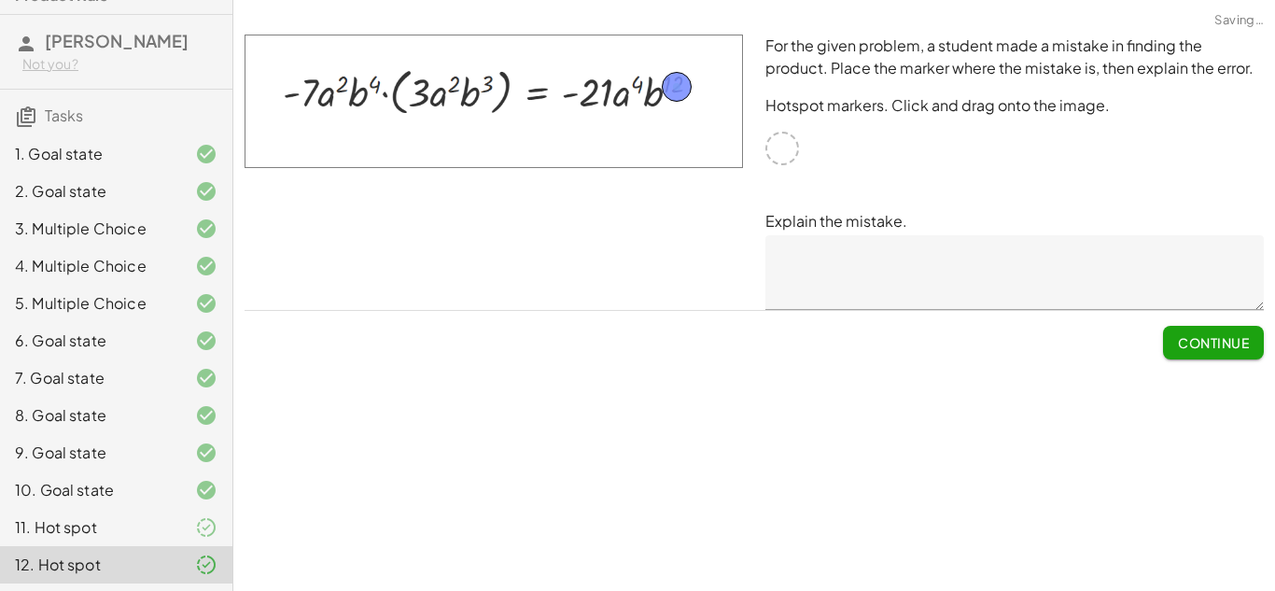
click at [59, 532] on div "11. Hot spot" at bounding box center [90, 527] width 150 height 22
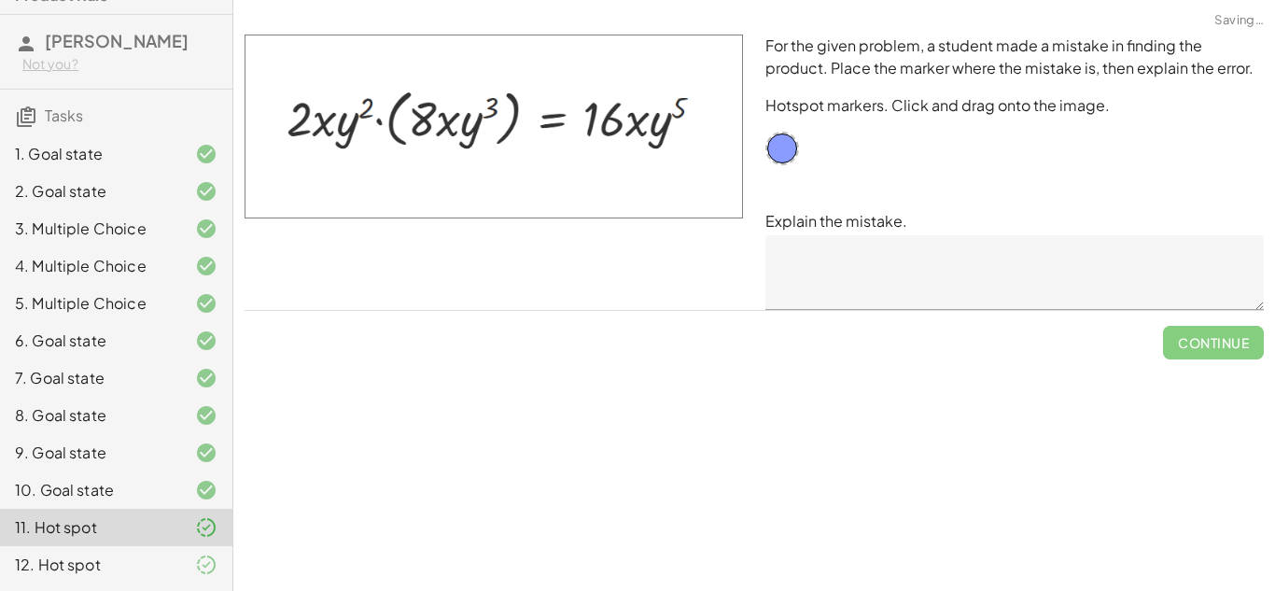
click at [94, 566] on div "12. Hot spot" at bounding box center [90, 565] width 150 height 22
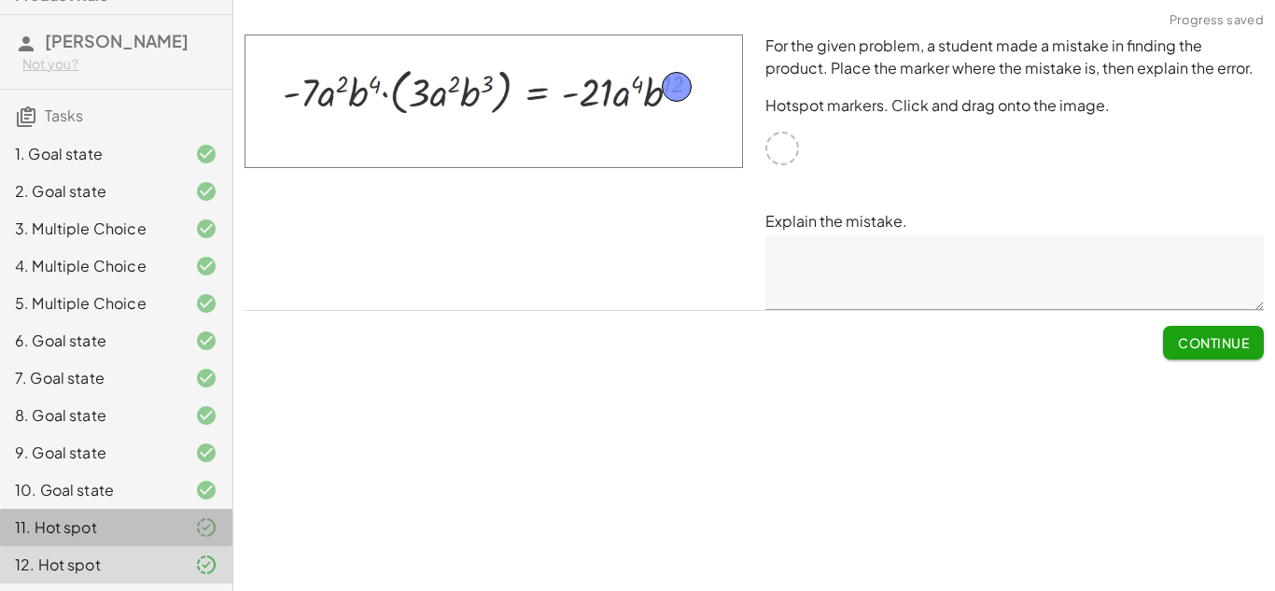
click at [50, 536] on div "11. Hot spot" at bounding box center [90, 527] width 150 height 22
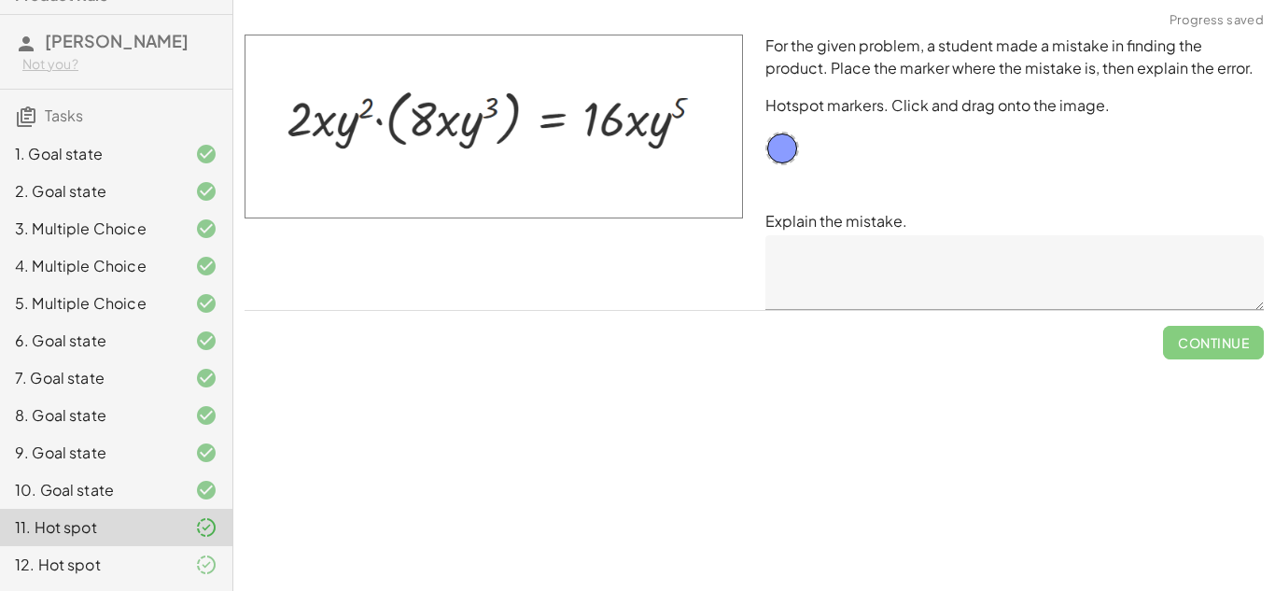
click at [94, 569] on div "12. Hot spot" at bounding box center [90, 565] width 150 height 22
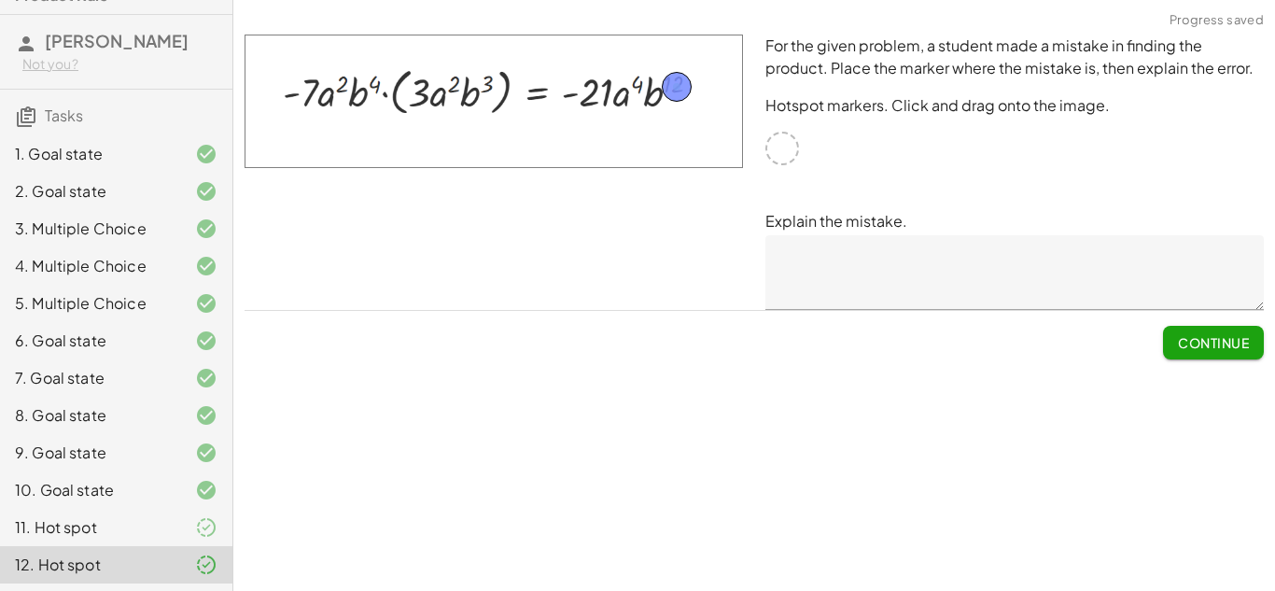
click at [33, 527] on div "11. Hot spot" at bounding box center [90, 527] width 150 height 22
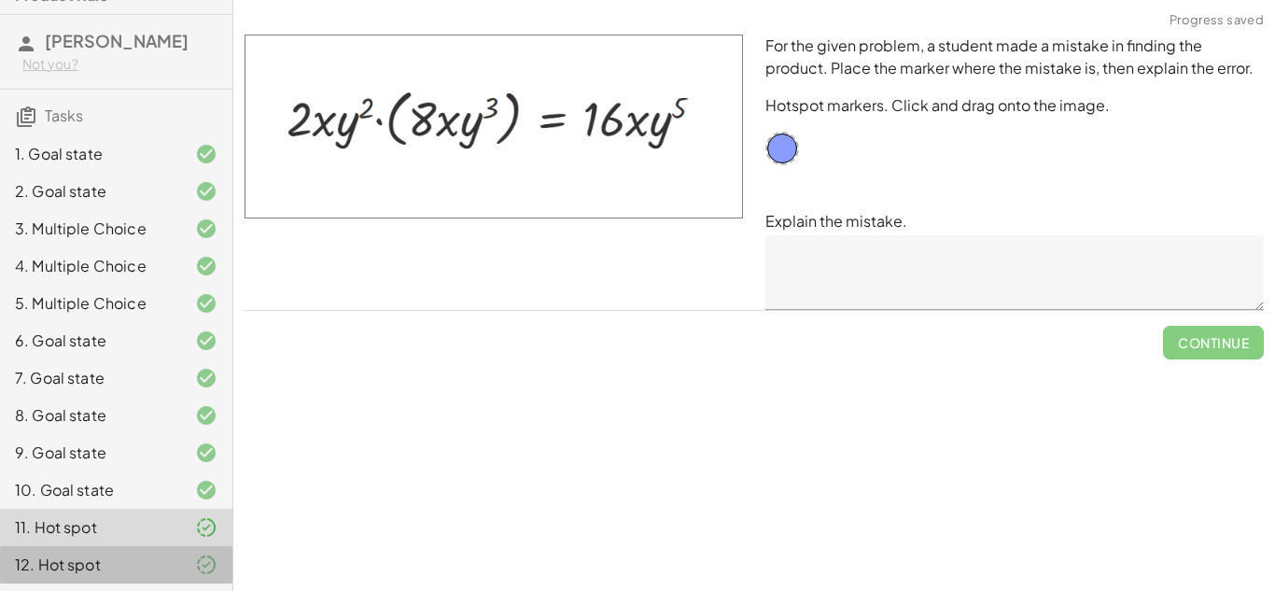
click at [71, 561] on div "12. Hot spot" at bounding box center [90, 565] width 150 height 22
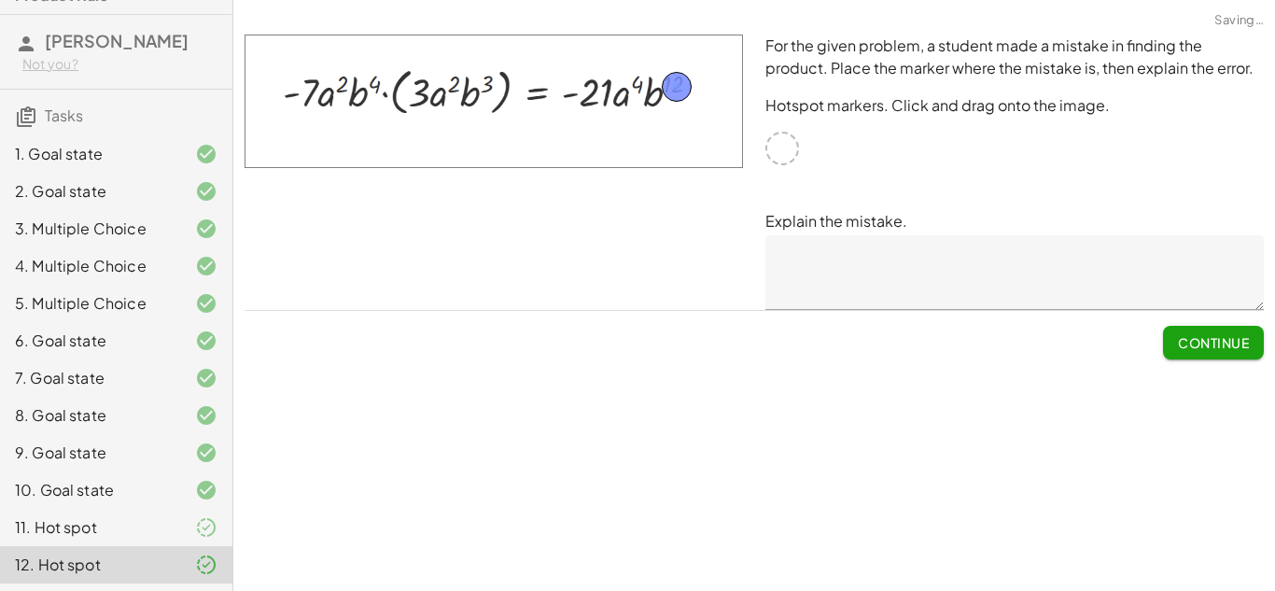
click at [260, 560] on div "Simplify. keyboard keypad undo undo redo redo fullscreen × Steps: 0 Reset Conti…" at bounding box center [754, 295] width 1042 height 591
click at [1198, 347] on span "Continue" at bounding box center [1213, 342] width 71 height 17
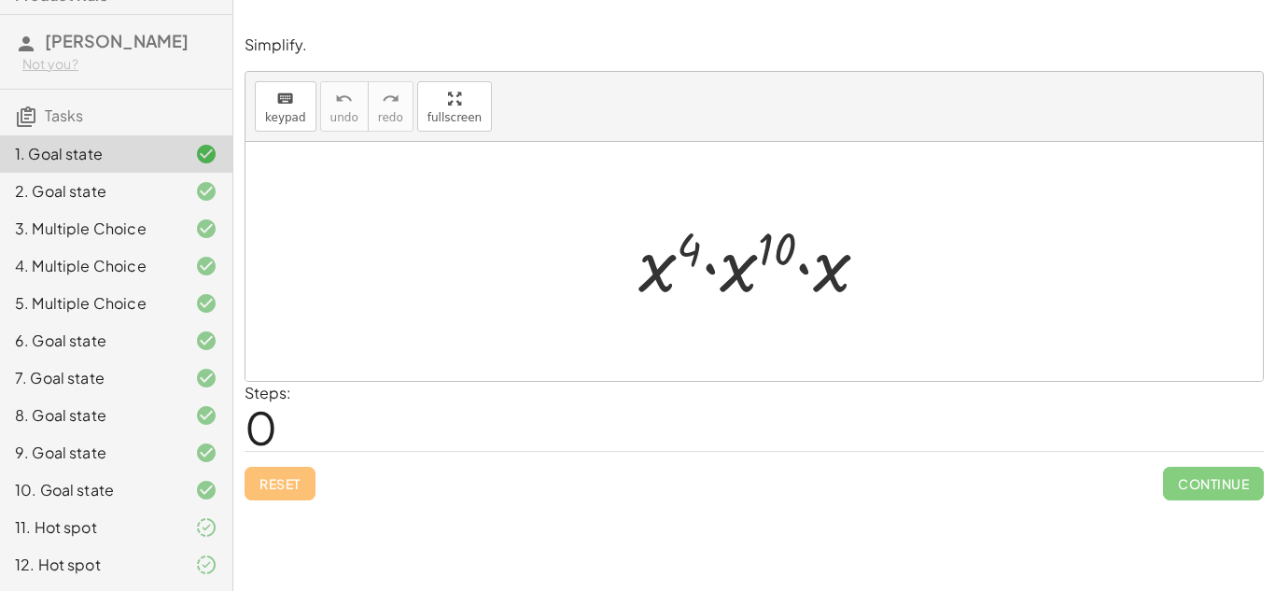
click at [50, 114] on span "Tasks" at bounding box center [64, 116] width 38 height 20
click at [412, 20] on div at bounding box center [754, 11] width 1042 height 23
click at [78, 45] on span "[PERSON_NAME]" at bounding box center [117, 40] width 144 height 21
click at [67, 128] on div "1. Goal state 2. Goal state 3. Multiple Choice 4. Multiple Choice 5. Multiple C…" at bounding box center [116, 359] width 233 height 463
click at [57, 565] on div "12. Hot spot" at bounding box center [90, 565] width 150 height 22
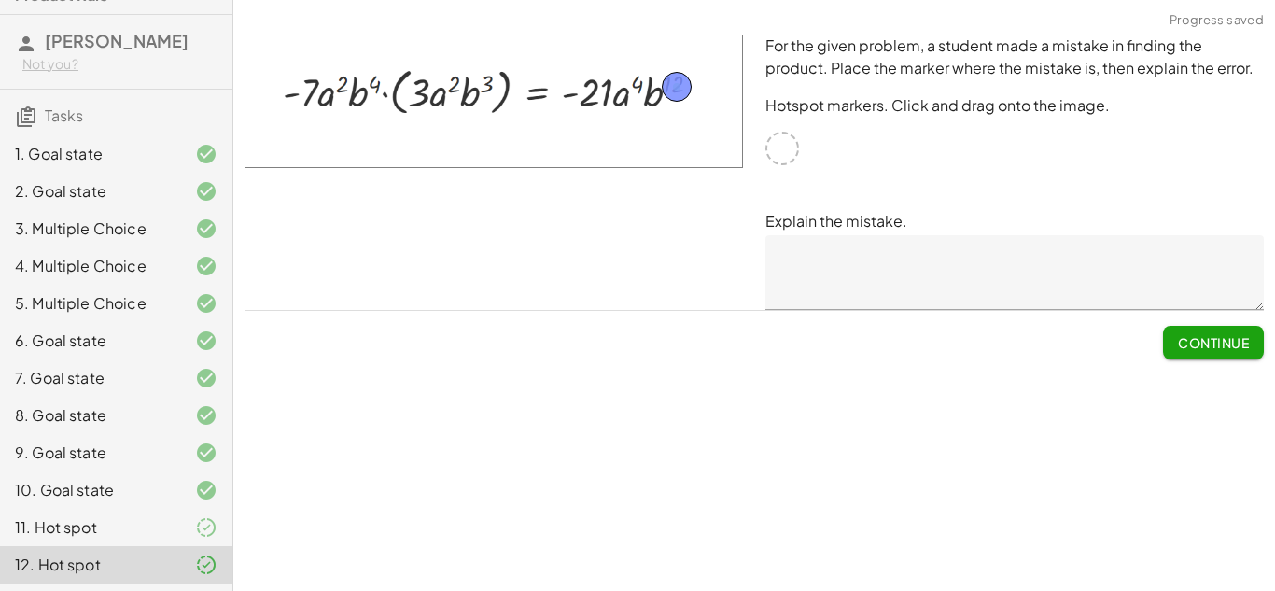
click at [52, 540] on div "11. Hot spot" at bounding box center [116, 527] width 233 height 37
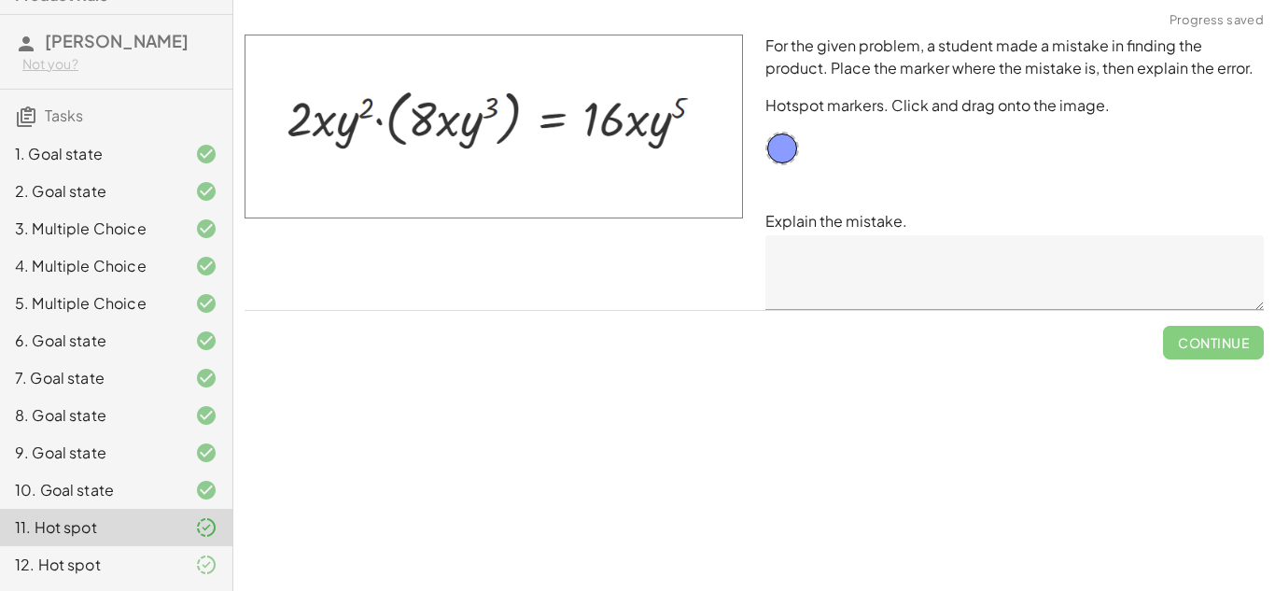
click at [120, 568] on div "12. Hot spot" at bounding box center [90, 565] width 150 height 22
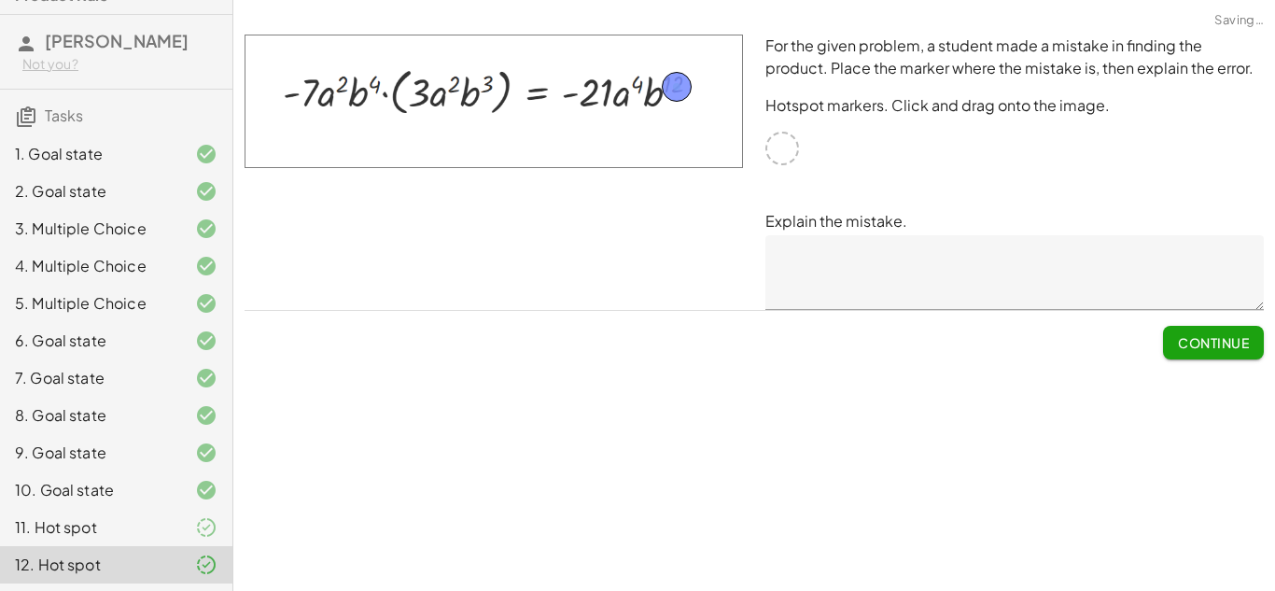
click at [64, 532] on div "11. Hot spot" at bounding box center [90, 527] width 150 height 22
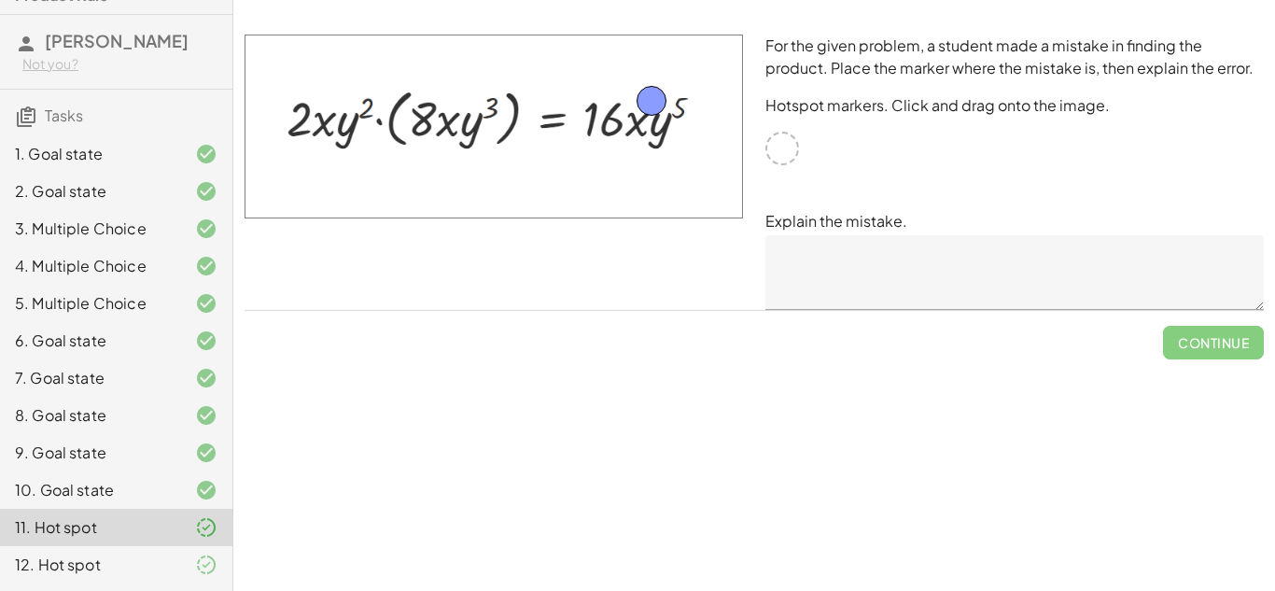
drag, startPoint x: 783, startPoint y: 145, endPoint x: 653, endPoint y: 97, distance: 139.1
click at [811, 279] on textarea at bounding box center [1015, 272] width 499 height 75
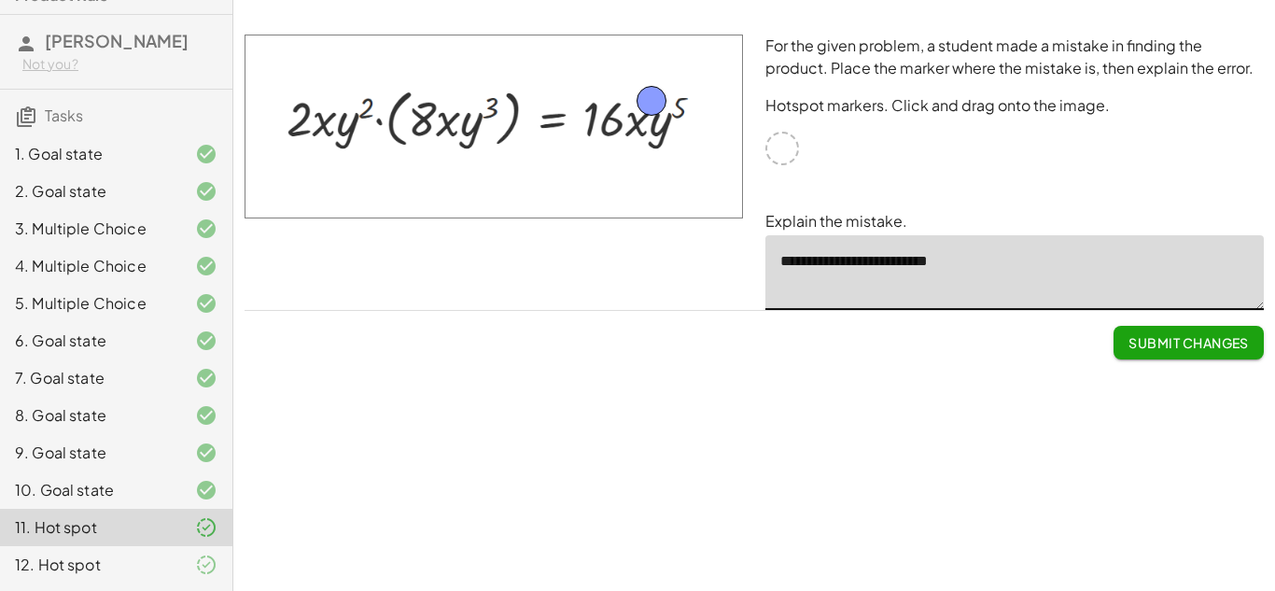
click at [783, 280] on textarea "**********" at bounding box center [1015, 272] width 499 height 75
click at [967, 267] on textarea "**********" at bounding box center [1015, 272] width 499 height 75
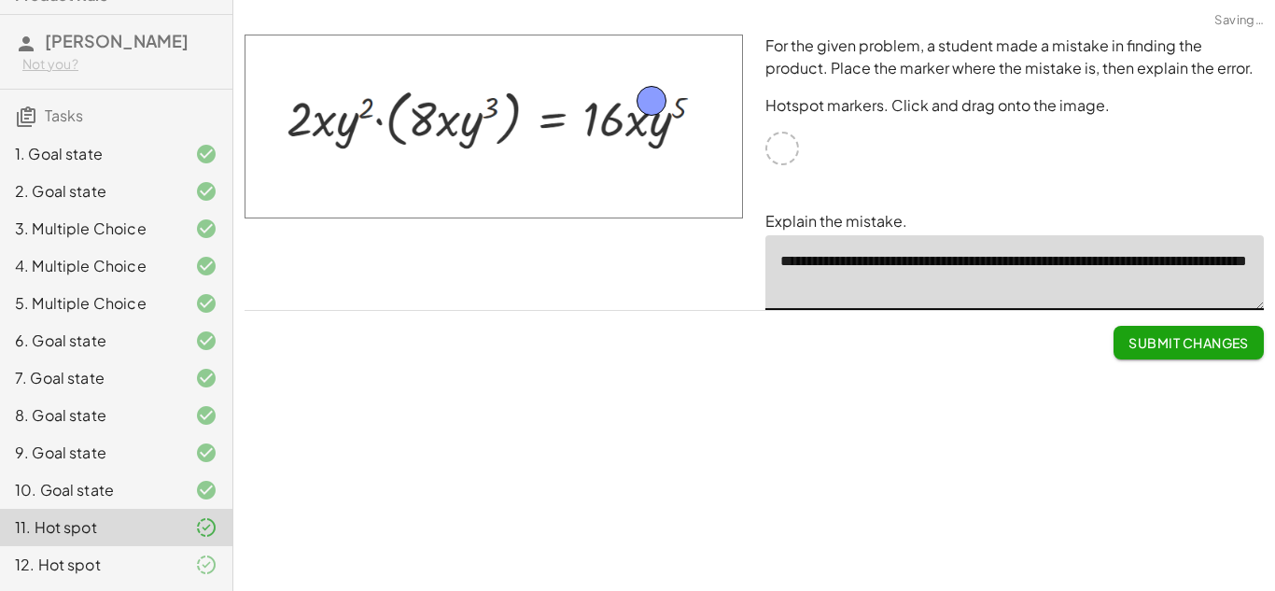
type textarea "**********"
click at [1149, 338] on span "Submit Changes" at bounding box center [1189, 342] width 120 height 17
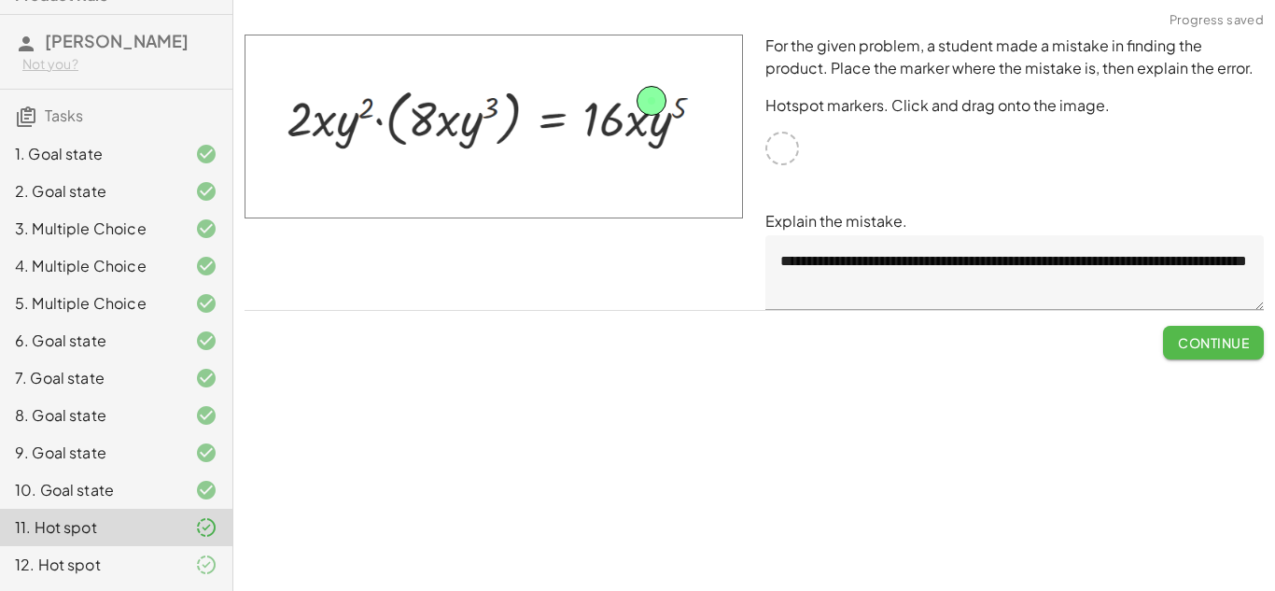
click at [1197, 346] on span "Continue" at bounding box center [1213, 342] width 71 height 17
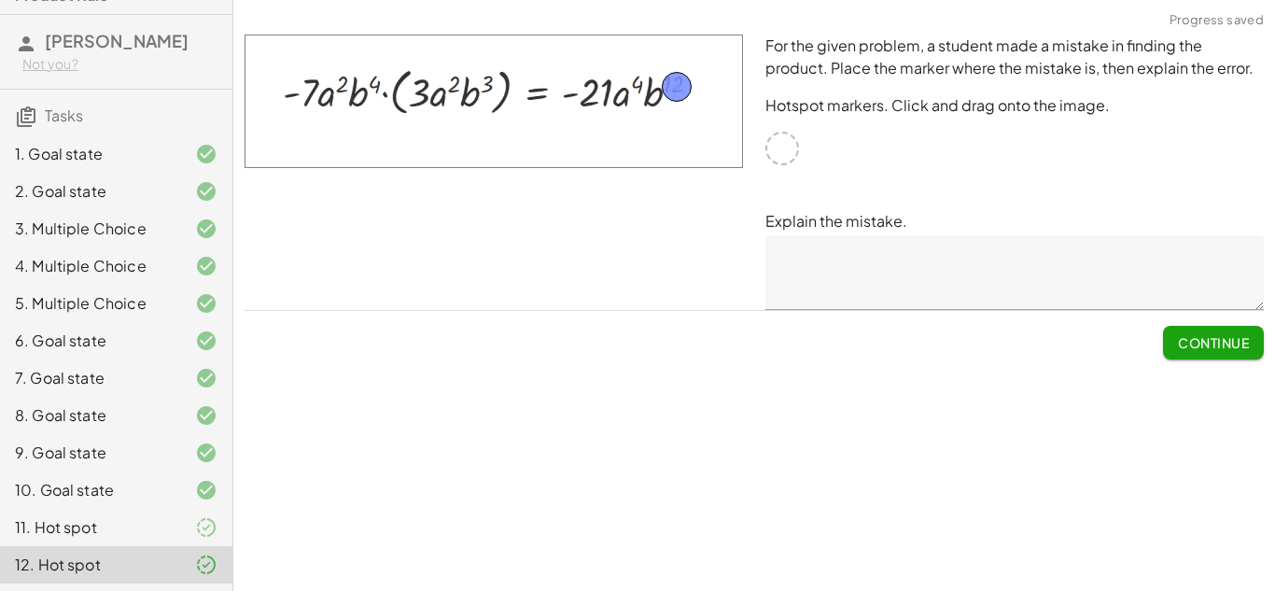
click at [1017, 214] on p "Explain the mistake." at bounding box center [1015, 221] width 499 height 22
click at [865, 413] on div "Simplify. keyboard keypad undo undo redo redo fullscreen · x 4 · x 10 · x × Ste…" at bounding box center [754, 295] width 1042 height 591
click at [1218, 346] on span "Continue" at bounding box center [1213, 342] width 71 height 17
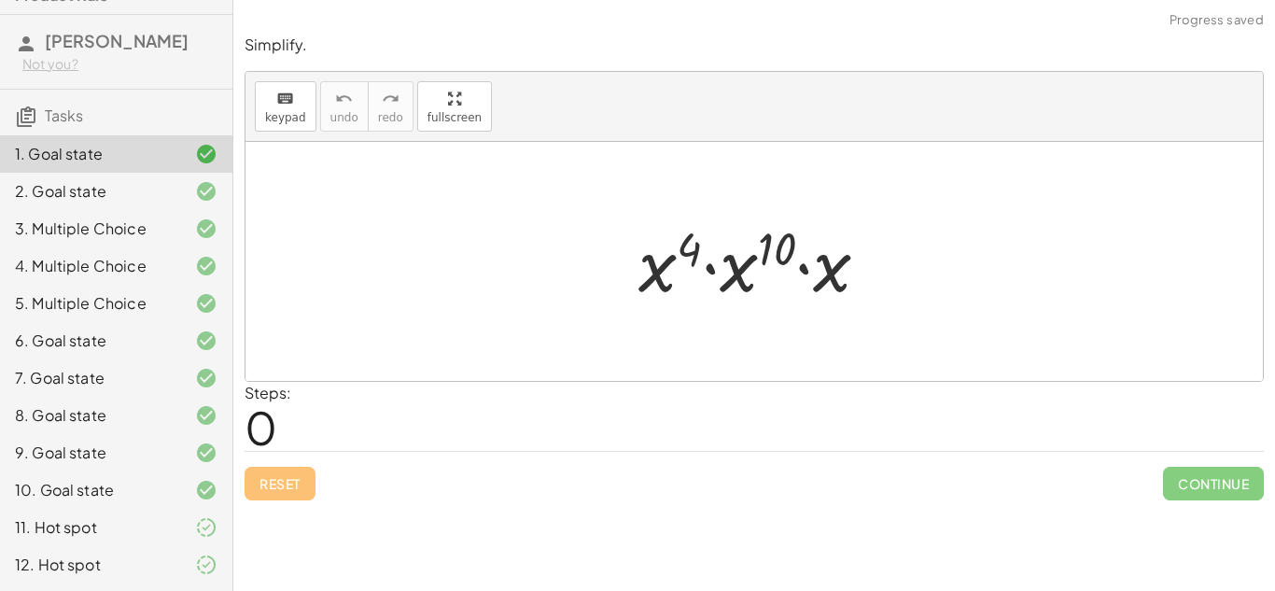
click at [125, 539] on div "11. Hot spot" at bounding box center [116, 527] width 233 height 37
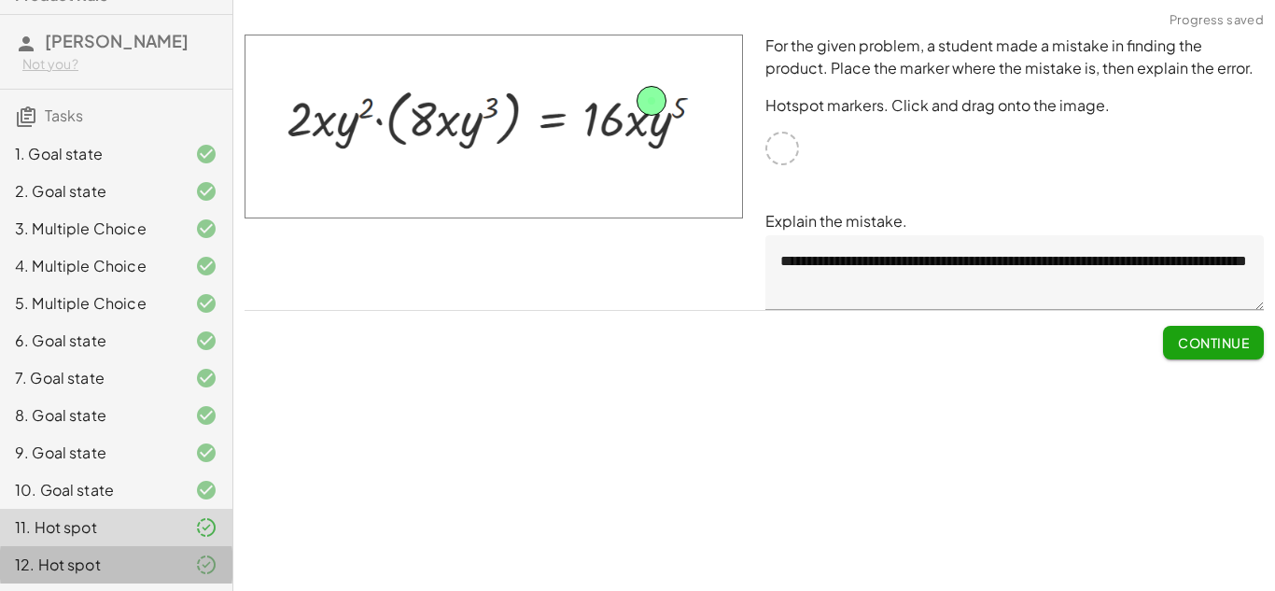
click at [33, 571] on div "12. Hot spot" at bounding box center [90, 565] width 150 height 22
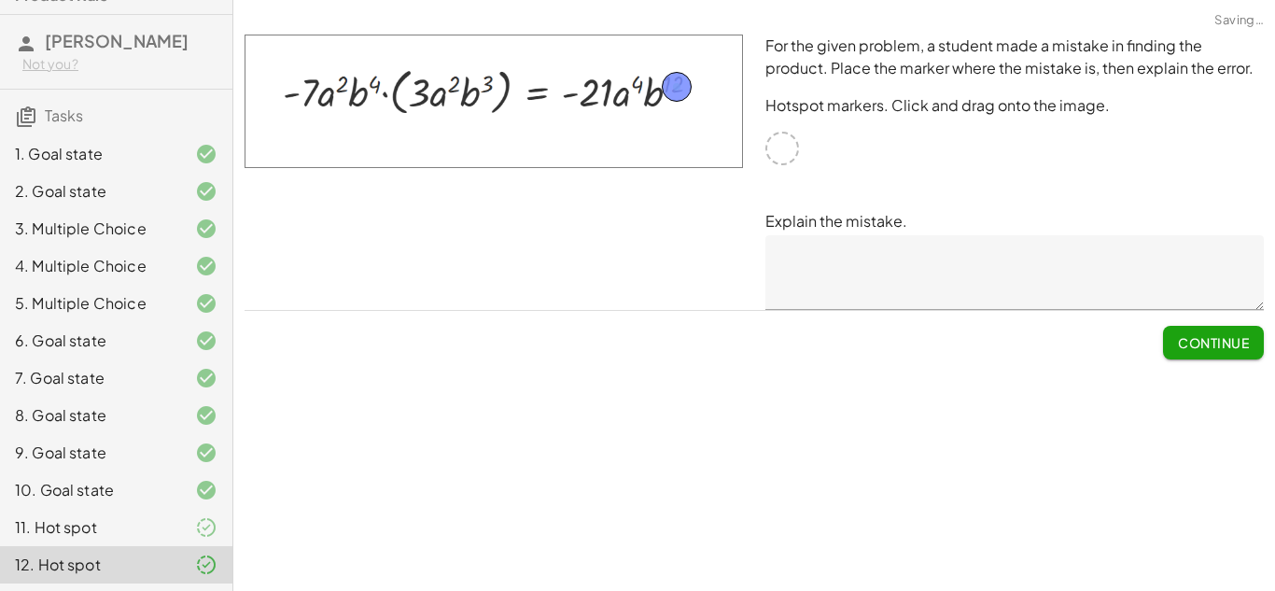
click at [1216, 346] on span "Continue" at bounding box center [1213, 342] width 71 height 17
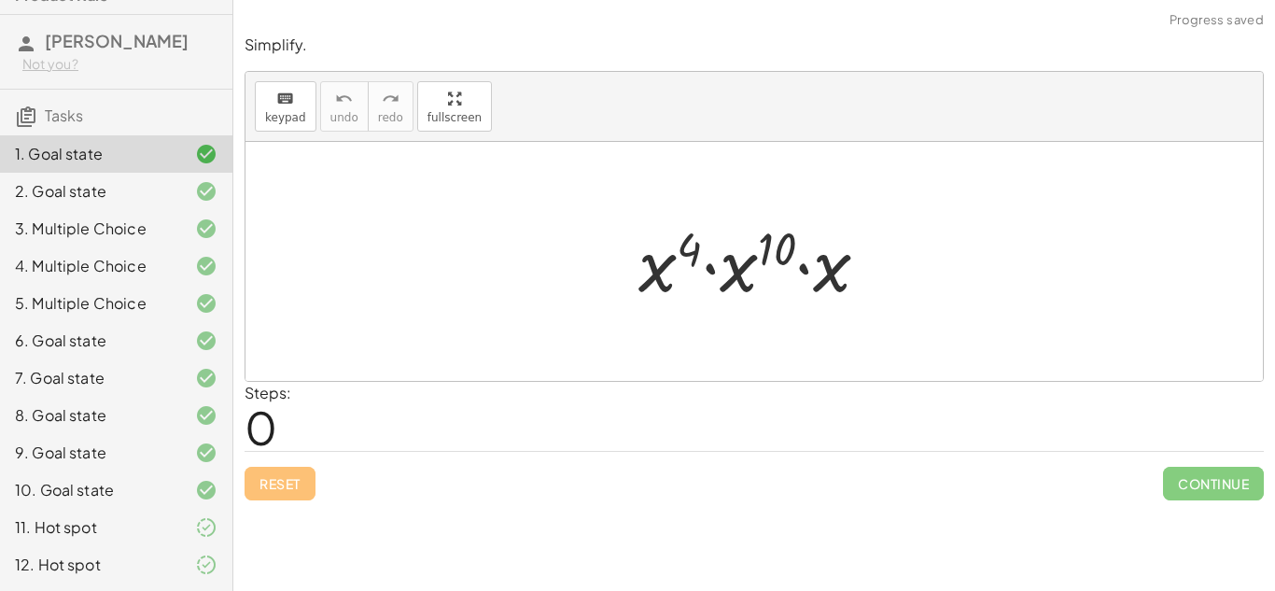
click at [162, 559] on div "12. Hot spot" at bounding box center [90, 565] width 150 height 22
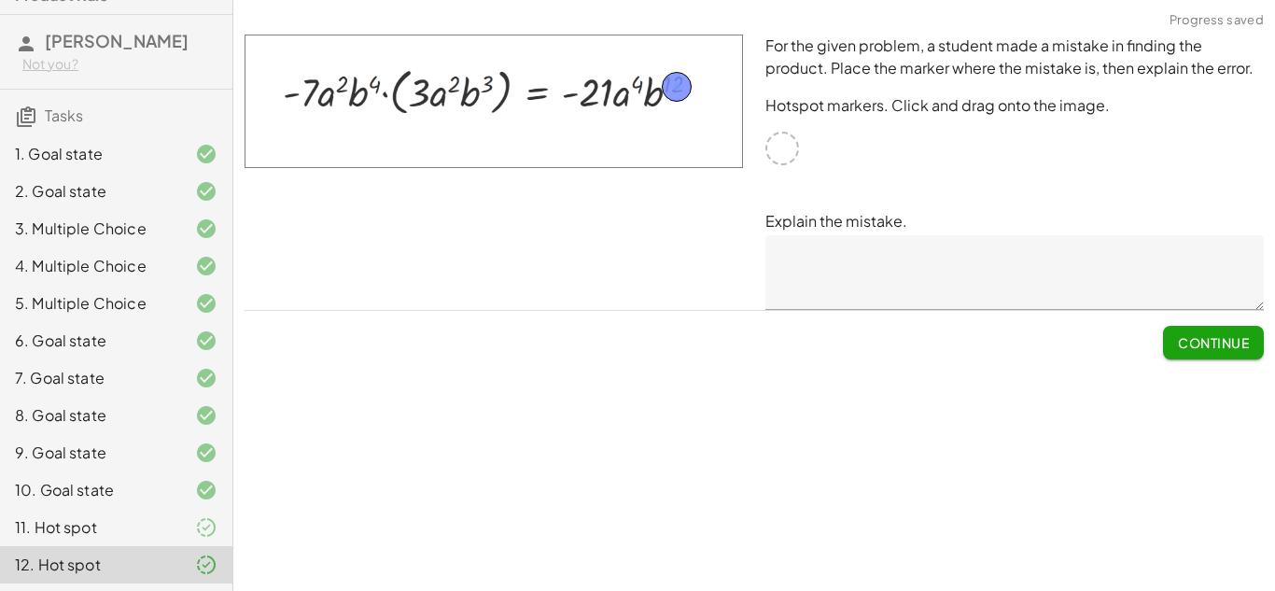
click at [1191, 334] on span "Continue" at bounding box center [1213, 342] width 71 height 17
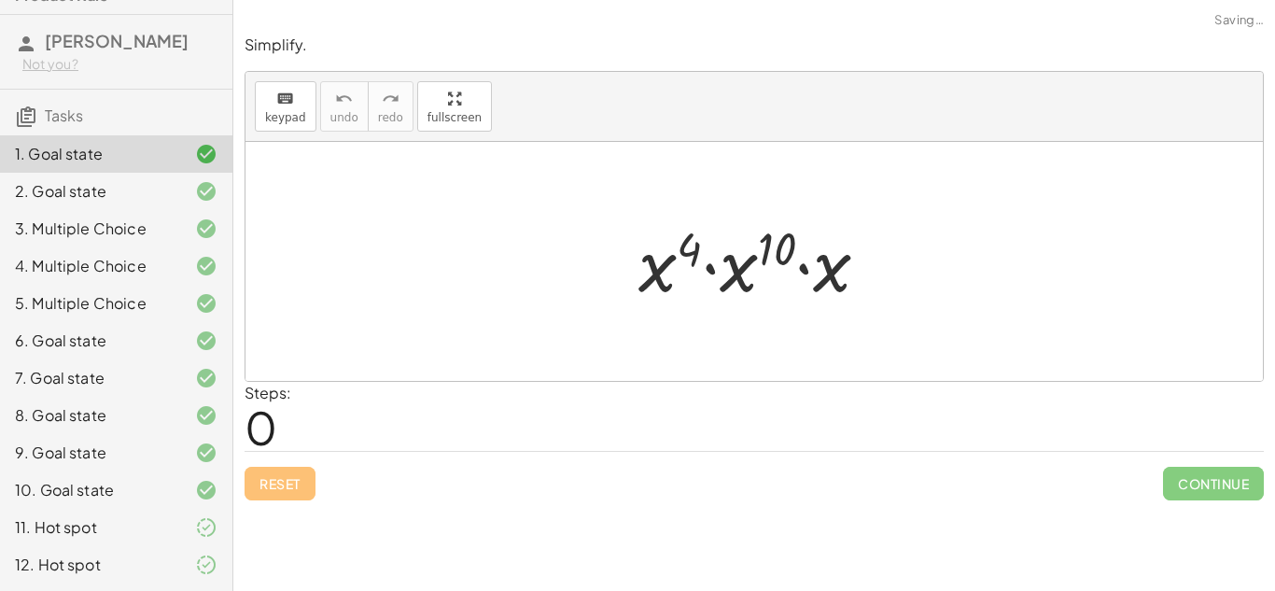
click at [120, 561] on div "12. Hot spot" at bounding box center [90, 565] width 150 height 22
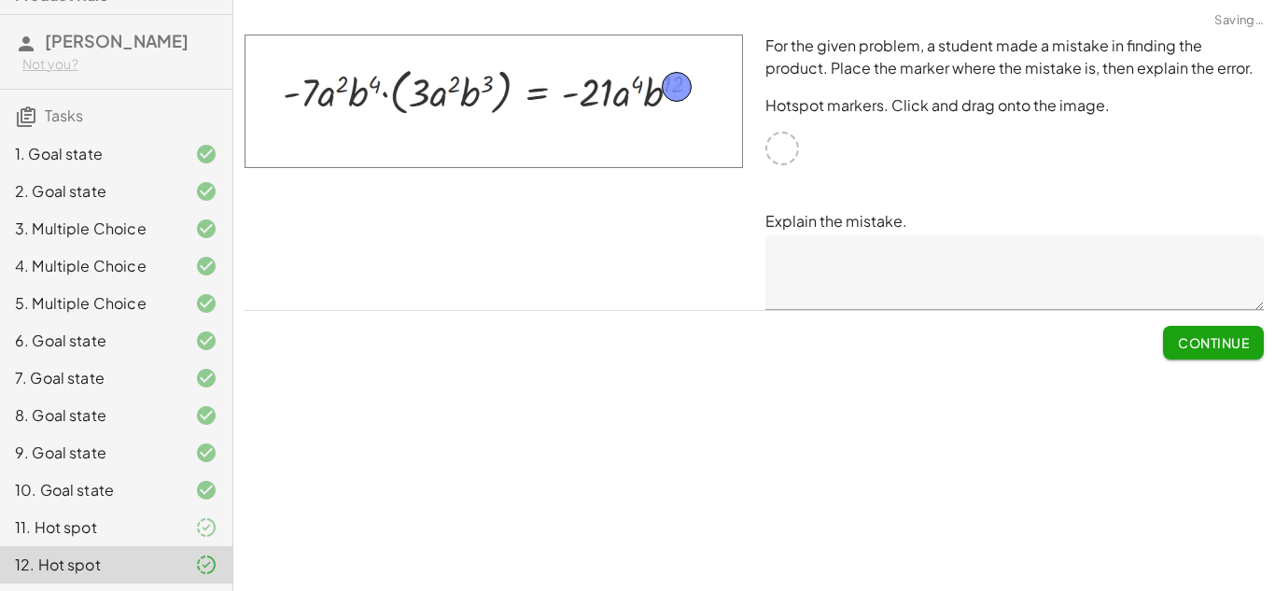
click at [90, 543] on div "11. Hot spot" at bounding box center [116, 527] width 233 height 37
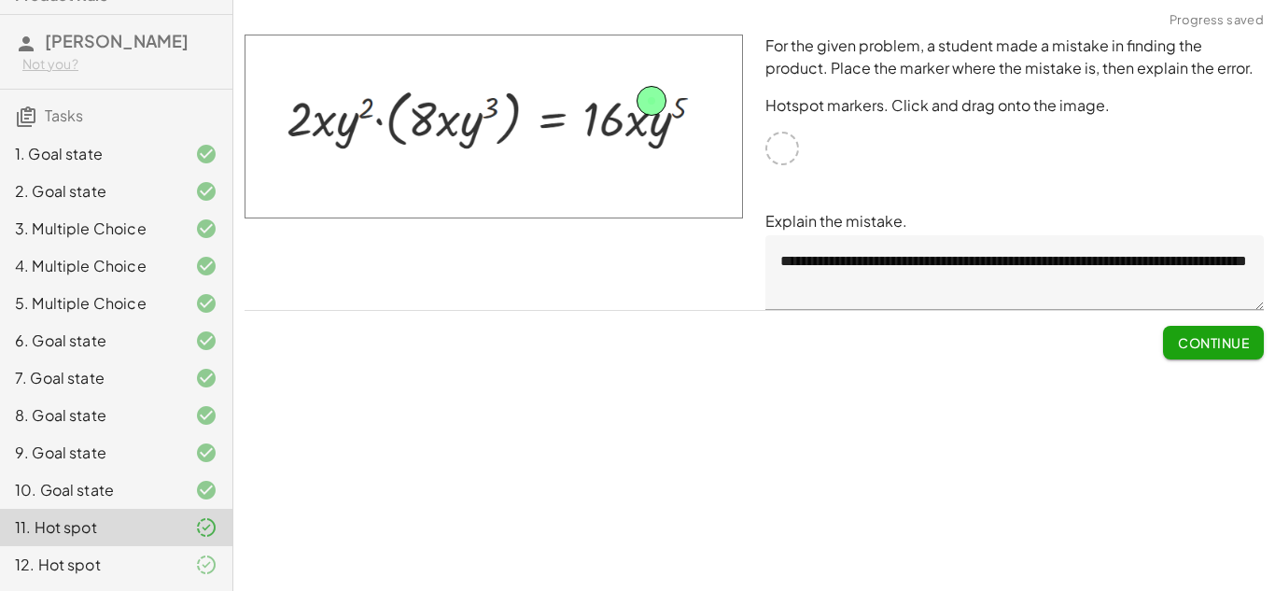
click at [1193, 338] on span "Continue" at bounding box center [1213, 342] width 71 height 17
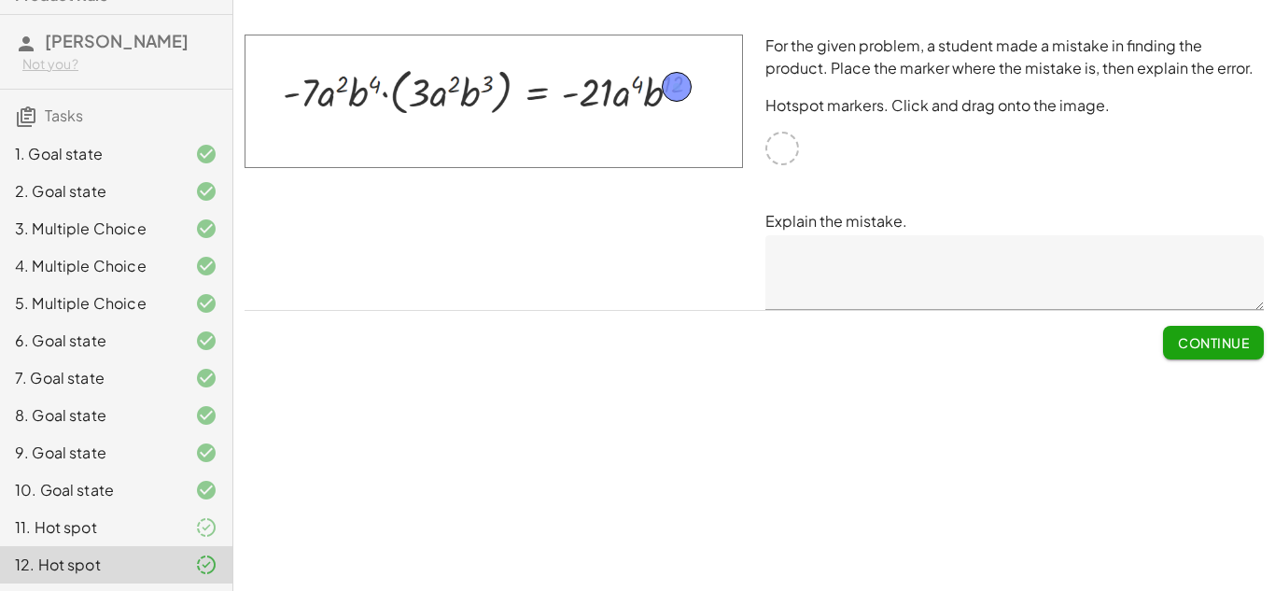
click at [1199, 350] on span "Continue" at bounding box center [1213, 342] width 71 height 17
